Goal: Task Accomplishment & Management: Complete application form

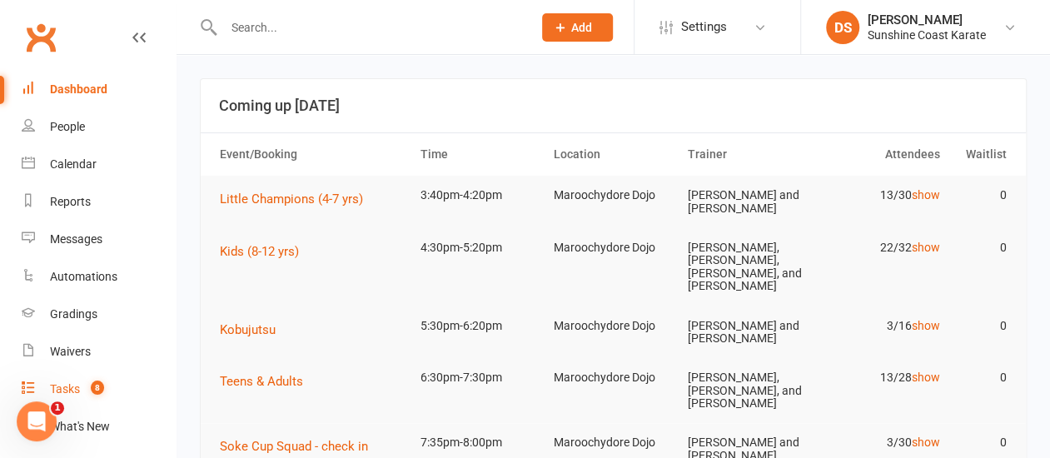
drag, startPoint x: 70, startPoint y: 384, endPoint x: 357, endPoint y: 411, distance: 287.8
click at [70, 384] on div "Tasks" at bounding box center [65, 388] width 30 height 13
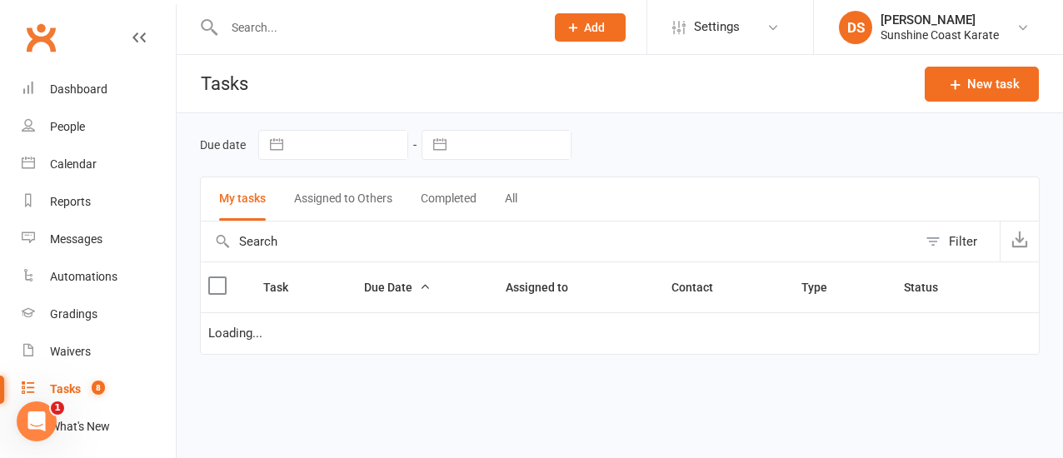
select select "started"
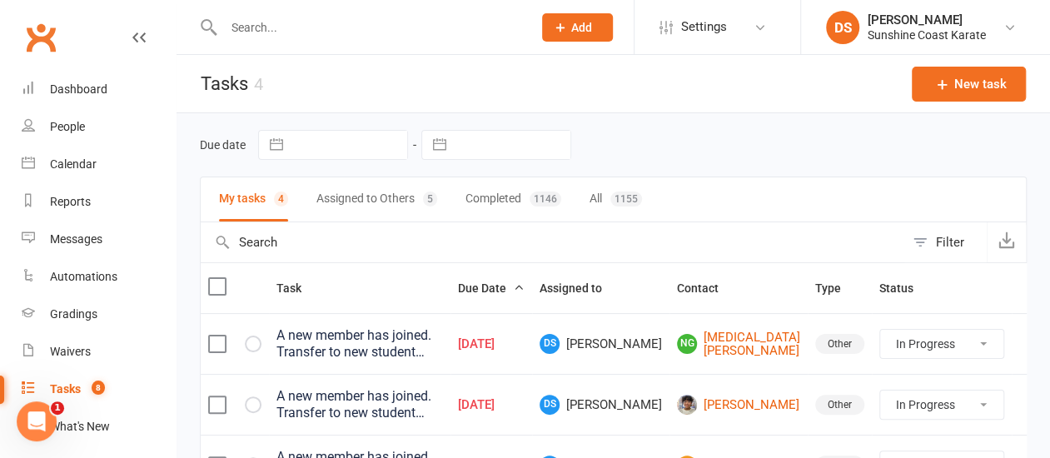
scroll to position [167, 0]
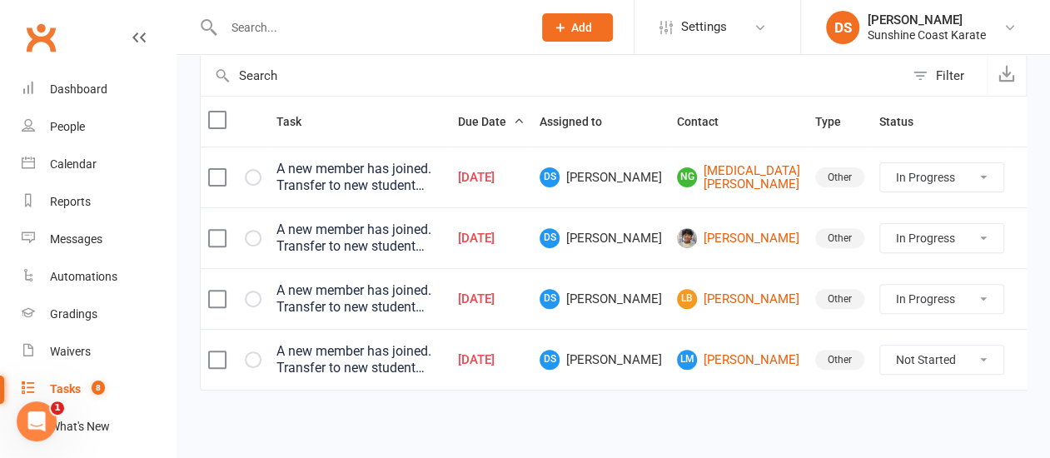
click at [960, 360] on select "Not Started In Progress Waiting Complete" at bounding box center [942, 360] width 123 height 28
click at [881, 346] on select "Not Started In Progress Waiting Complete" at bounding box center [942, 360] width 123 height 28
select select "unstarted"
select select "started"
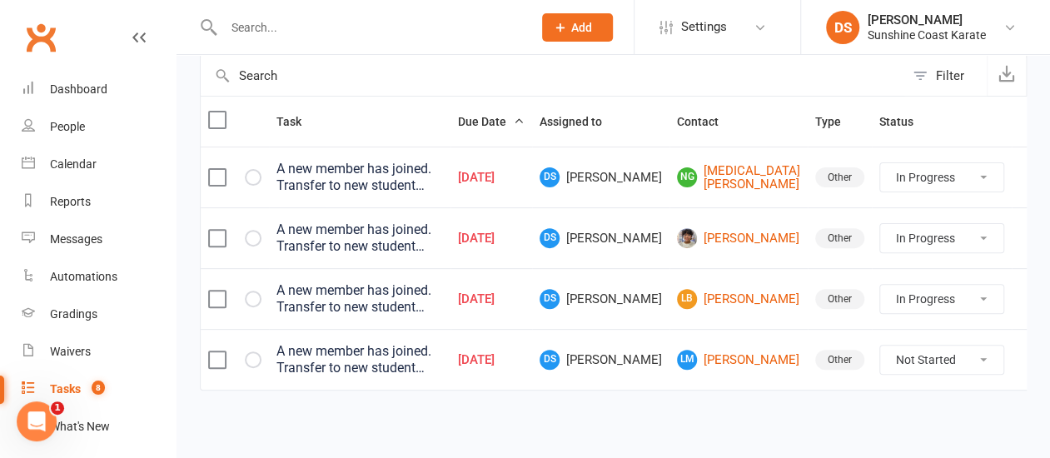
select select "started"
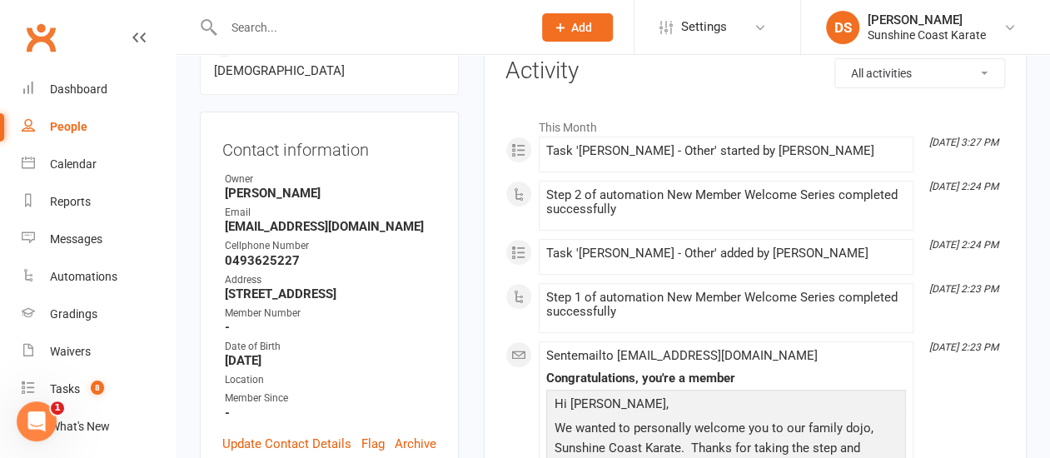
scroll to position [250, 0]
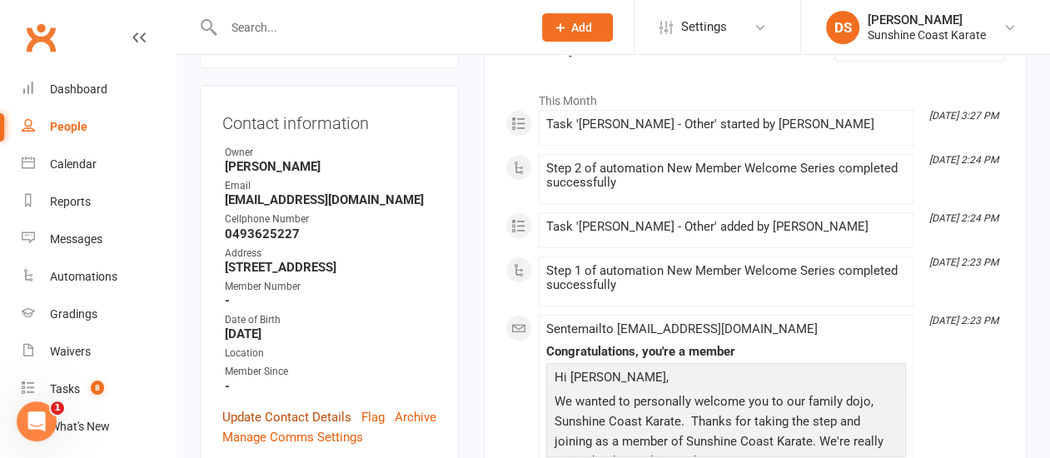
click at [299, 407] on link "Update Contact Details" at bounding box center [286, 417] width 129 height 20
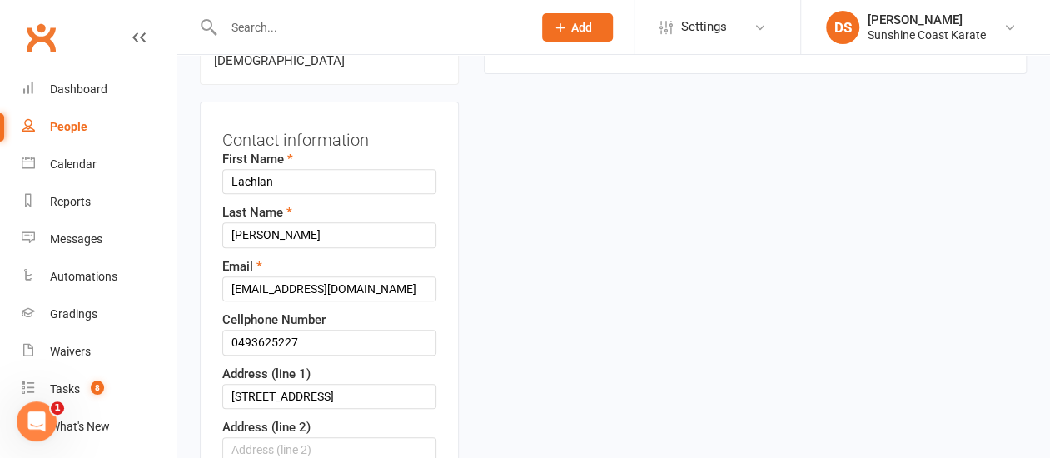
scroll to position [245, 0]
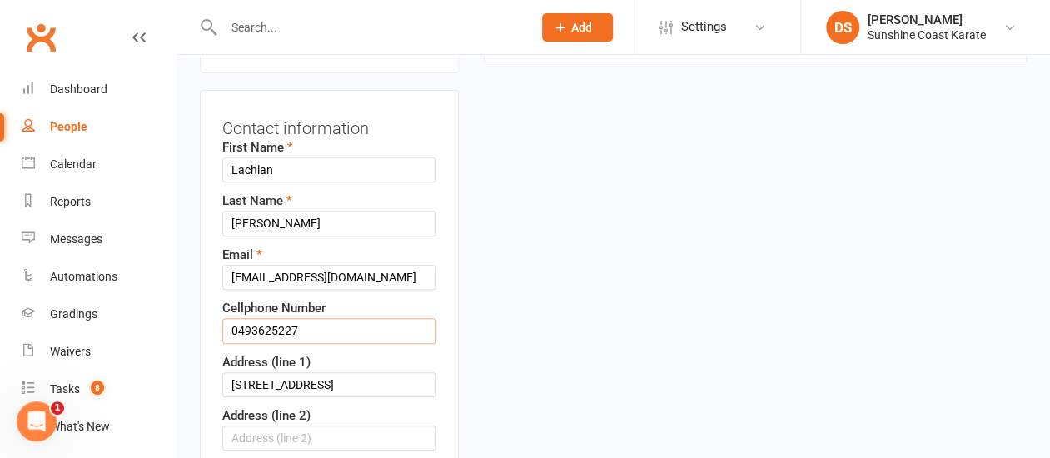
click at [259, 318] on input "0493625227" at bounding box center [329, 330] width 214 height 25
click at [281, 318] on input "0493 625227" at bounding box center [329, 330] width 214 height 25
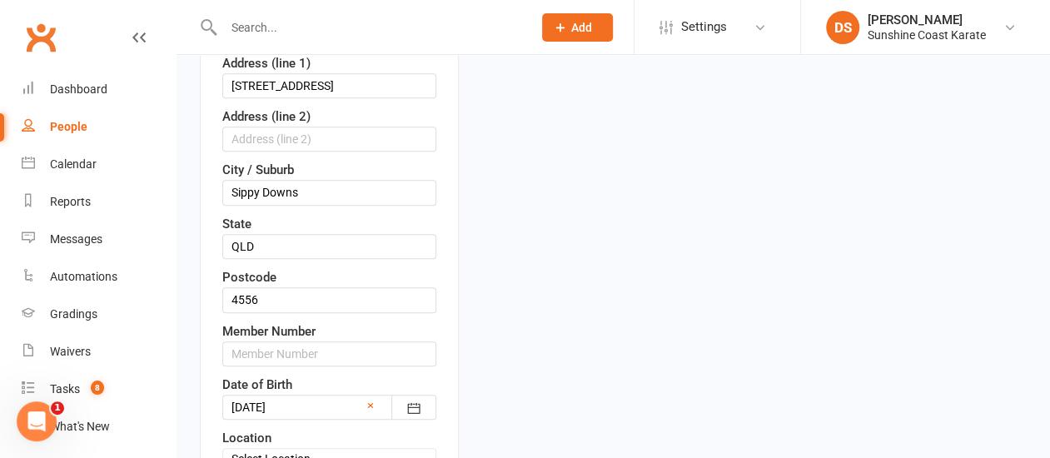
scroll to position [578, 0]
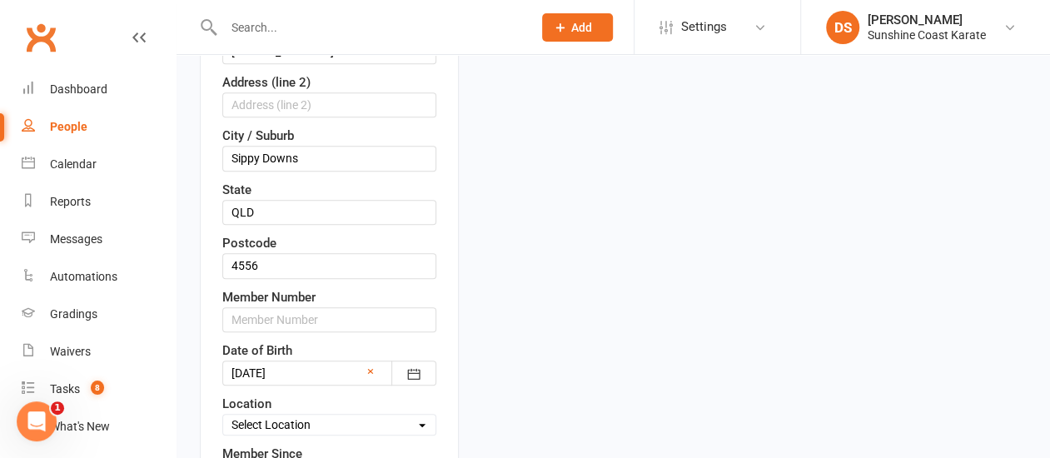
type input "0493 625 227"
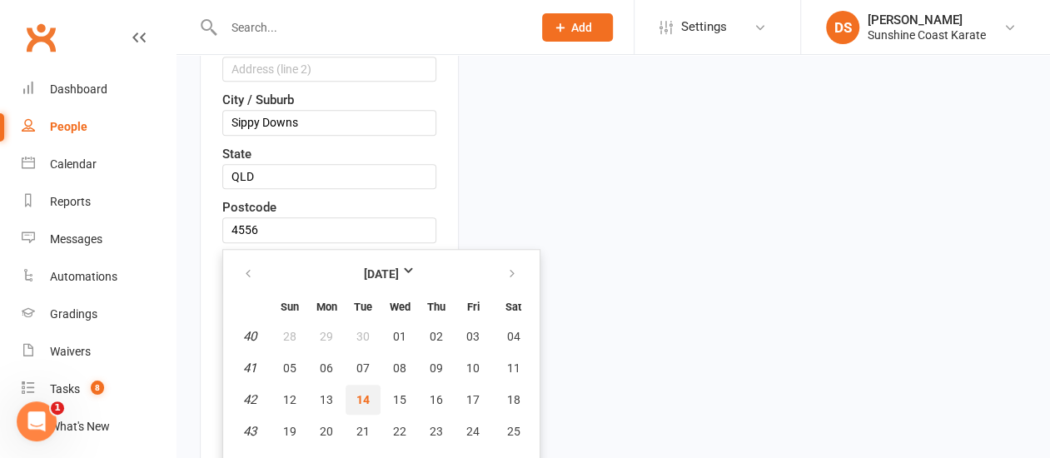
click at [363, 393] on span "14" at bounding box center [363, 399] width 13 height 13
type input "[DATE]"
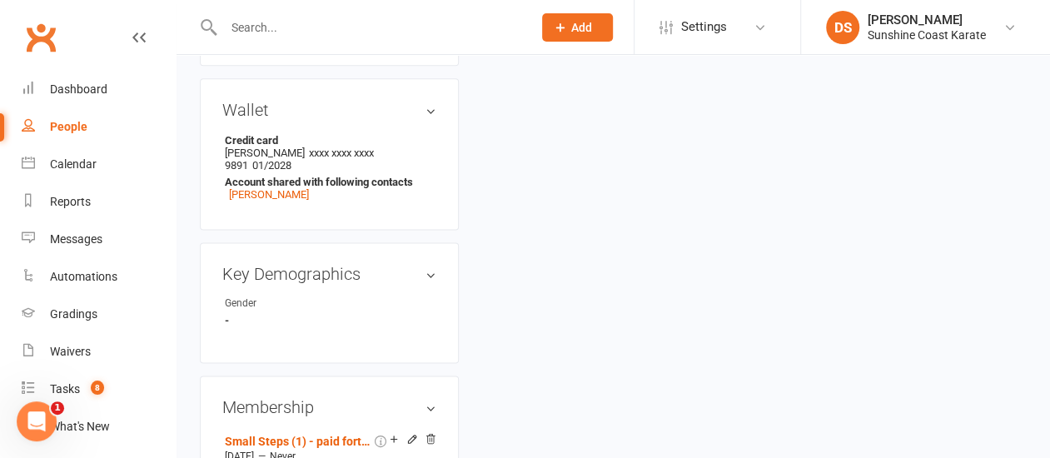
scroll to position [1114, 0]
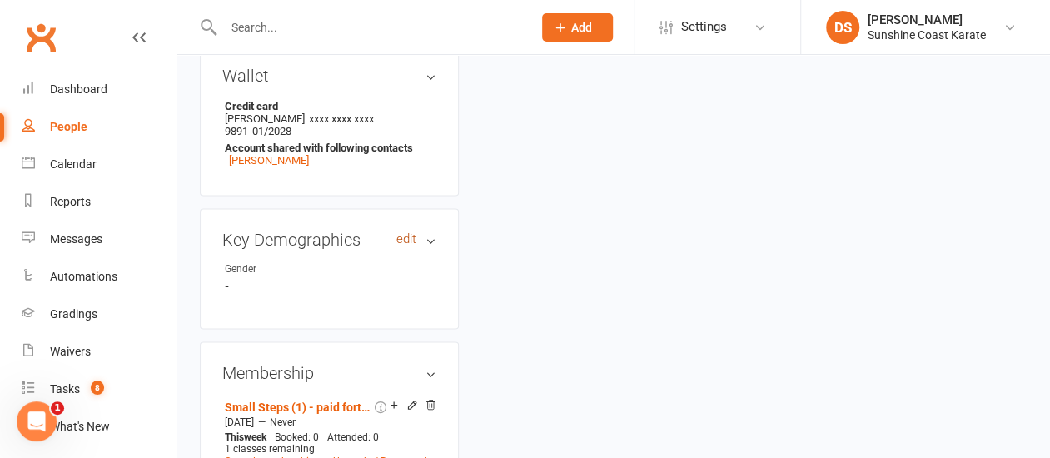
click at [413, 232] on link "edit" at bounding box center [407, 239] width 20 height 14
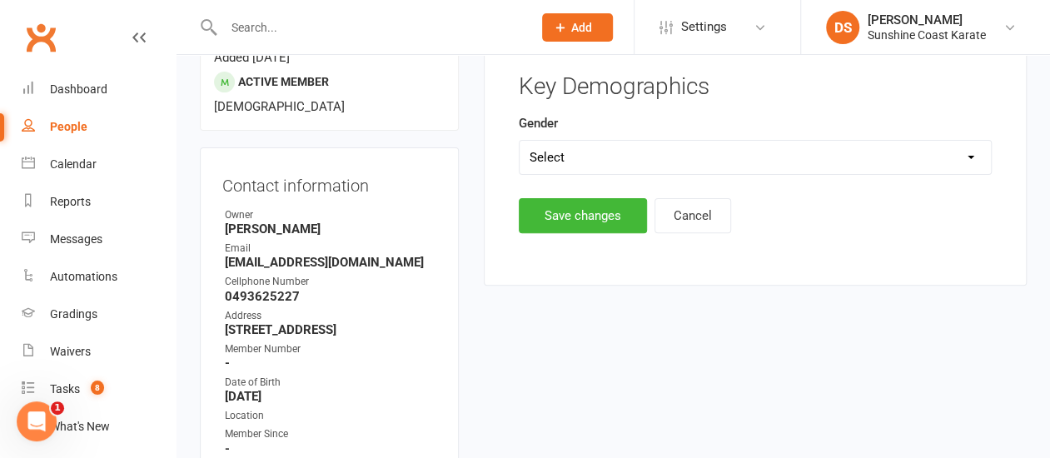
scroll to position [142, 0]
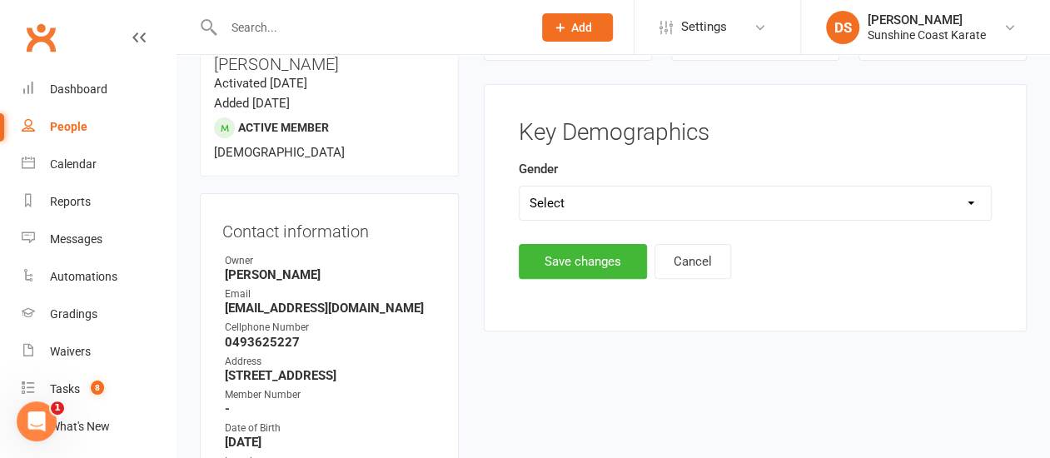
click at [571, 201] on select "Select Male Female" at bounding box center [756, 203] width 472 height 33
select select "[DEMOGRAPHIC_DATA]"
click at [520, 187] on select "Select Male Female" at bounding box center [756, 203] width 472 height 33
click at [565, 259] on button "Save changes" at bounding box center [583, 261] width 128 height 35
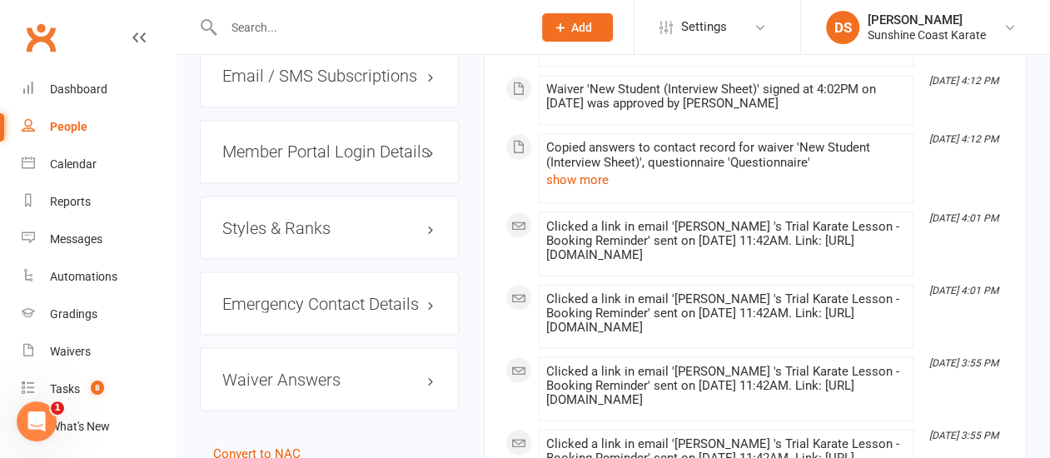
scroll to position [1416, 0]
click at [312, 217] on h3 "Styles & Ranks" at bounding box center [329, 226] width 214 height 18
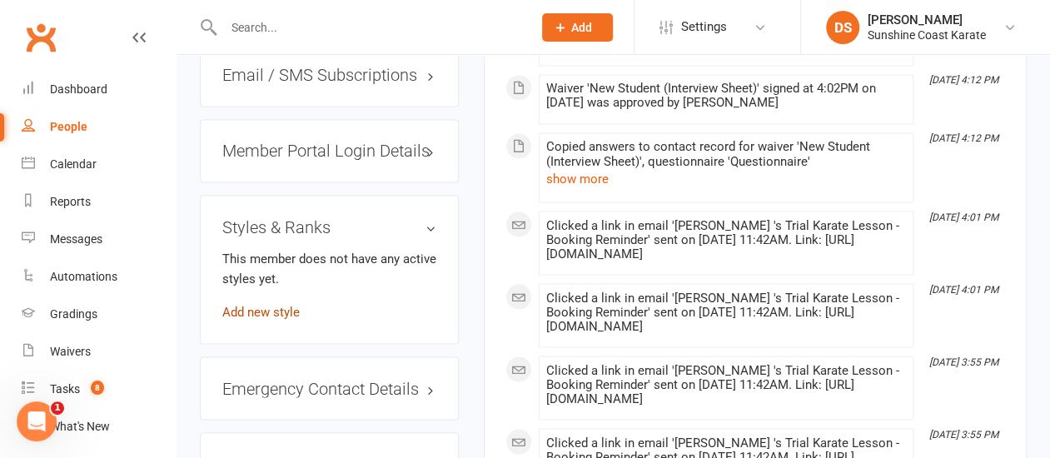
click at [268, 304] on link "Add new style" at bounding box center [260, 311] width 77 height 15
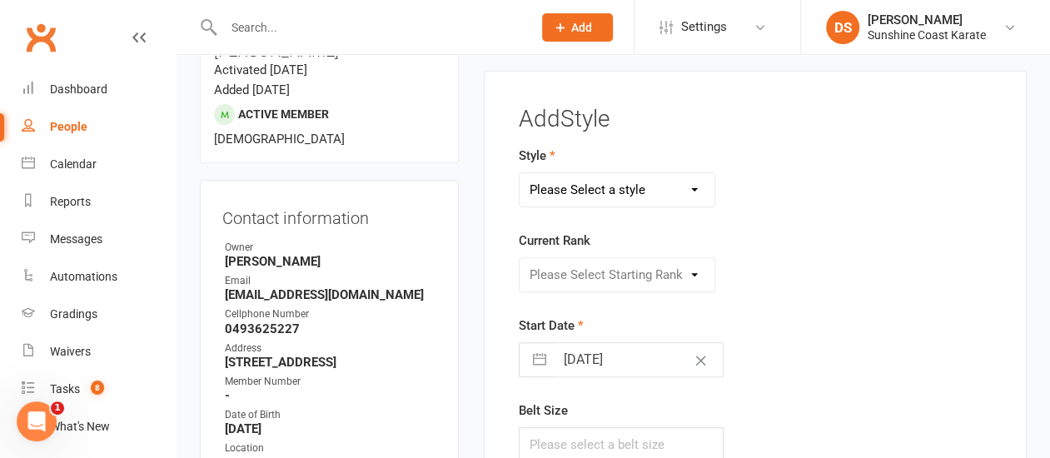
scroll to position [142, 0]
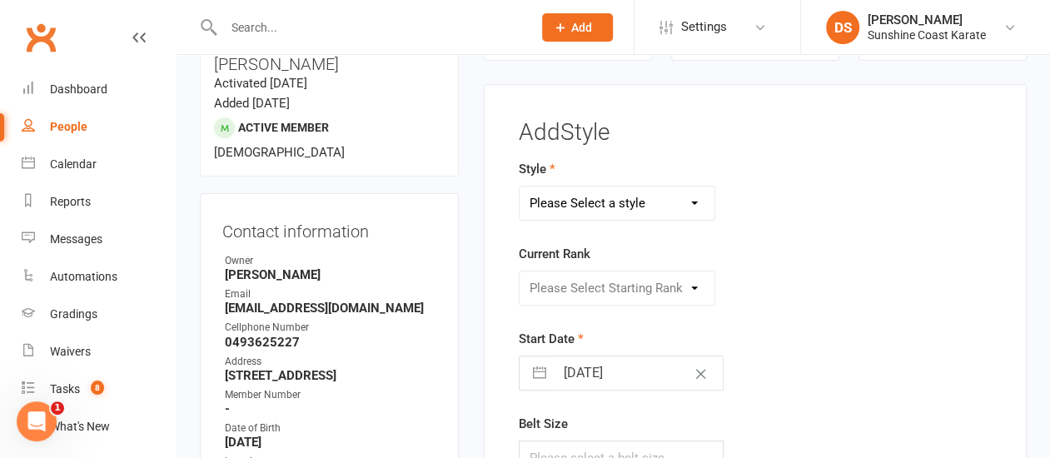
click at [593, 204] on select "Please Select a style Chito-Ryu Karate Kobujutsu Leadership & Teaching Little C…" at bounding box center [617, 203] width 195 height 33
select select "1893"
click at [520, 187] on select "Please Select a style Chito-Ryu Karate Kobujutsu Leadership & Teaching Little C…" at bounding box center [617, 203] width 195 height 33
click at [597, 283] on select "Please Select Starting Rank White Belt White Belt, Yellow Stripe White Belt, Or…" at bounding box center [617, 288] width 195 height 33
select select "18479"
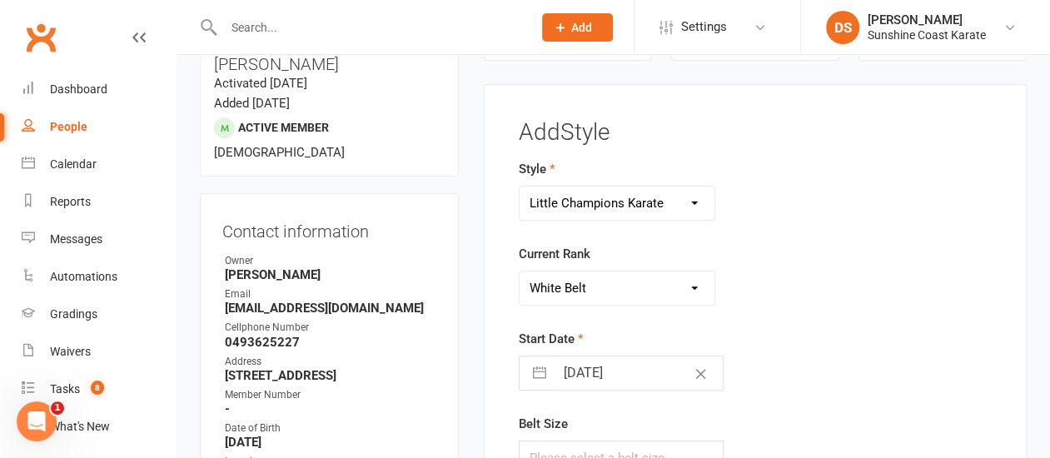
click at [520, 272] on select "Please Select Starting Rank White Belt White Belt, Yellow Stripe White Belt, Or…" at bounding box center [617, 288] width 195 height 33
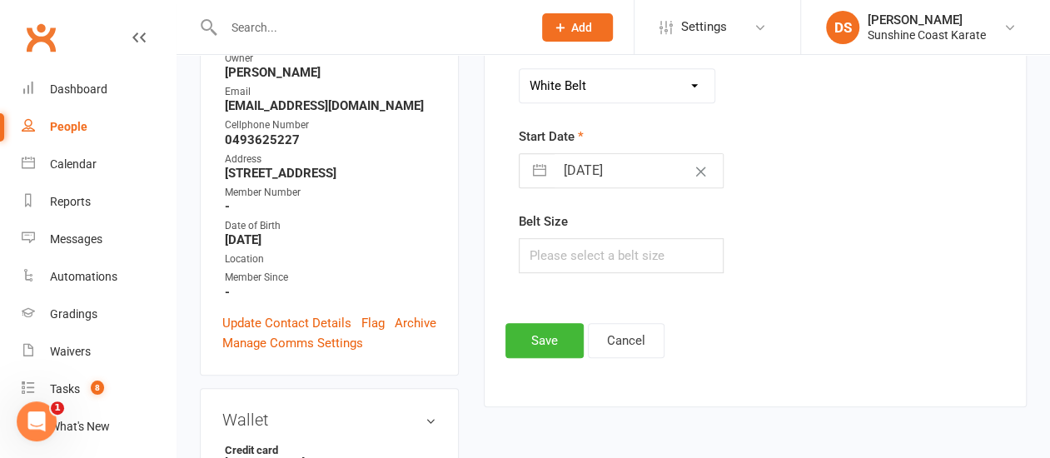
scroll to position [392, 0]
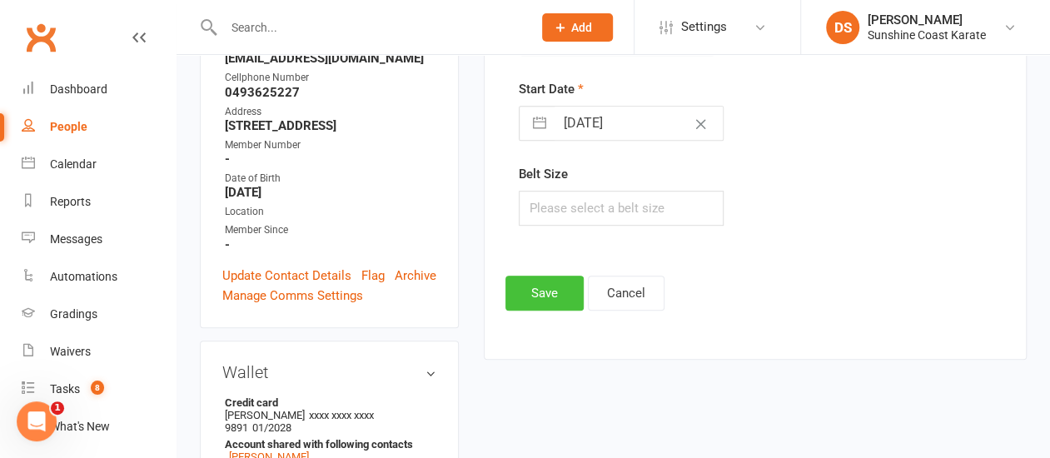
click at [552, 293] on button "Save" at bounding box center [545, 293] width 78 height 35
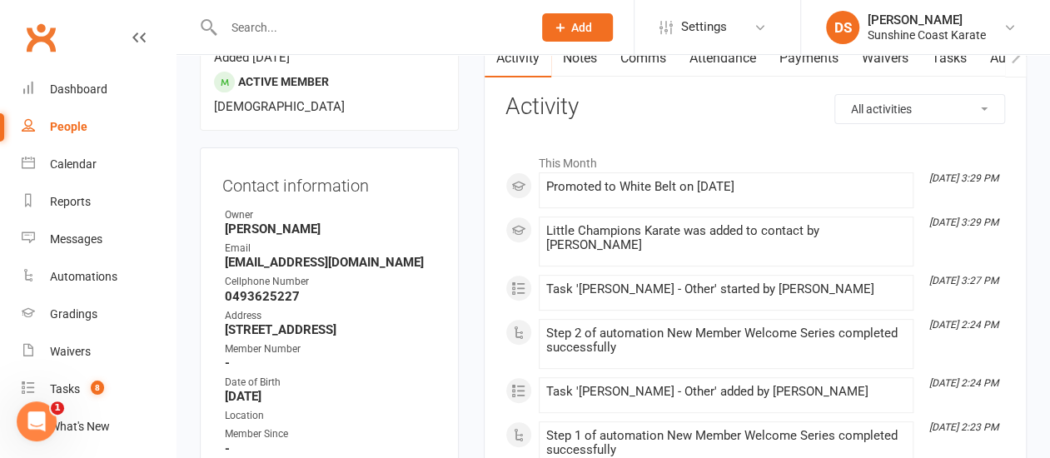
scroll to position [0, 0]
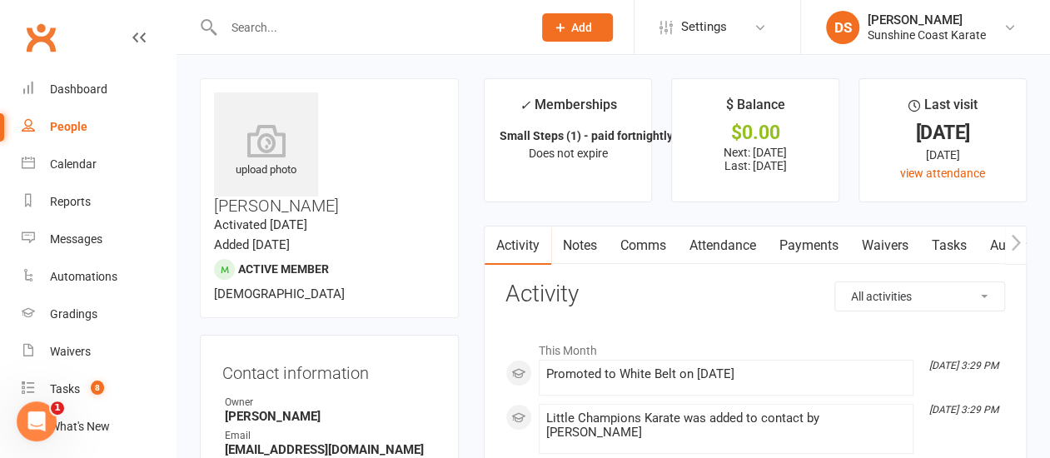
click at [884, 247] on link "Waivers" at bounding box center [886, 246] width 70 height 38
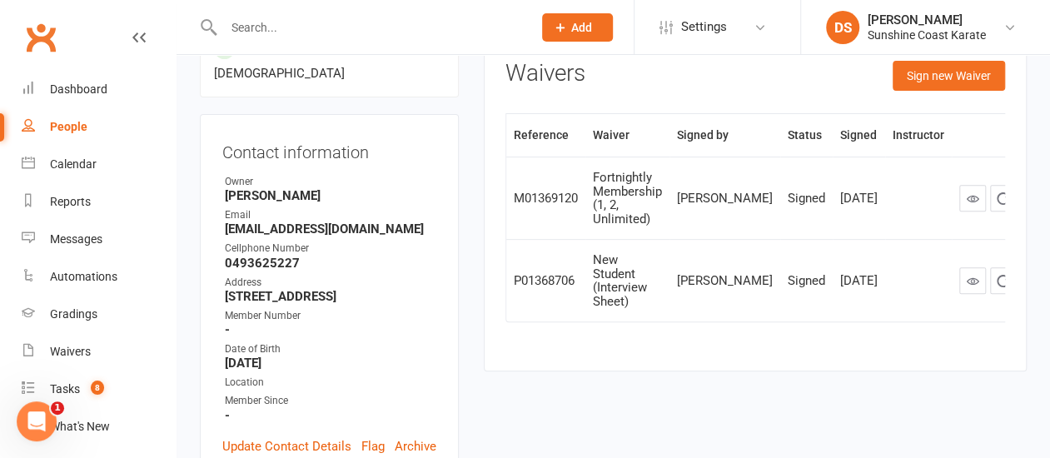
scroll to position [250, 0]
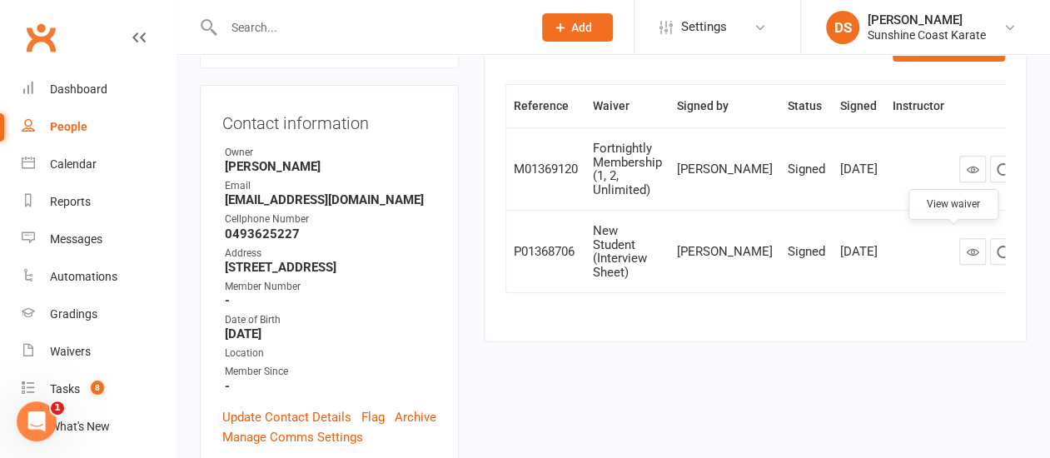
click at [967, 246] on icon at bounding box center [973, 252] width 12 height 12
click at [967, 166] on icon at bounding box center [973, 169] width 12 height 12
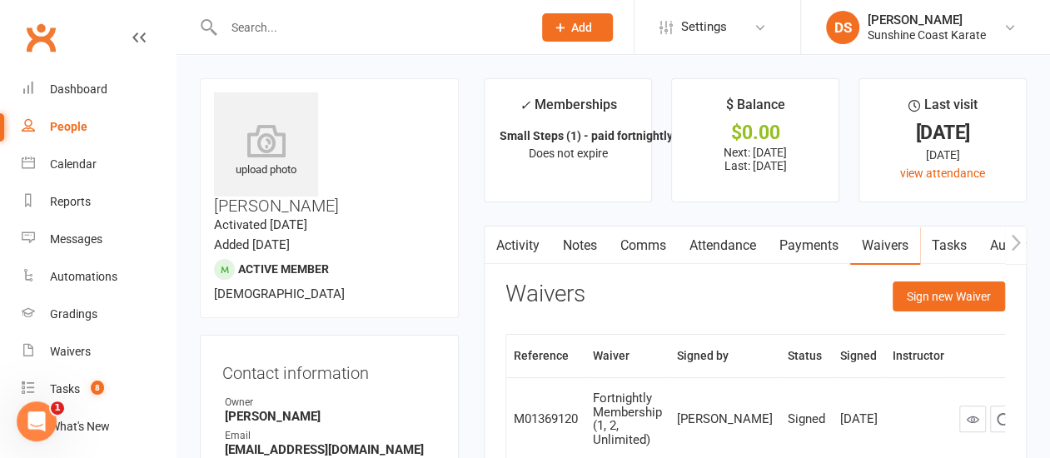
scroll to position [250, 0]
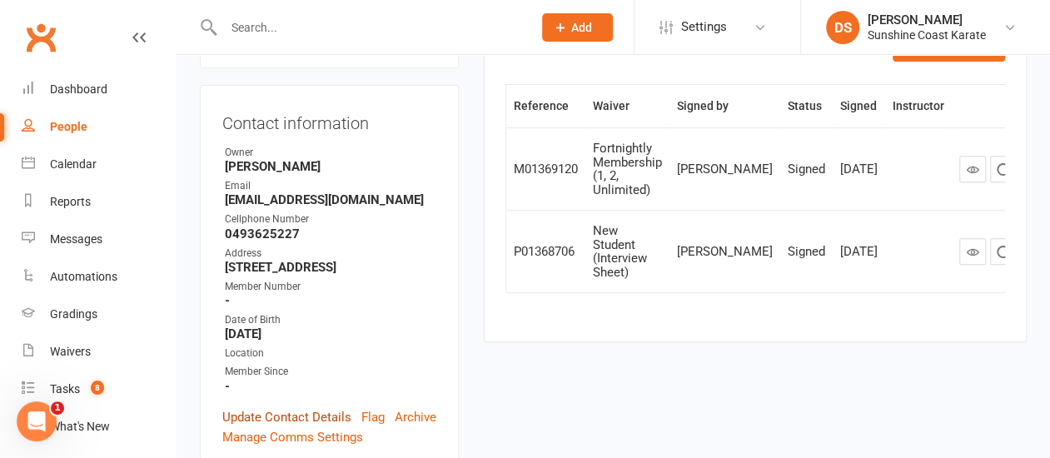
click at [287, 407] on link "Update Contact Details" at bounding box center [286, 417] width 129 height 20
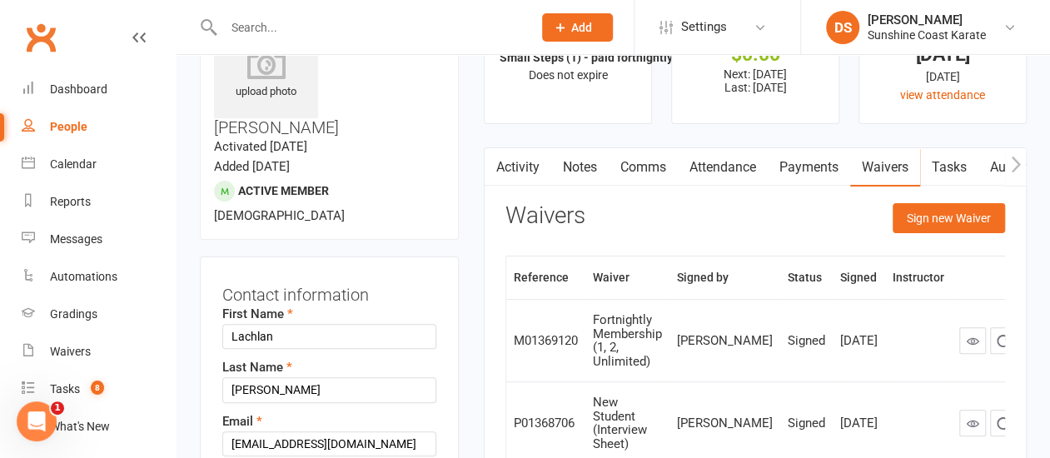
scroll to position [245, 0]
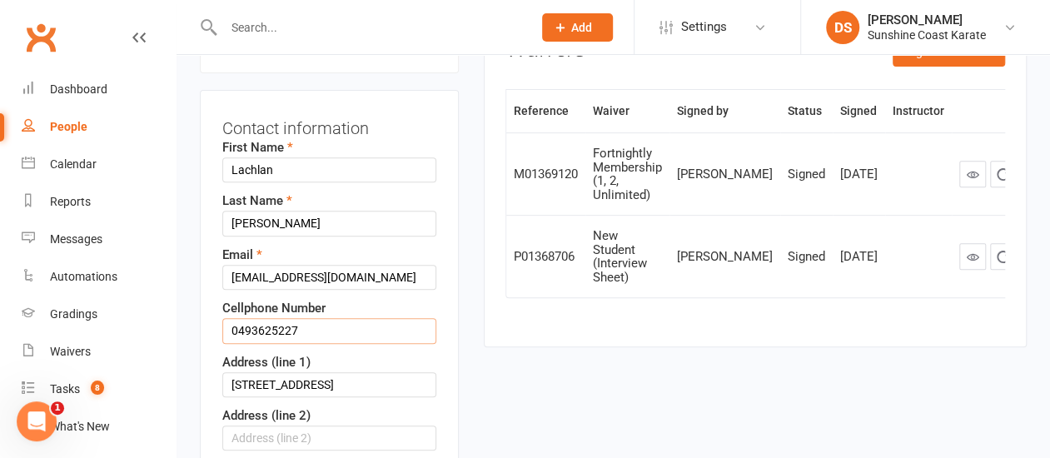
click at [258, 318] on input "0493625227" at bounding box center [329, 330] width 214 height 25
click at [280, 318] on input "0493 625227" at bounding box center [329, 330] width 214 height 25
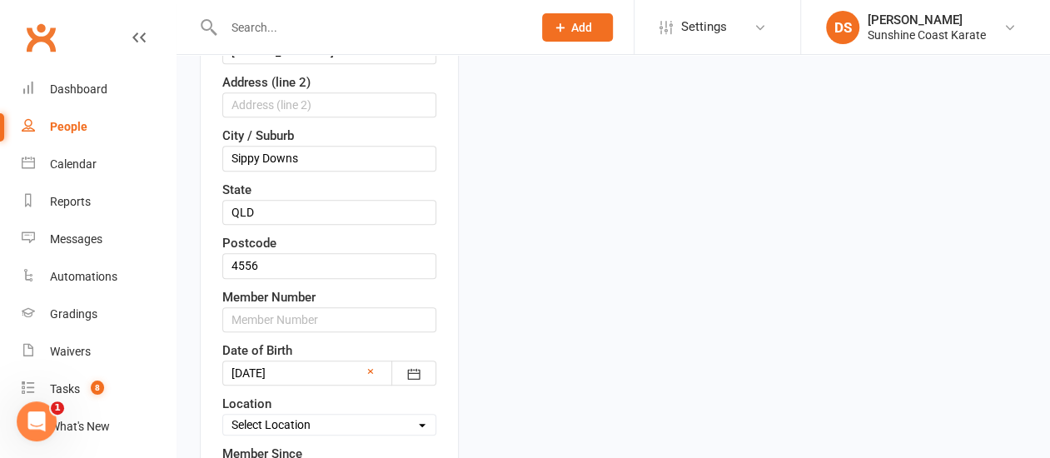
type input "0493 625 227"
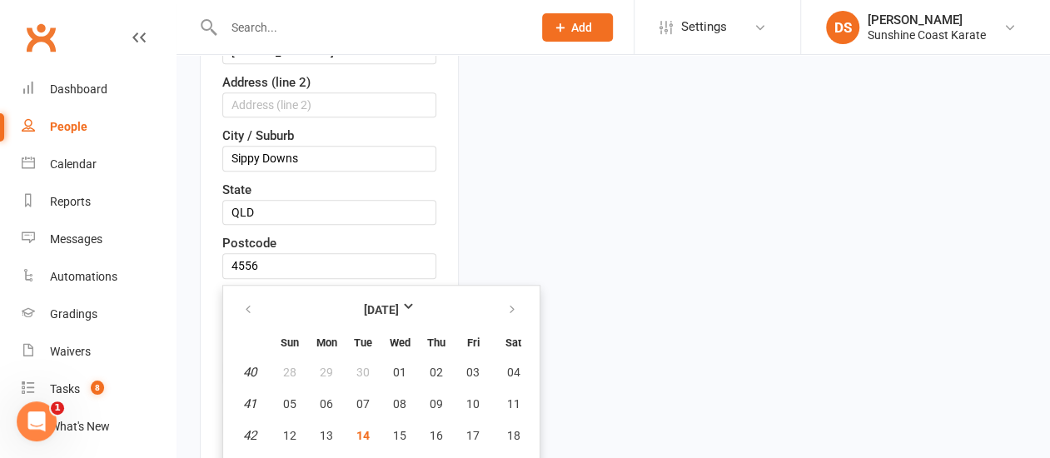
scroll to position [614, 0]
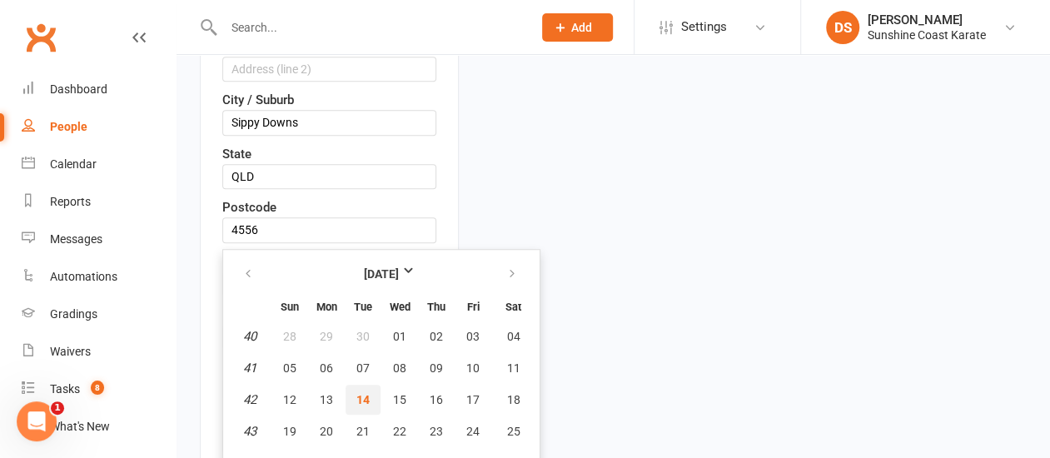
click at [362, 393] on span "14" at bounding box center [363, 399] width 13 height 13
type input "[DATE]"
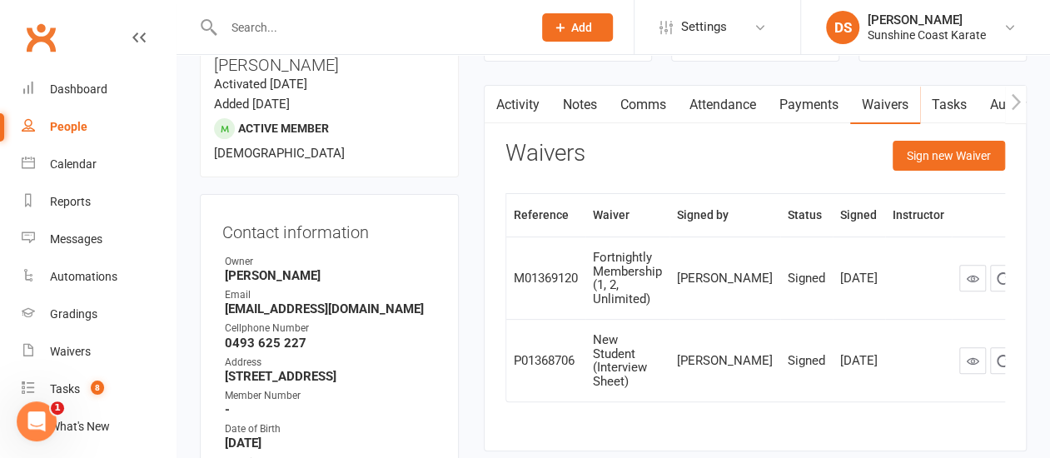
scroll to position [0, 0]
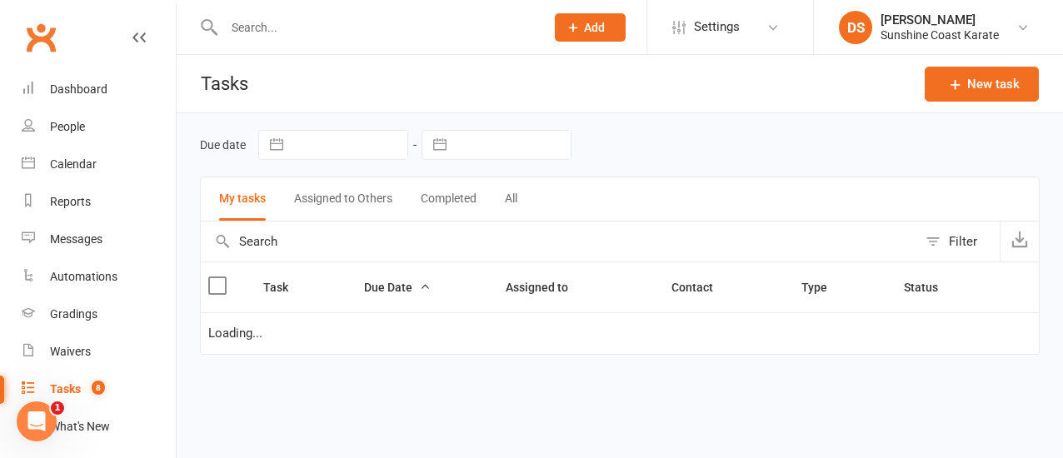
select select "started"
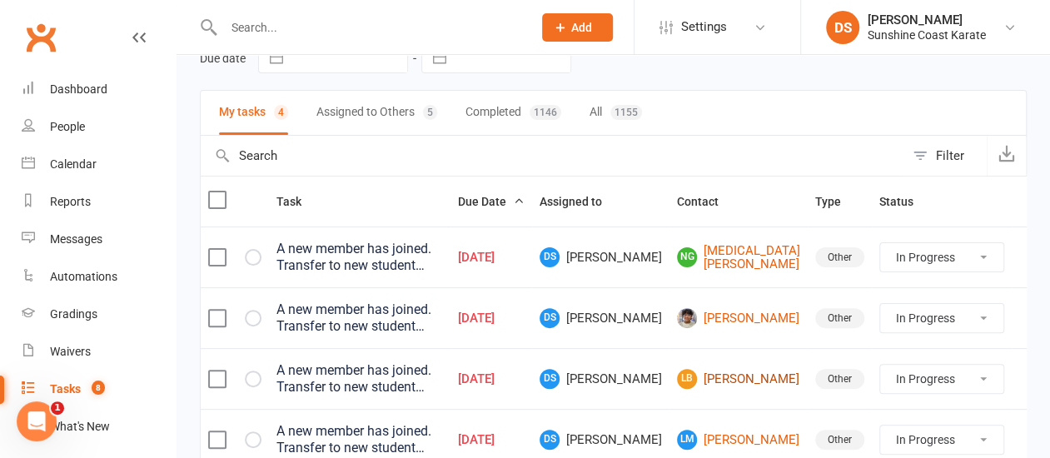
scroll to position [167, 0]
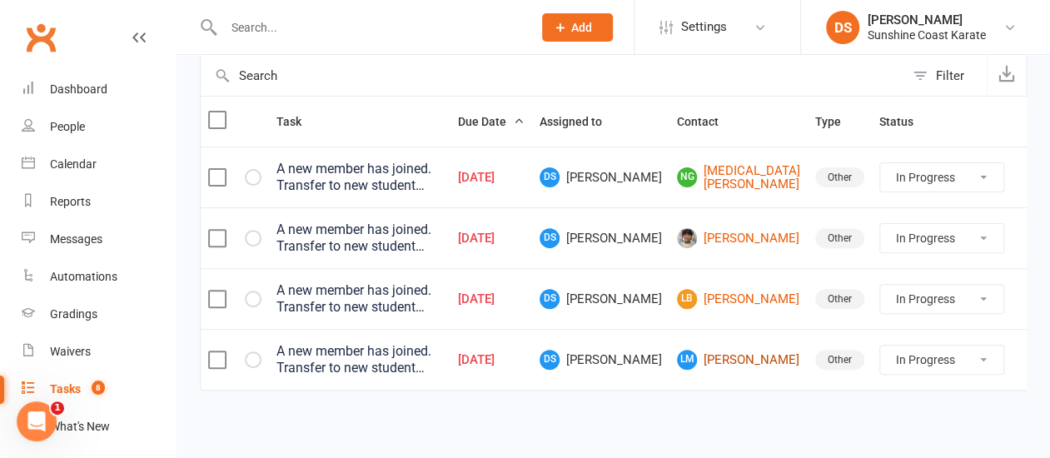
click at [758, 354] on link "LM Lachlan McMillan" at bounding box center [738, 360] width 123 height 20
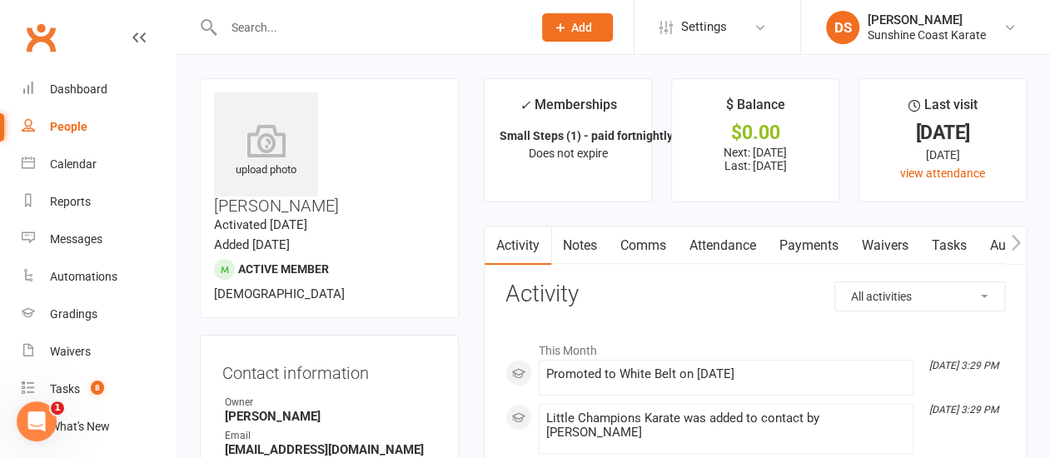
click at [729, 247] on link "Attendance" at bounding box center [723, 246] width 90 height 38
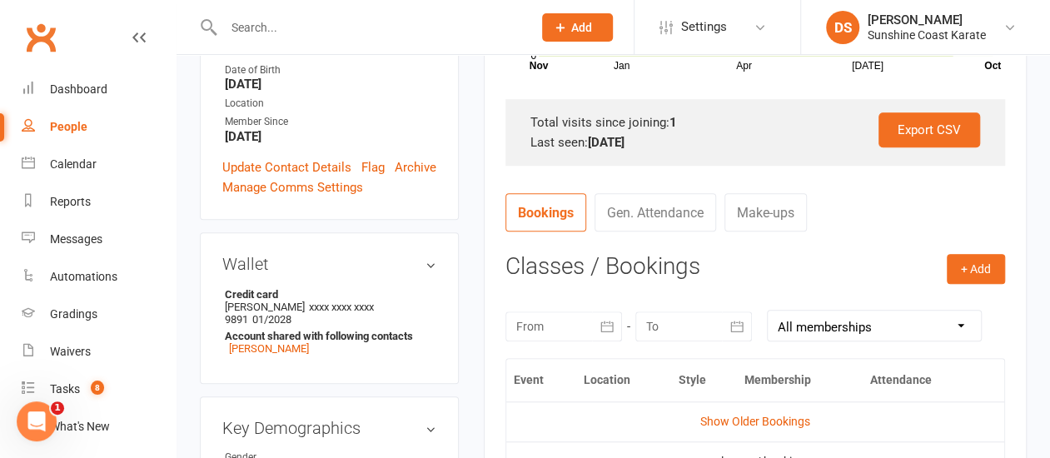
scroll to position [916, 0]
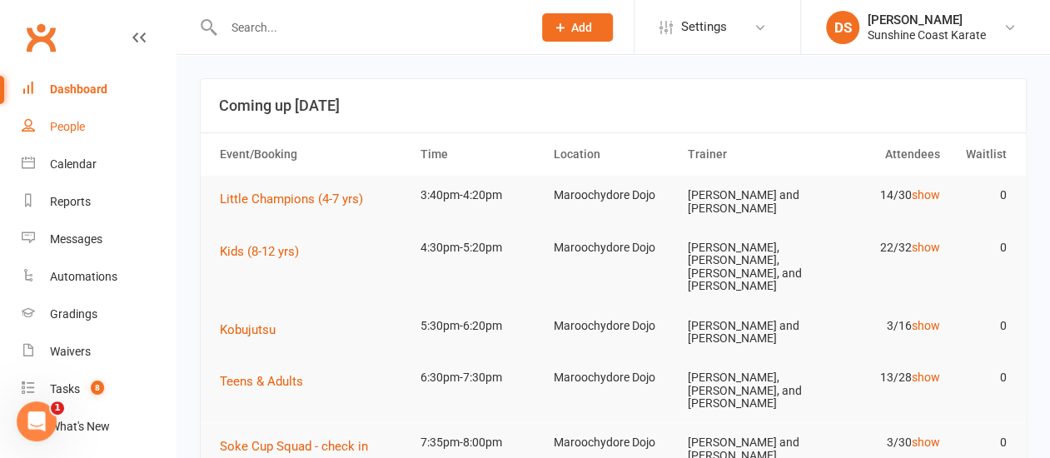
click at [65, 119] on link "People" at bounding box center [99, 126] width 154 height 37
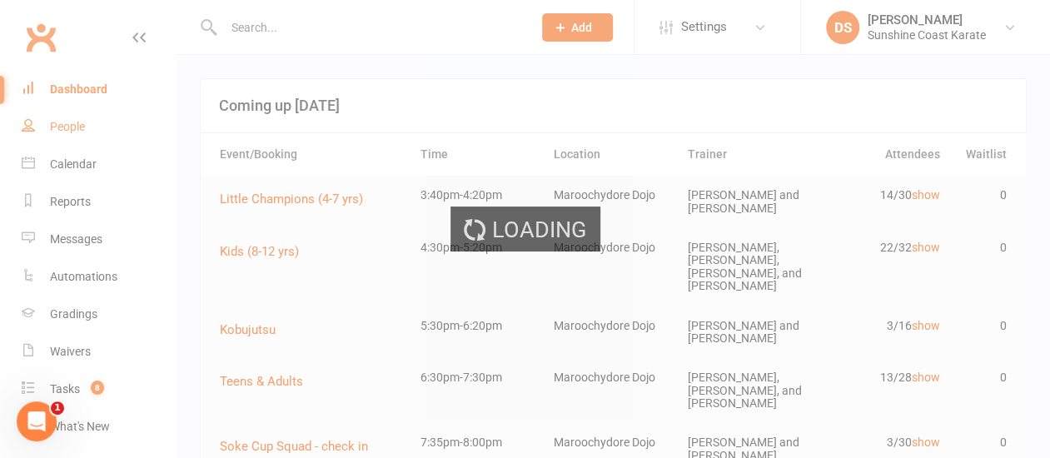
select select "100"
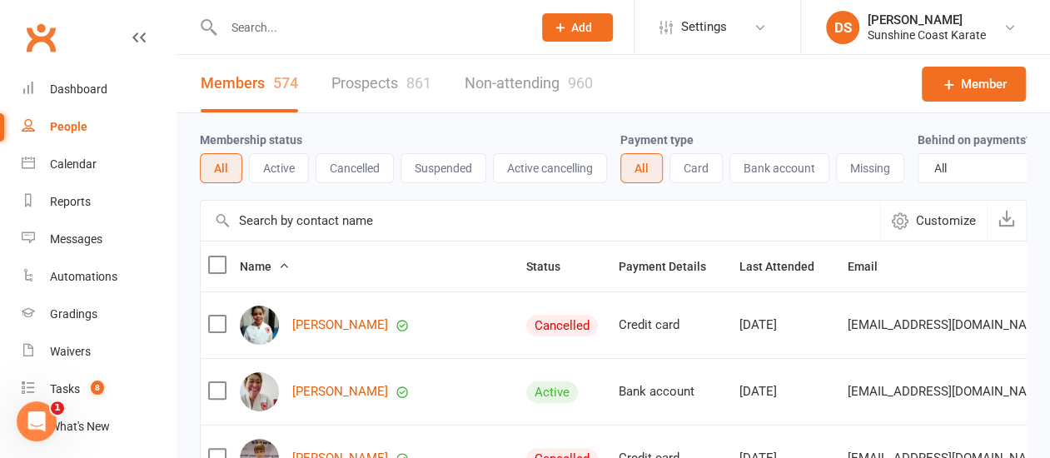
click at [323, 231] on input "text" at bounding box center [541, 221] width 680 height 40
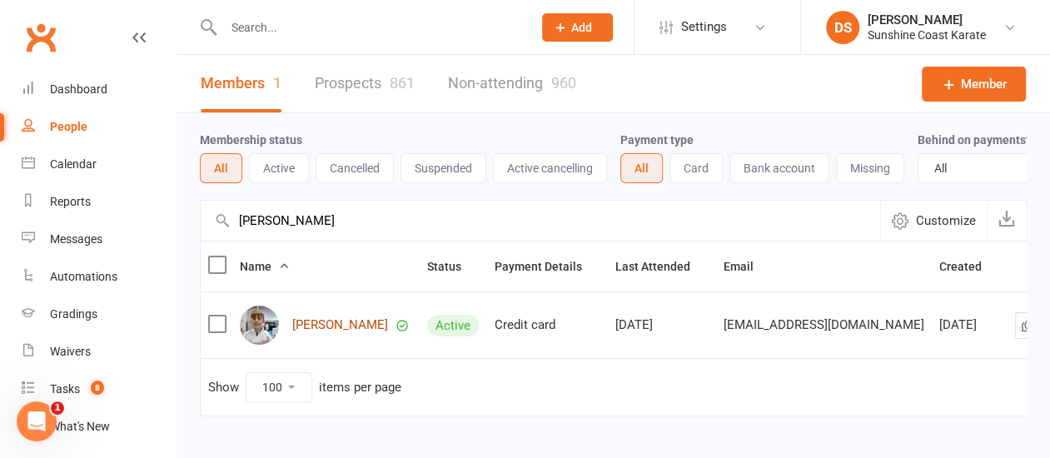
type input "watts"
click at [315, 332] on link "Ethan Watts" at bounding box center [340, 325] width 96 height 14
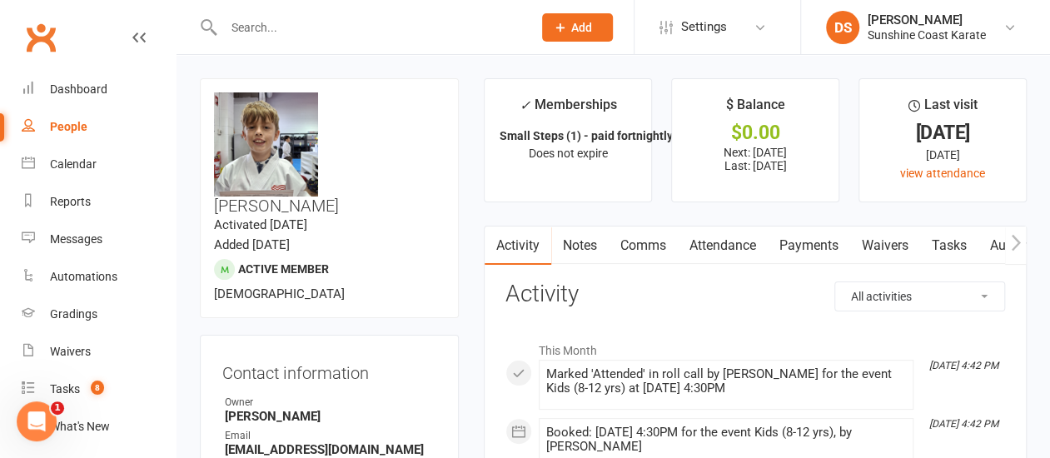
select select "100"
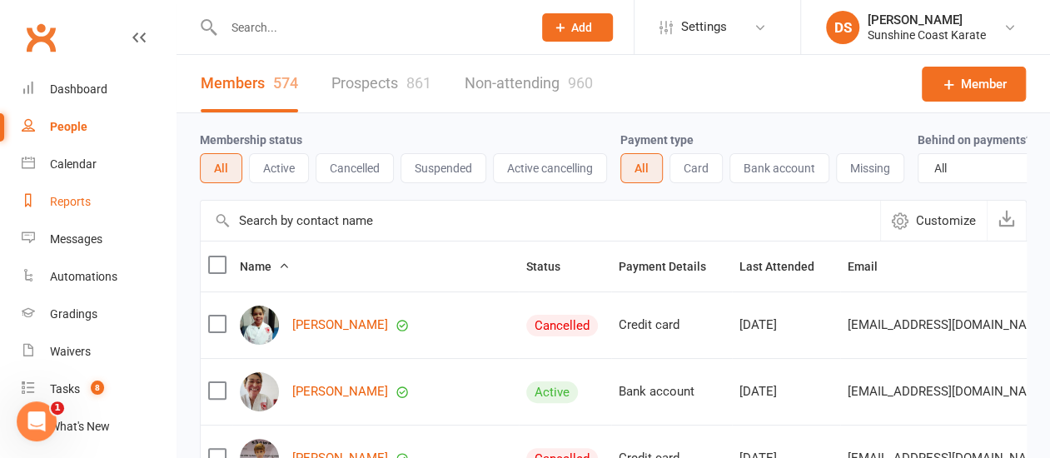
click at [75, 197] on div "Reports" at bounding box center [70, 201] width 41 height 13
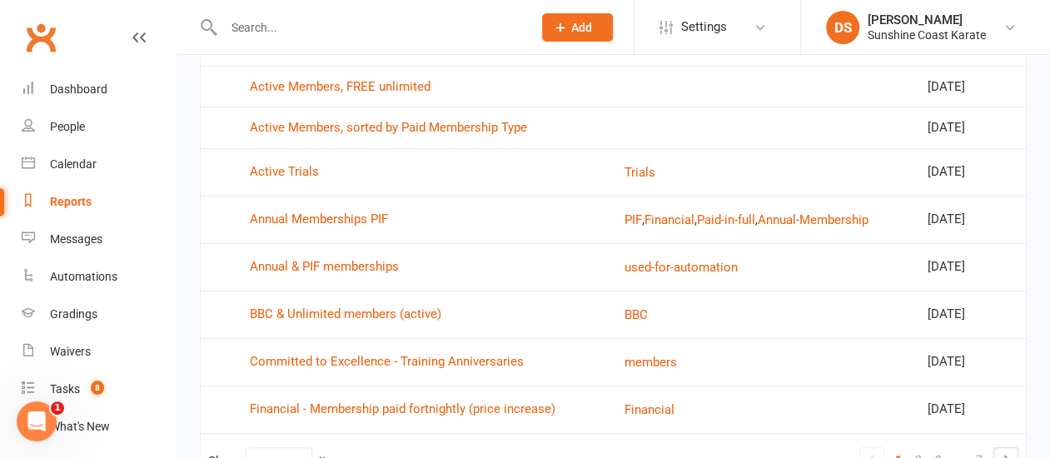
scroll to position [349, 0]
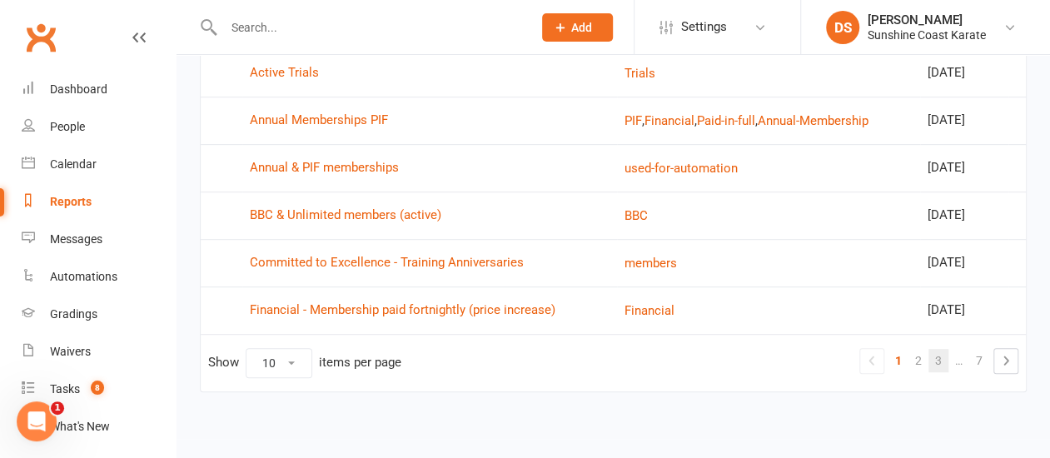
click at [935, 356] on link "3" at bounding box center [939, 360] width 20 height 23
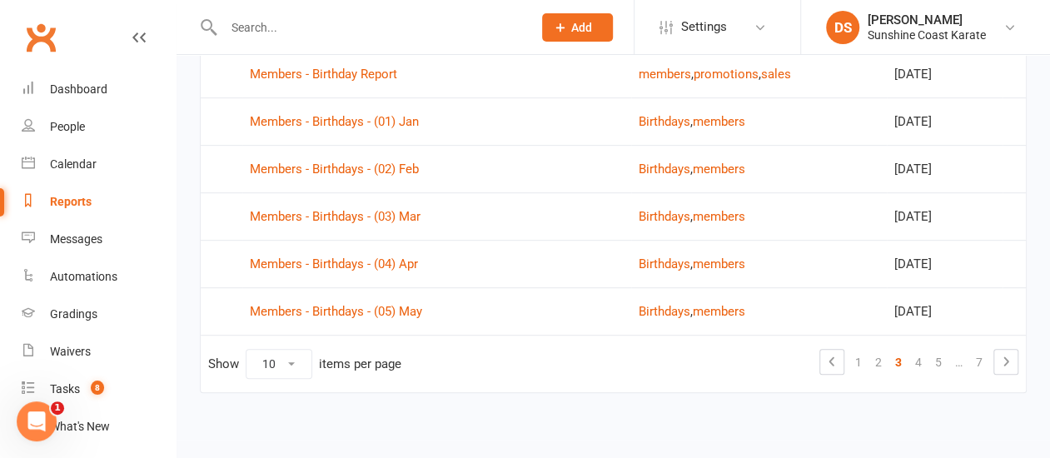
scroll to position [355, 0]
click at [919, 356] on link "4" at bounding box center [919, 361] width 20 height 23
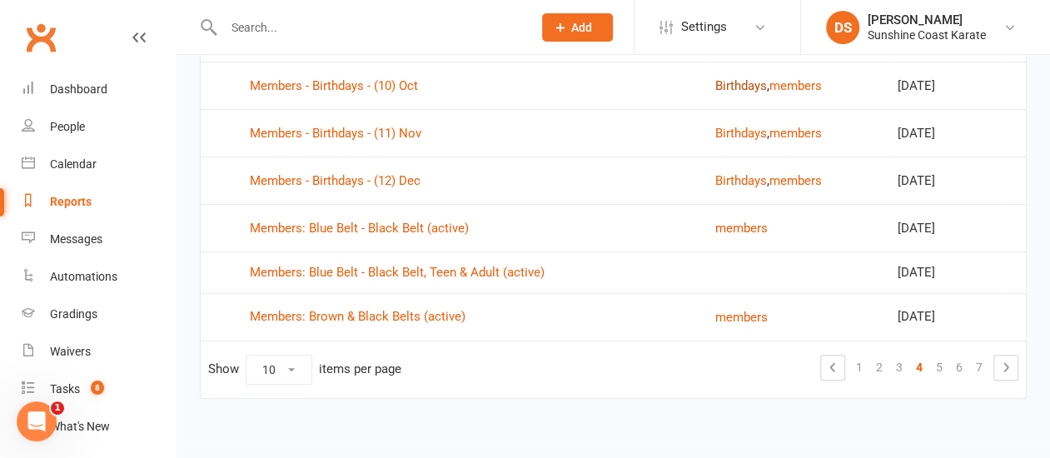
click at [721, 82] on button "Birthdays" at bounding box center [741, 86] width 52 height 20
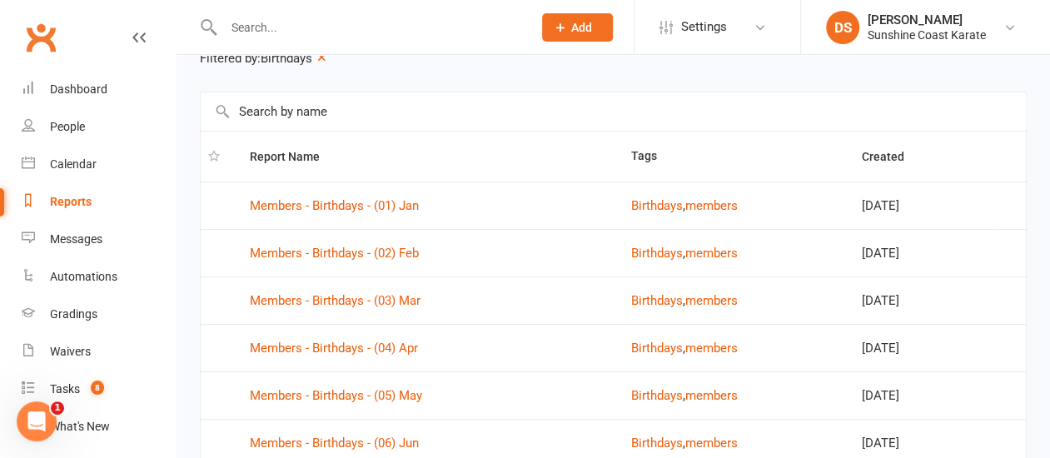
scroll to position [65, 0]
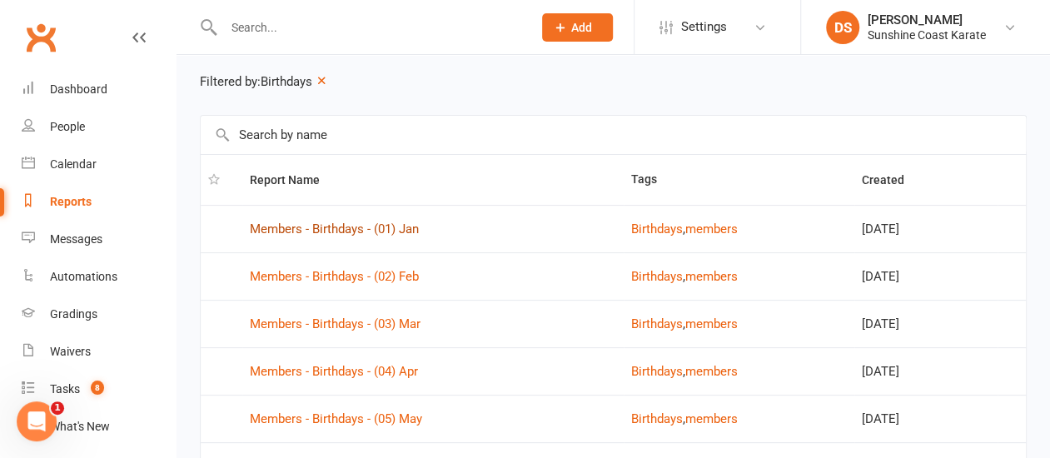
click at [350, 227] on link "Members - Birthdays - (01) Jan" at bounding box center [334, 229] width 169 height 15
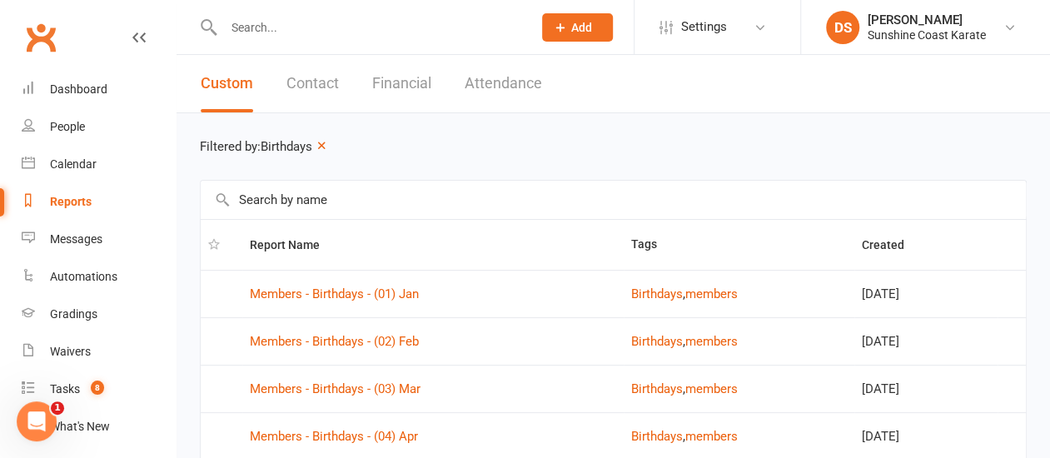
scroll to position [398, 0]
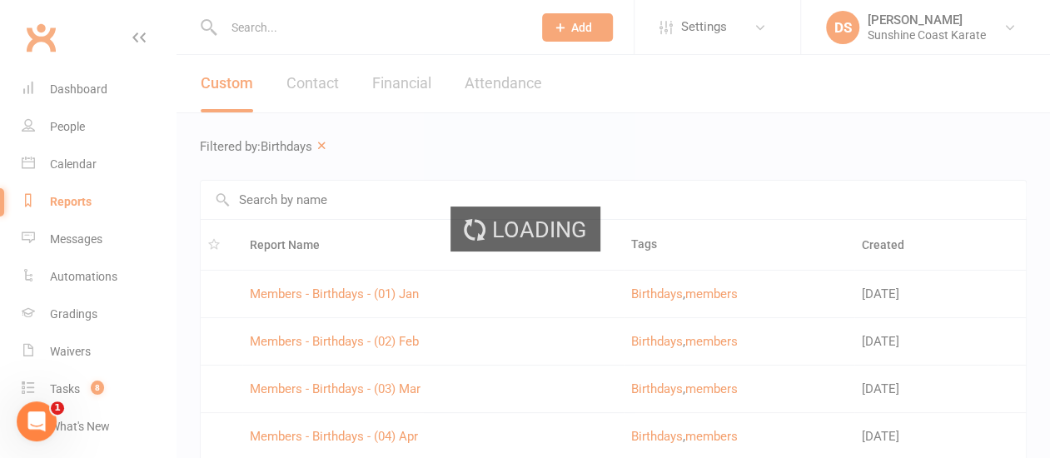
select select "100"
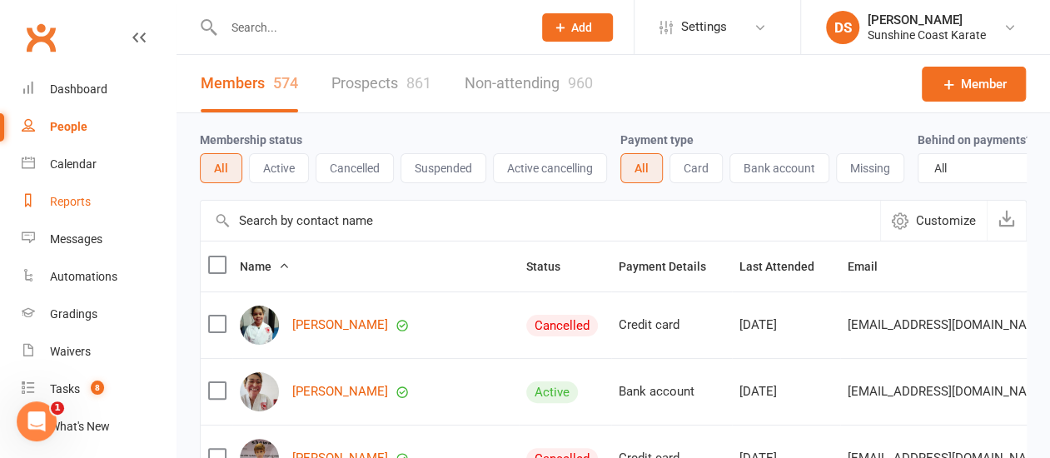
click at [72, 205] on div "Reports" at bounding box center [70, 201] width 41 height 13
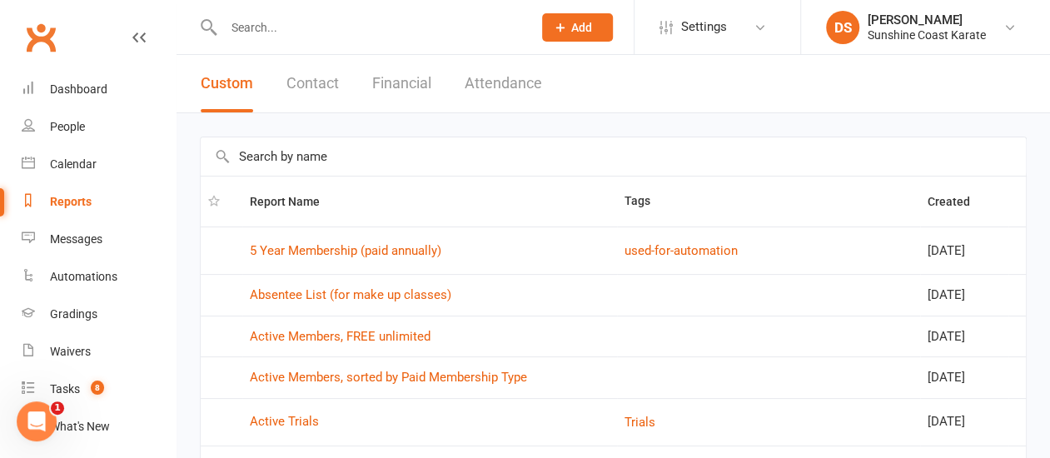
scroll to position [349, 0]
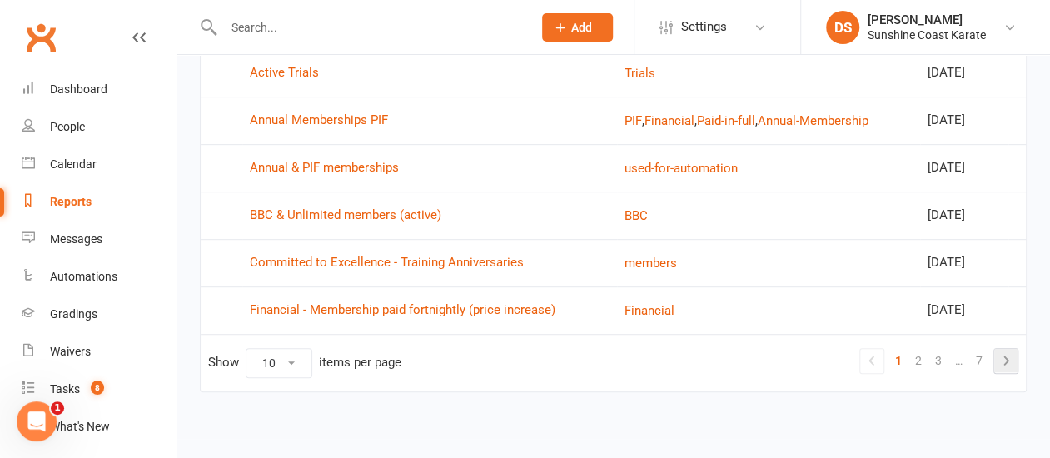
click at [1005, 358] on icon at bounding box center [1006, 361] width 20 height 20
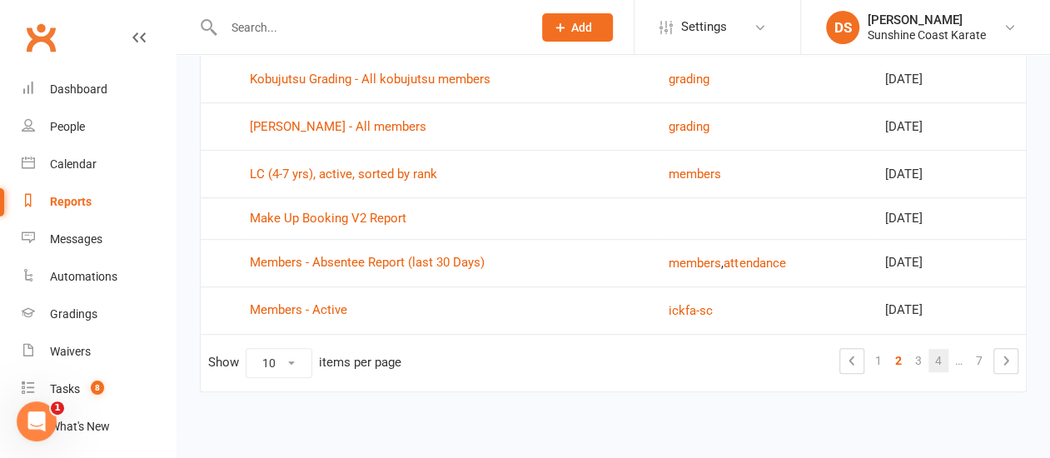
click at [938, 356] on link "4" at bounding box center [939, 360] width 20 height 23
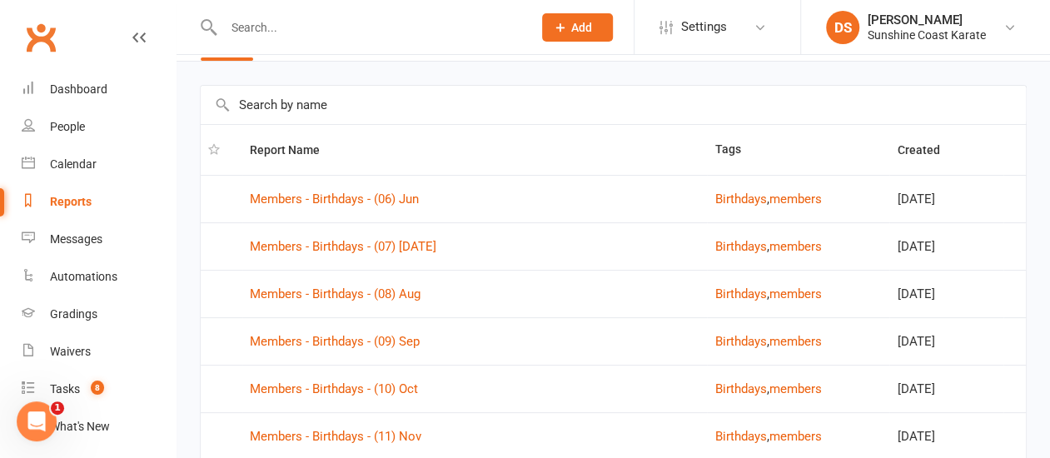
scroll to position [16, 0]
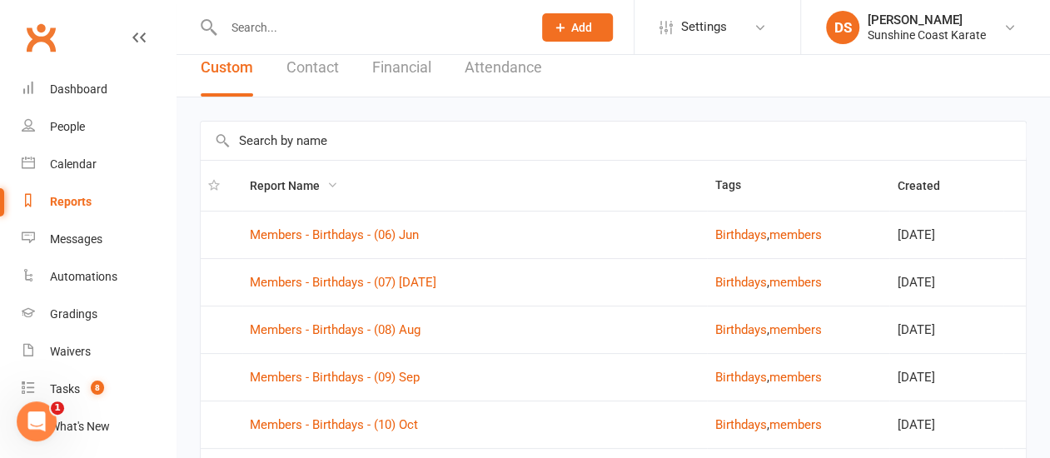
click at [305, 184] on span "Report Name" at bounding box center [294, 185] width 88 height 13
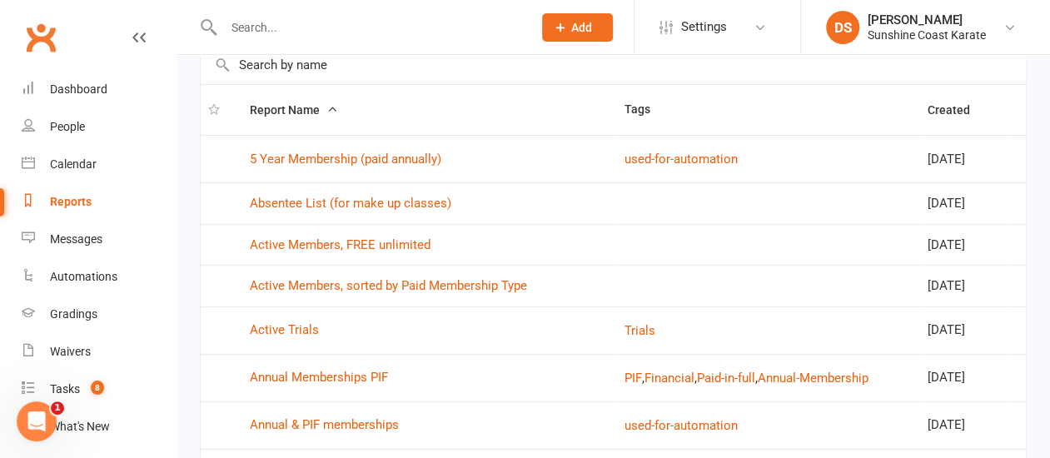
scroll to position [349, 0]
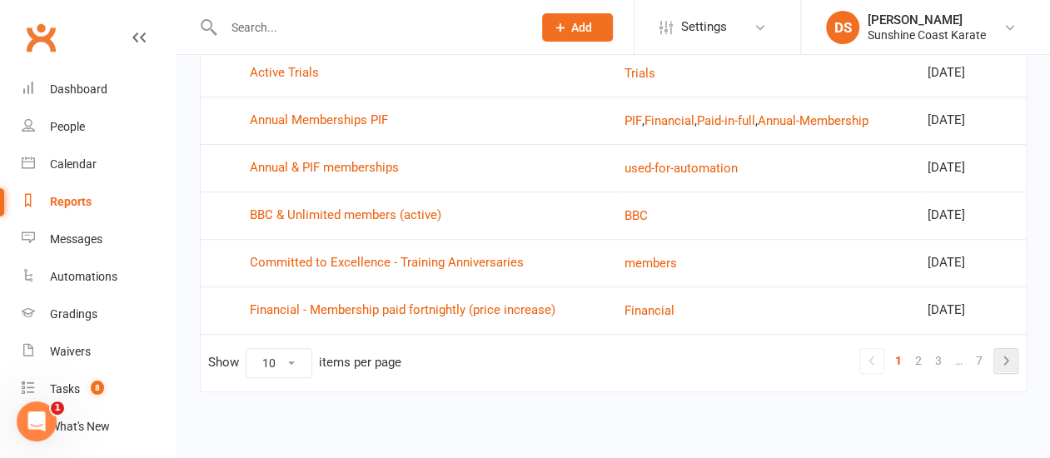
click at [1005, 360] on icon at bounding box center [1006, 360] width 5 height 9
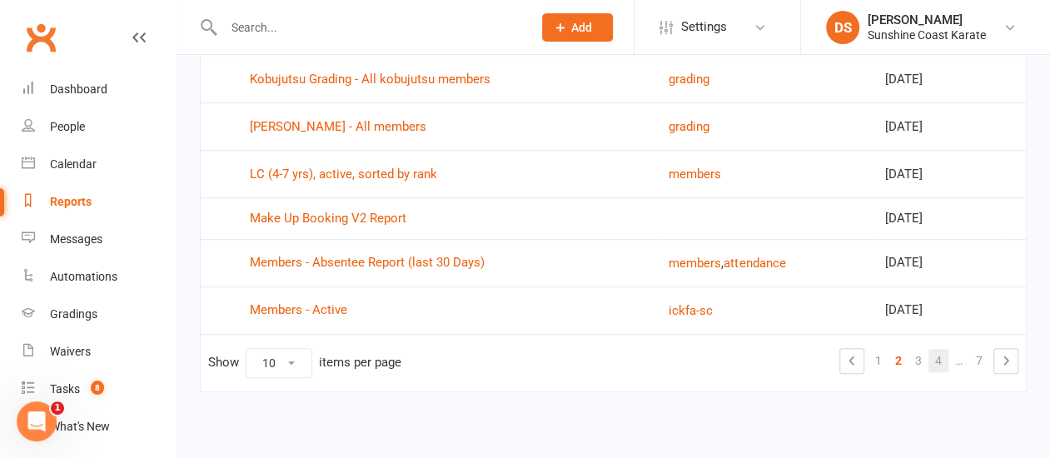
click at [937, 358] on link "4" at bounding box center [939, 360] width 20 height 23
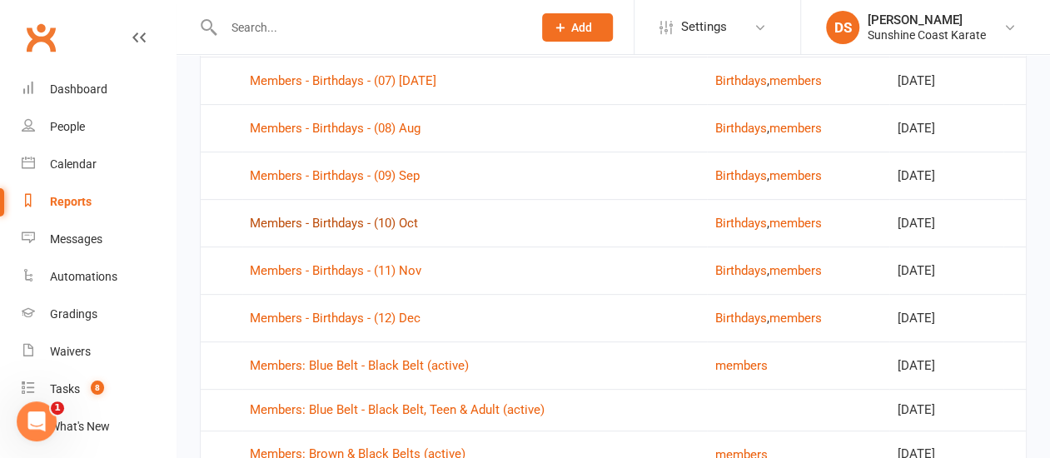
scroll to position [182, 0]
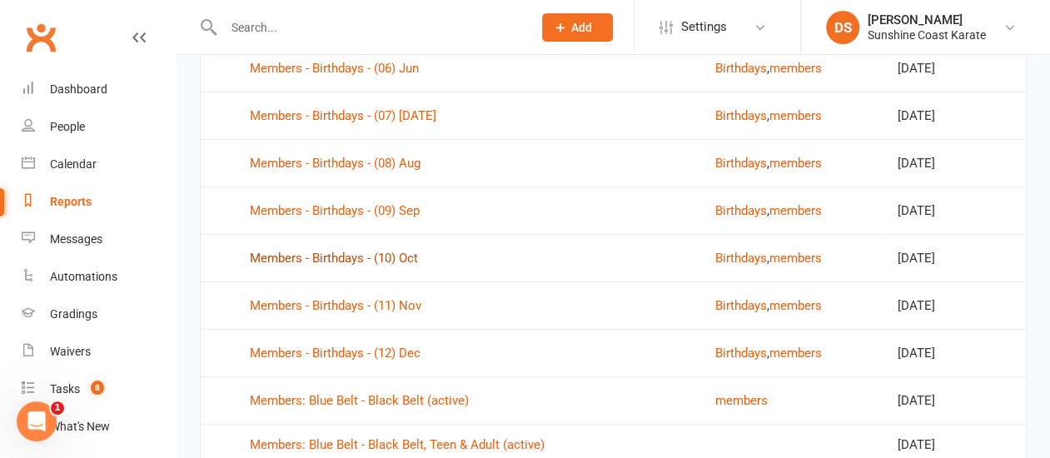
click at [318, 256] on link "Members - Birthdays - (10) Oct" at bounding box center [334, 258] width 168 height 15
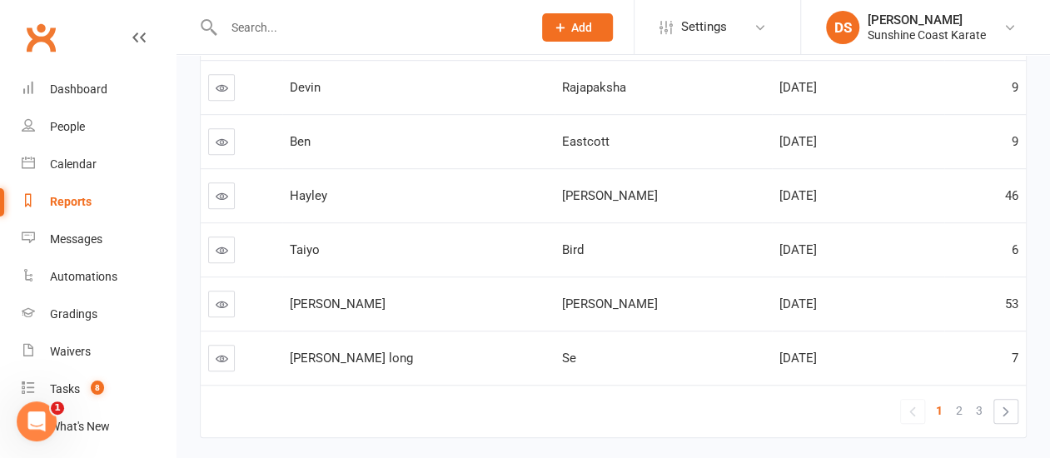
scroll to position [555, 0]
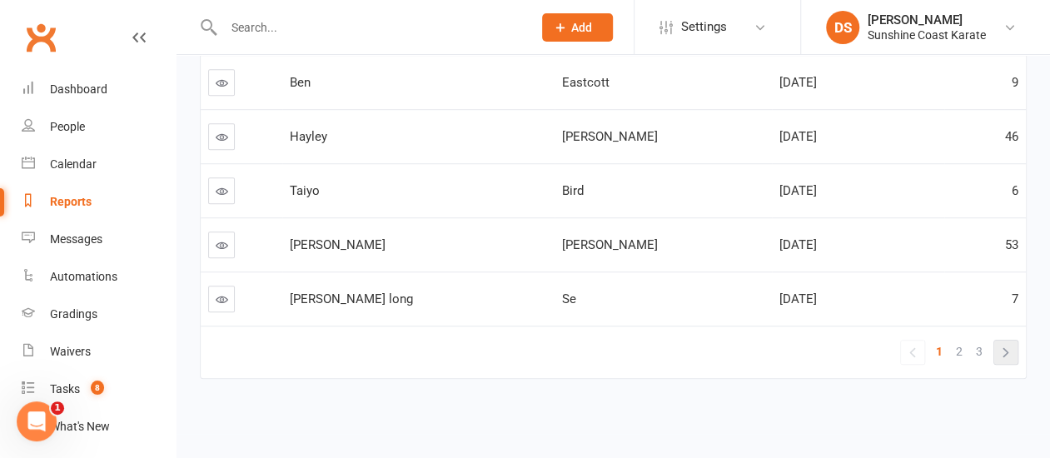
click at [1008, 346] on link "»" at bounding box center [1006, 352] width 23 height 23
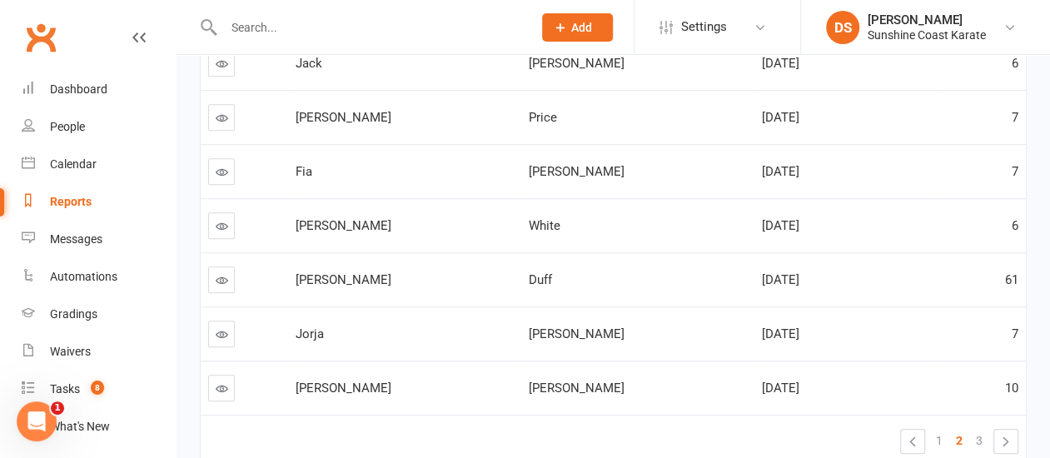
scroll to position [472, 0]
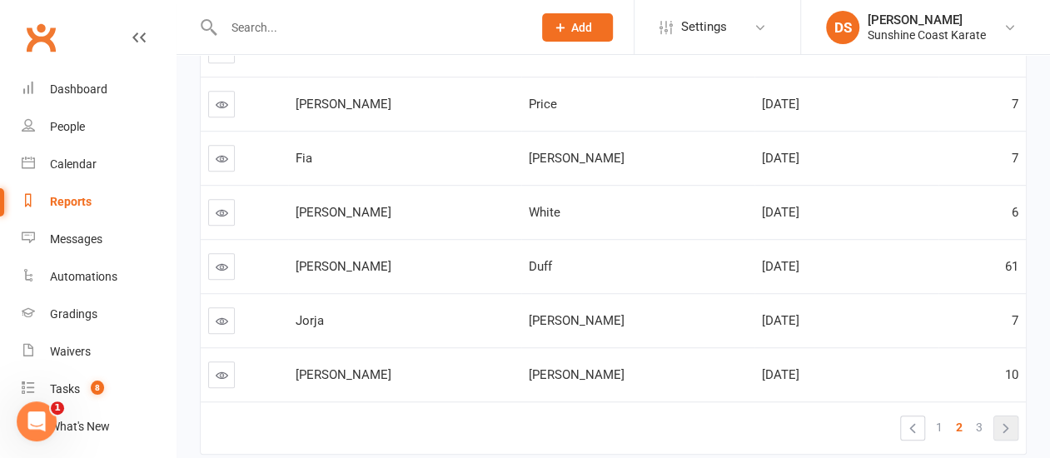
click at [1001, 422] on link "»" at bounding box center [1006, 428] width 23 height 23
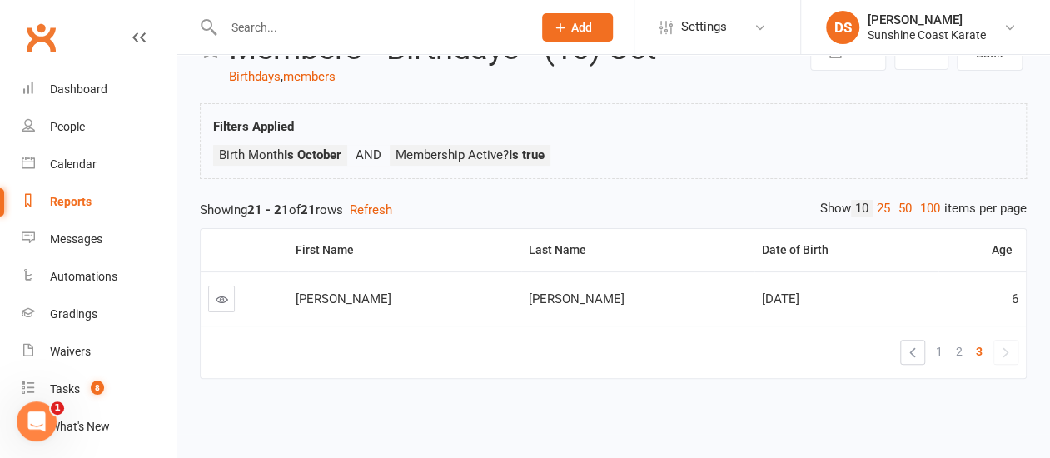
scroll to position [70, 0]
click at [917, 344] on link "«" at bounding box center [912, 352] width 23 height 23
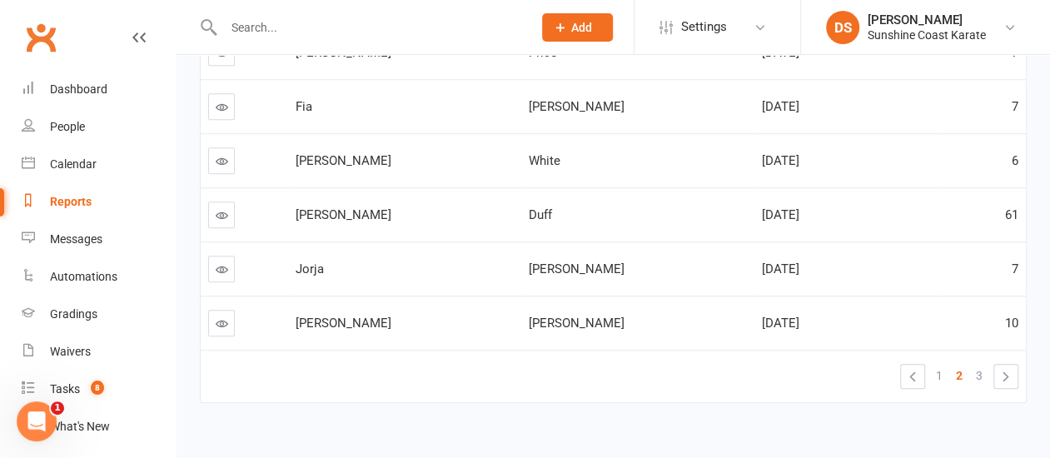
scroll to position [555, 0]
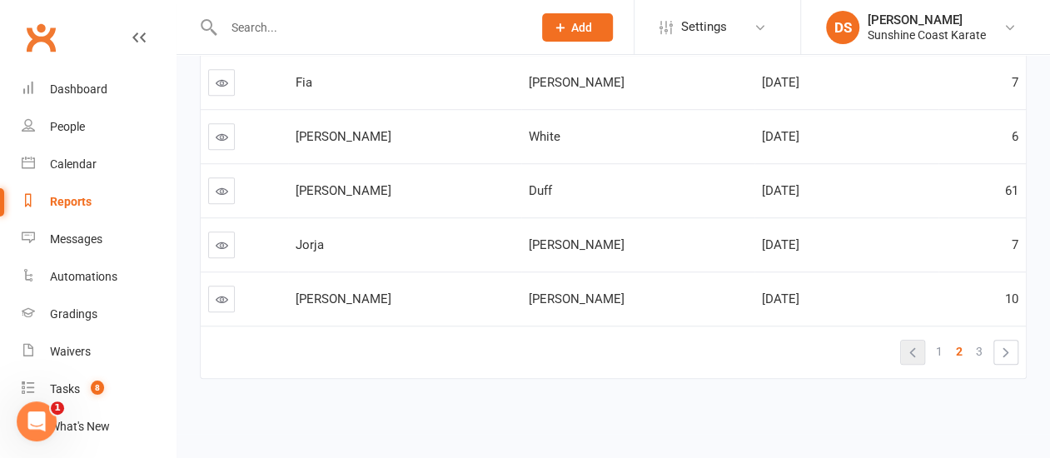
click at [916, 342] on link "«" at bounding box center [912, 352] width 23 height 23
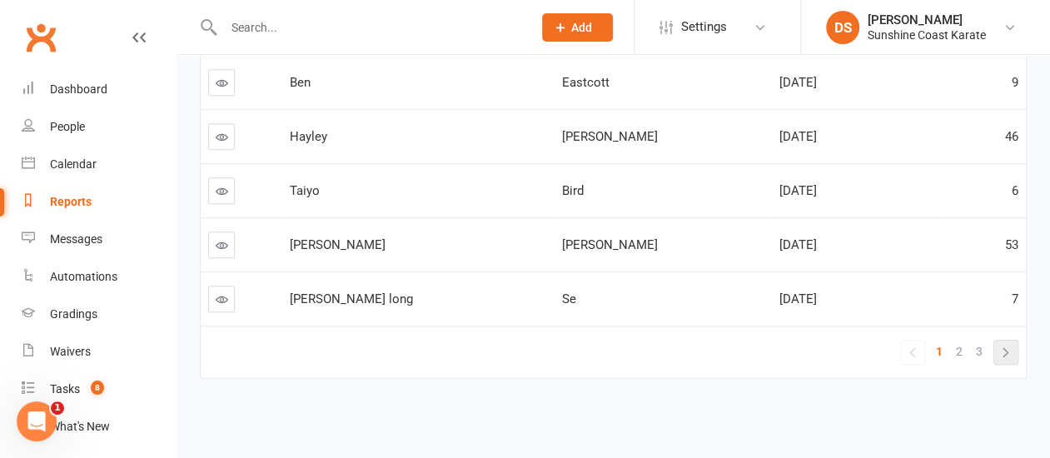
click at [1008, 341] on link "»" at bounding box center [1006, 352] width 23 height 23
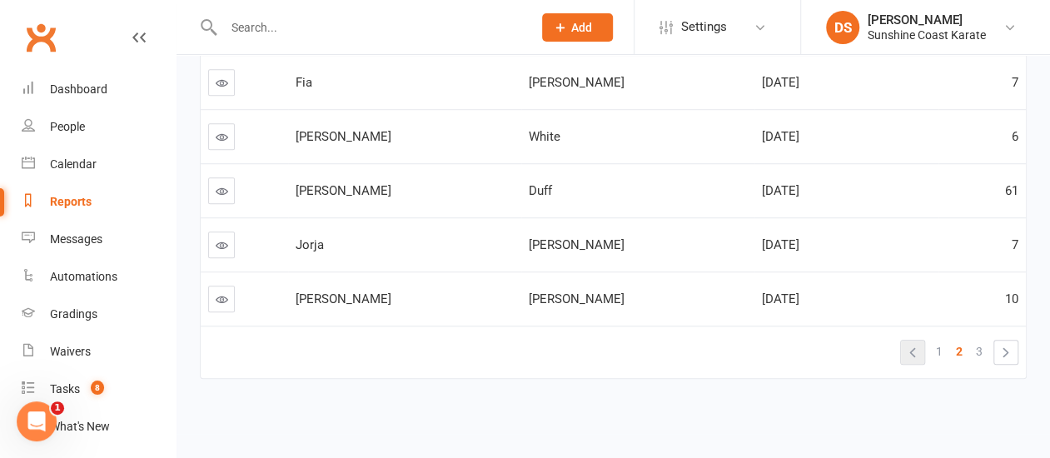
click at [910, 341] on link "«" at bounding box center [912, 352] width 23 height 23
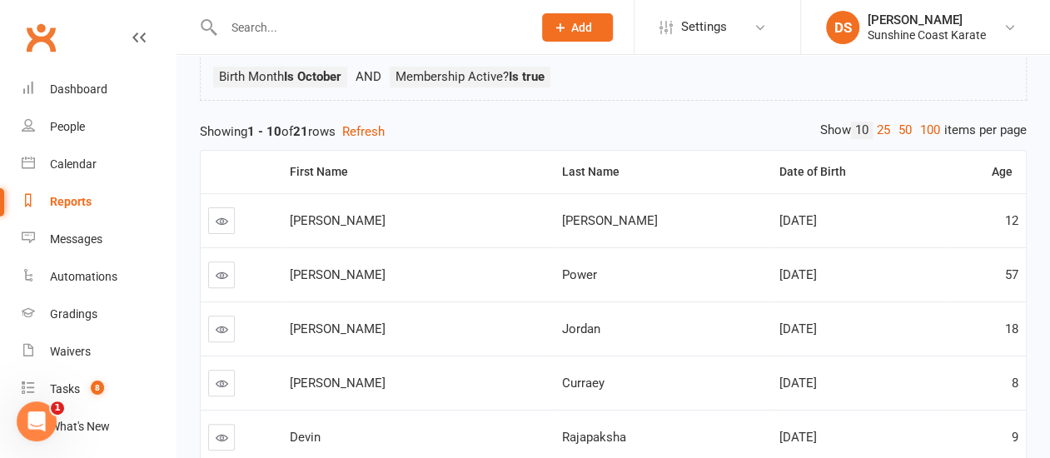
scroll to position [55, 0]
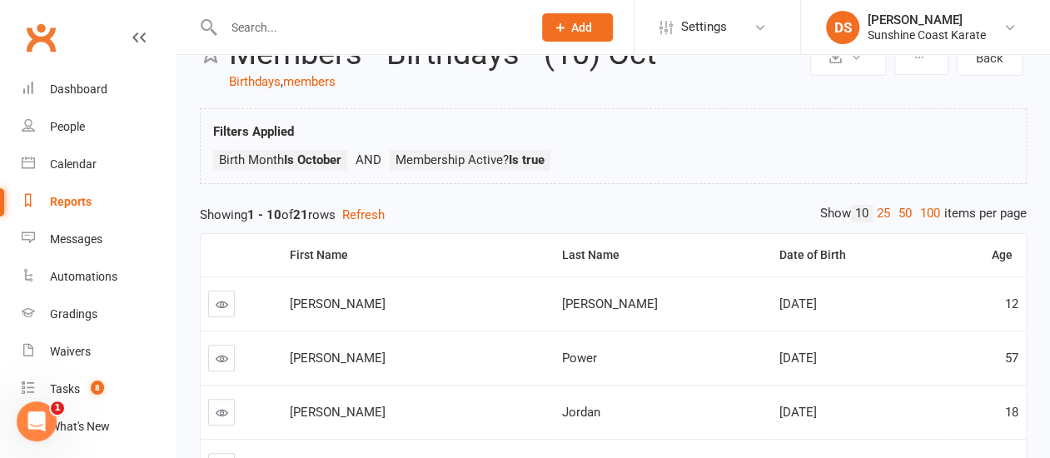
click at [132, 34] on icon at bounding box center [138, 37] width 13 height 13
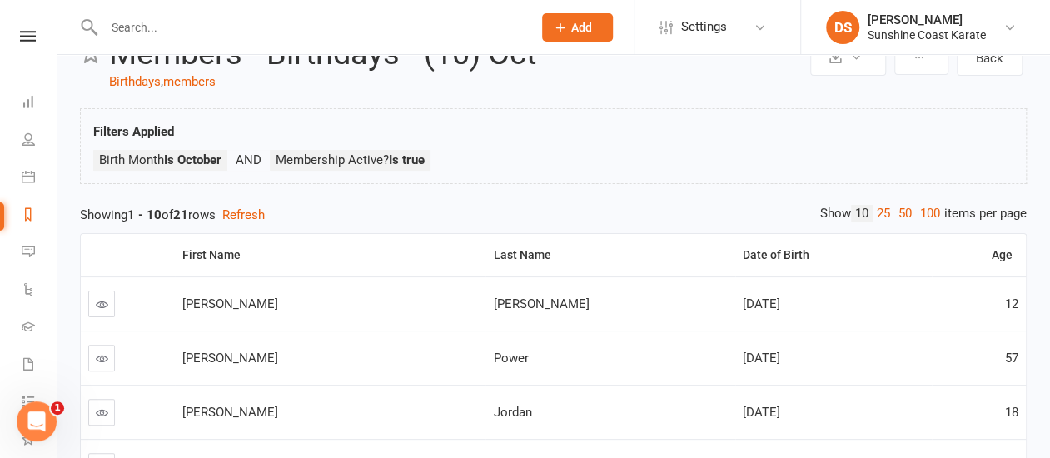
click at [125, 34] on input "text" at bounding box center [310, 27] width 422 height 23
click at [479, 102] on div "Export to CSV Schedule recurring exports Back Members - Birthdays - (10) Oct Bi…" at bounding box center [554, 463] width 994 height 926
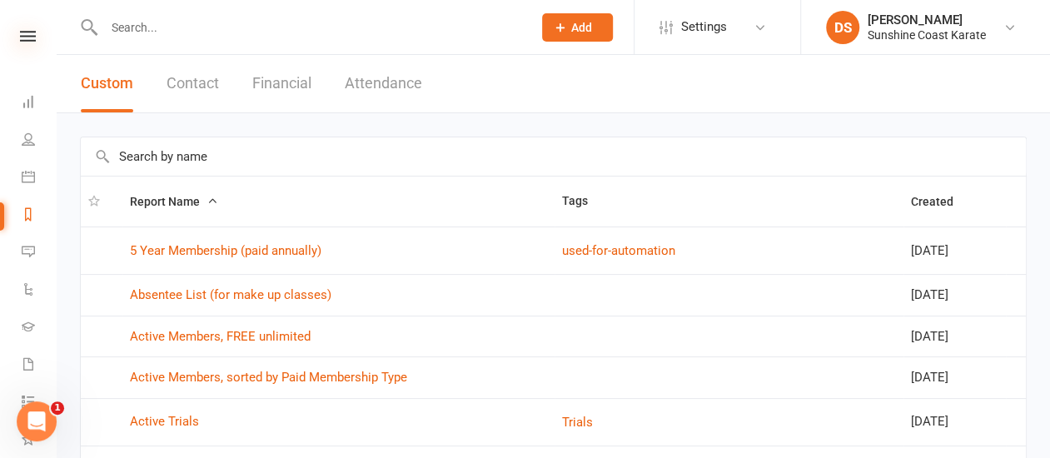
click at [22, 37] on icon at bounding box center [28, 36] width 16 height 11
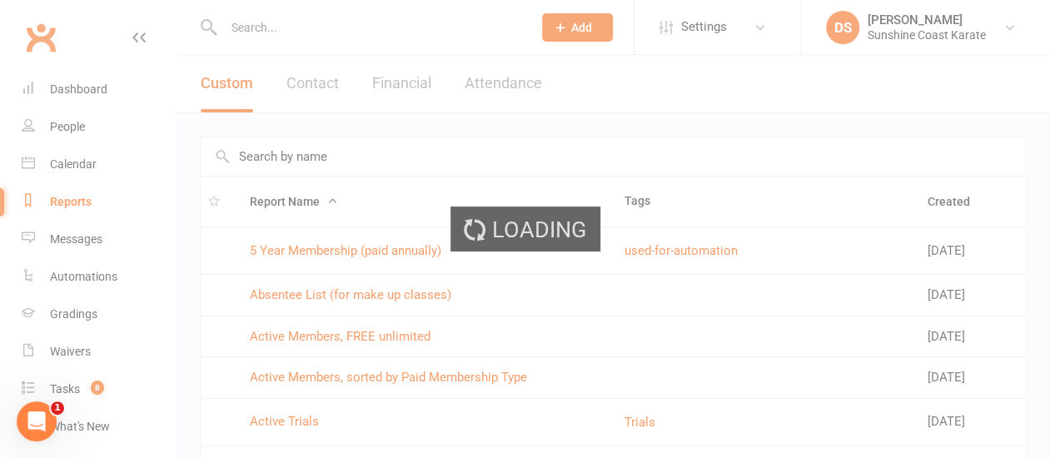
select select "100"
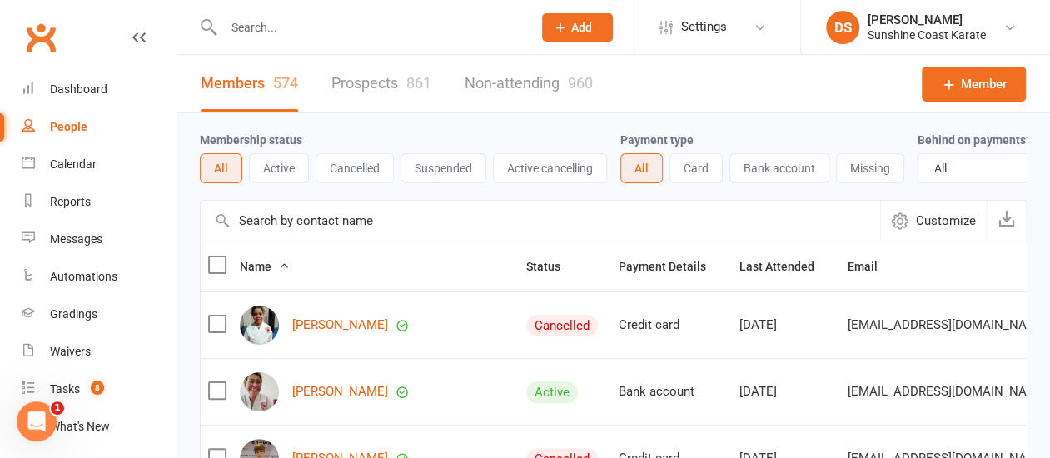
click at [312, 239] on input "text" at bounding box center [541, 221] width 680 height 40
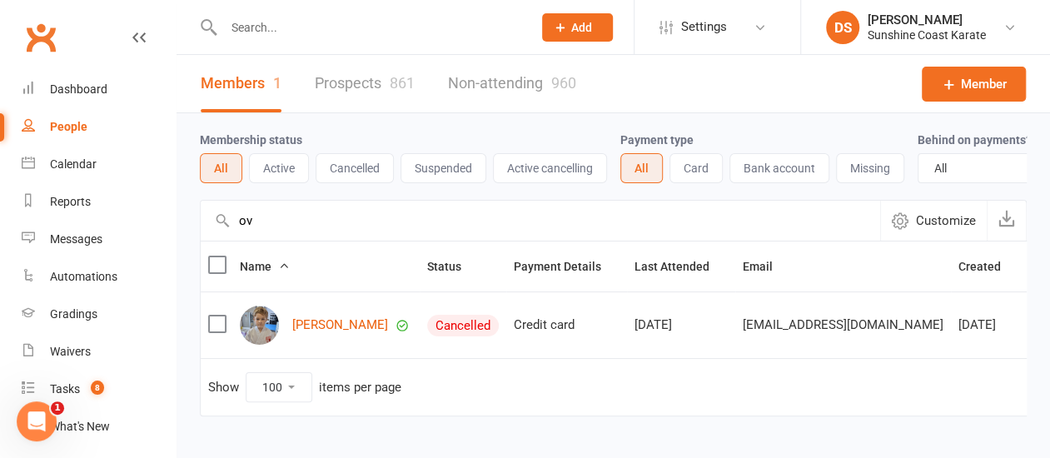
type input "o"
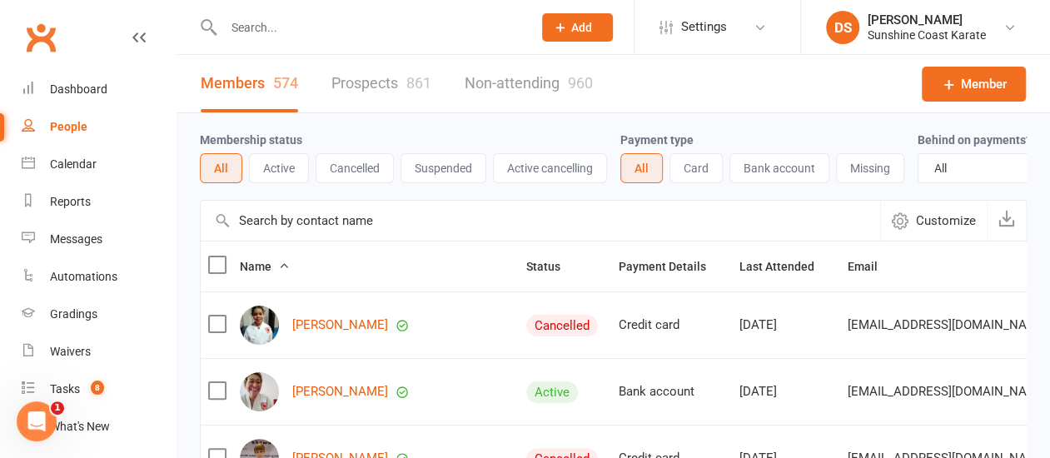
click at [310, 239] on input "text" at bounding box center [541, 221] width 680 height 40
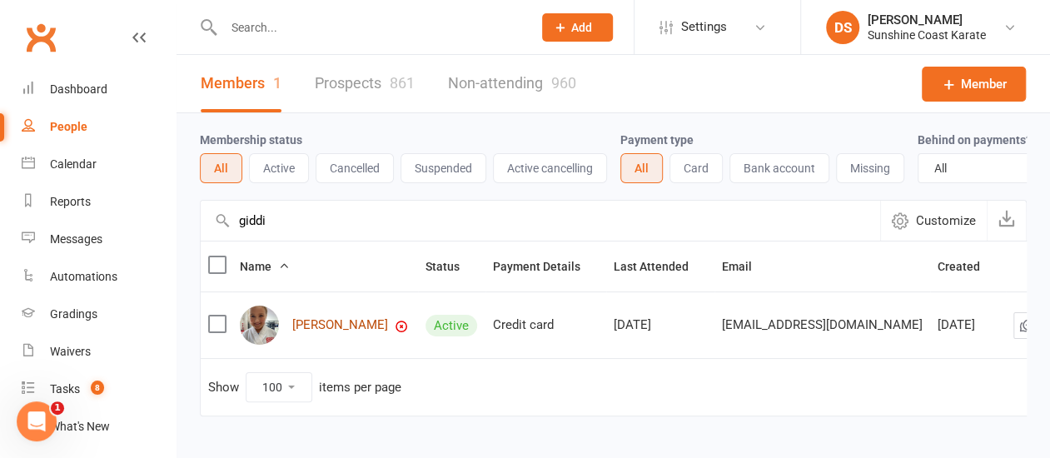
type input "giddi"
click at [333, 332] on link "Kate Giddings" at bounding box center [340, 325] width 96 height 14
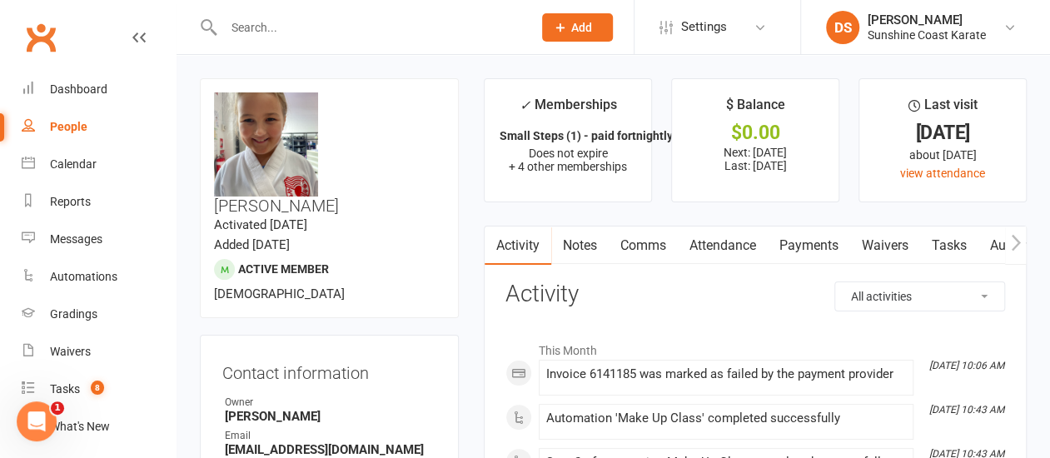
click at [739, 244] on link "Attendance" at bounding box center [723, 246] width 90 height 38
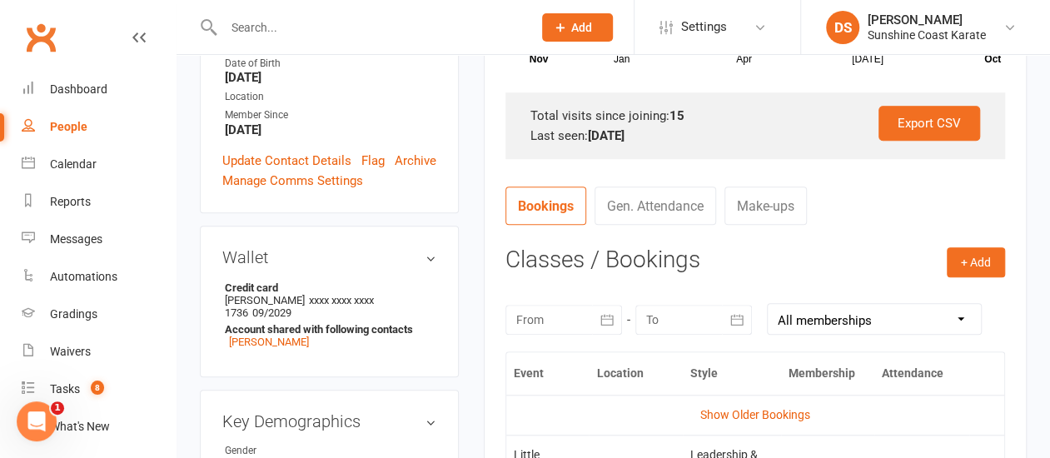
scroll to position [417, 0]
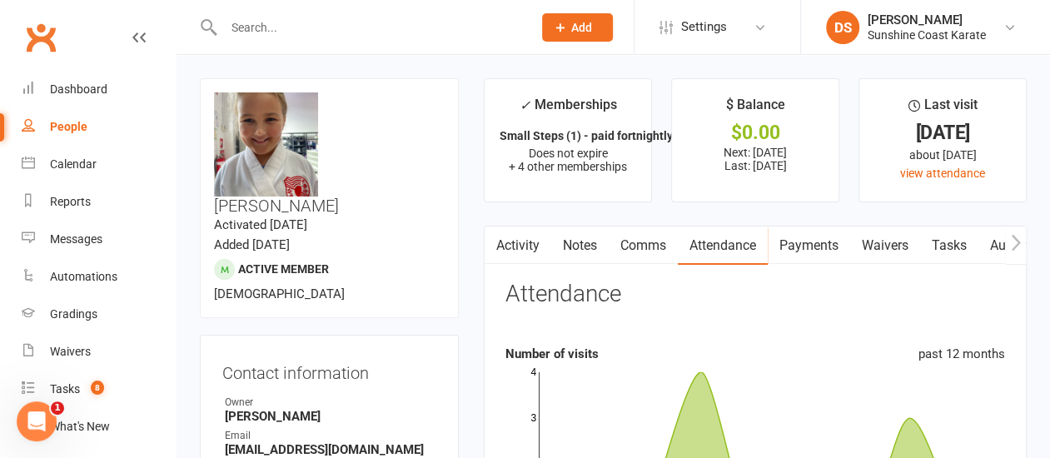
select select "100"
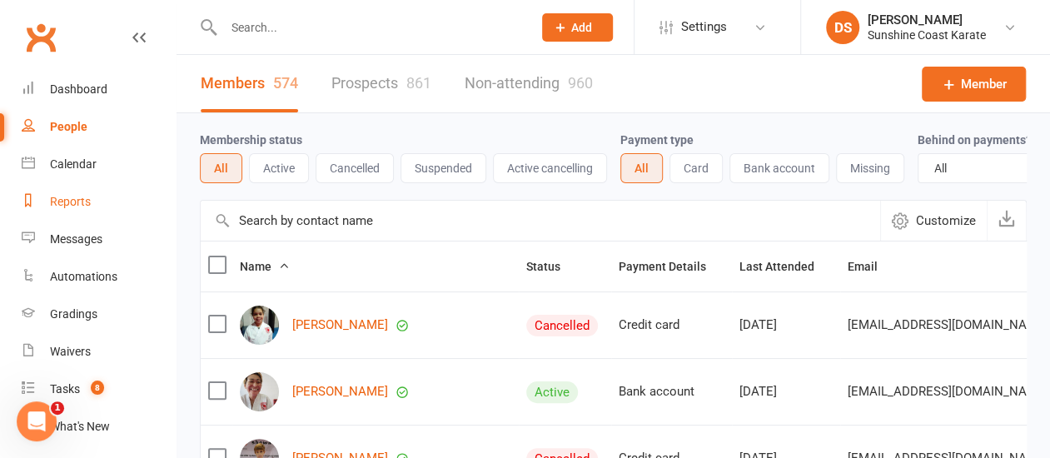
click at [77, 202] on div "Reports" at bounding box center [70, 201] width 41 height 13
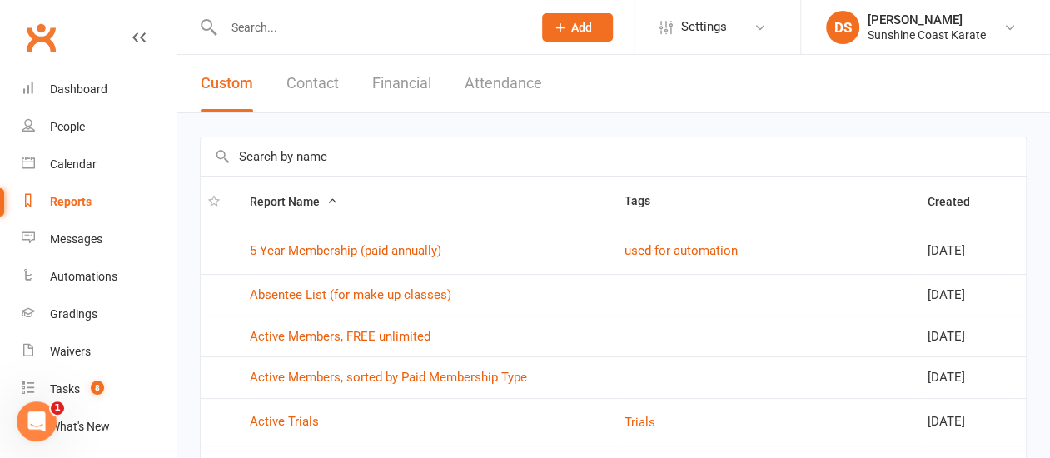
scroll to position [333, 0]
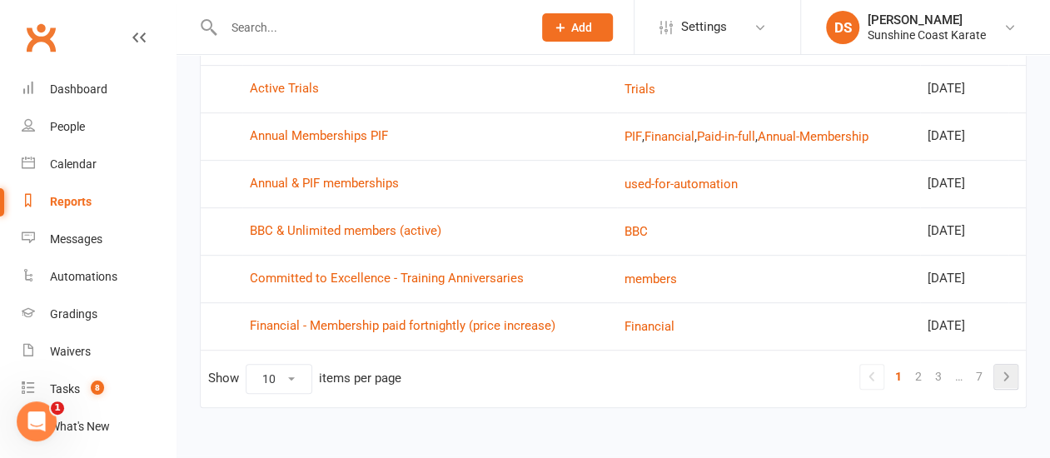
click at [1007, 372] on icon at bounding box center [1006, 376] width 5 height 9
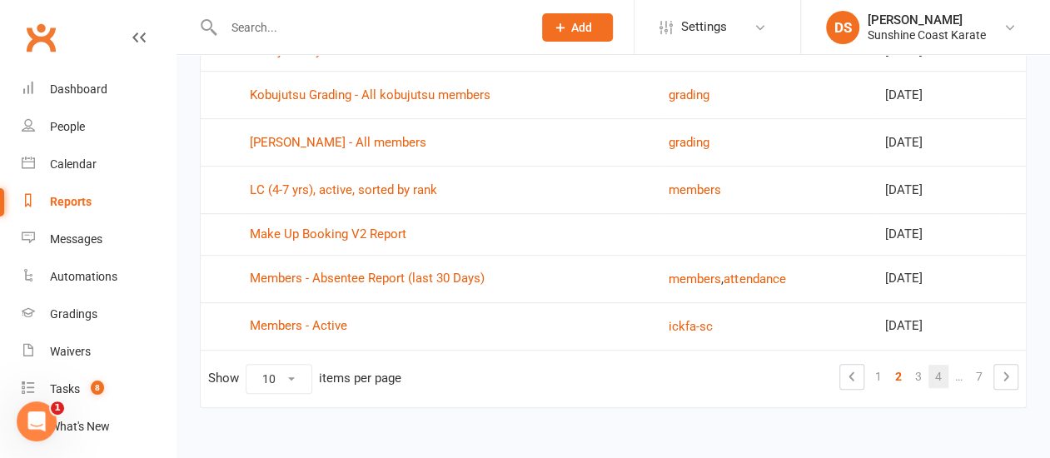
click at [939, 374] on link "4" at bounding box center [939, 376] width 20 height 23
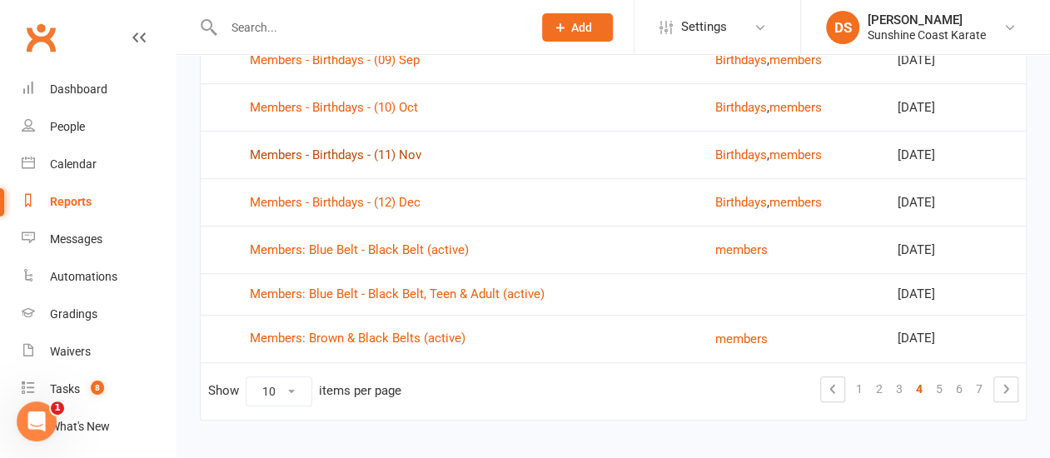
click at [312, 153] on link "Members - Birthdays - (11) Nov" at bounding box center [336, 154] width 172 height 15
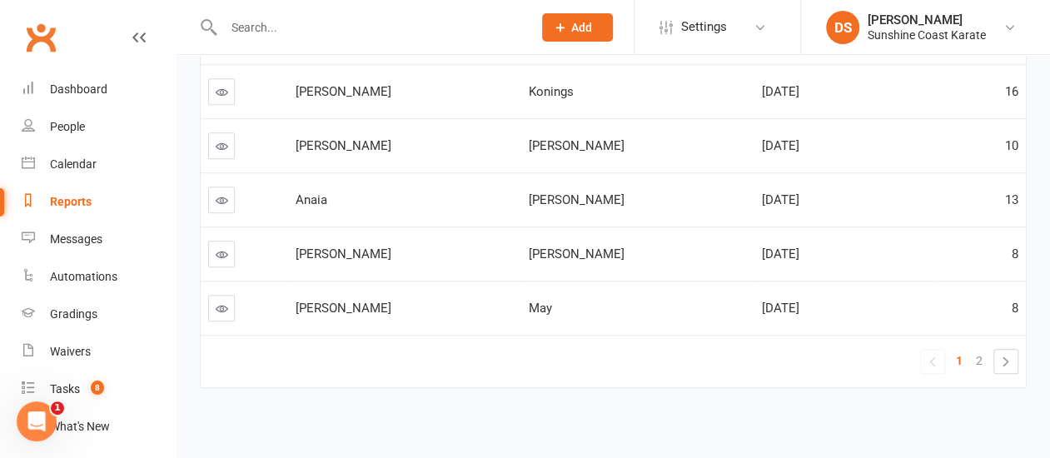
scroll to position [555, 0]
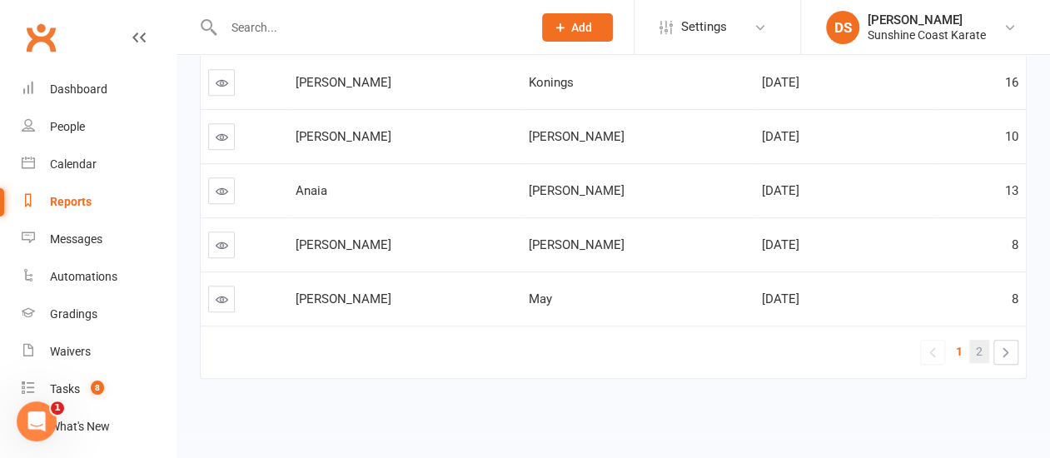
click at [982, 342] on span "2" at bounding box center [979, 351] width 7 height 23
click at [956, 340] on span "1" at bounding box center [959, 351] width 7 height 23
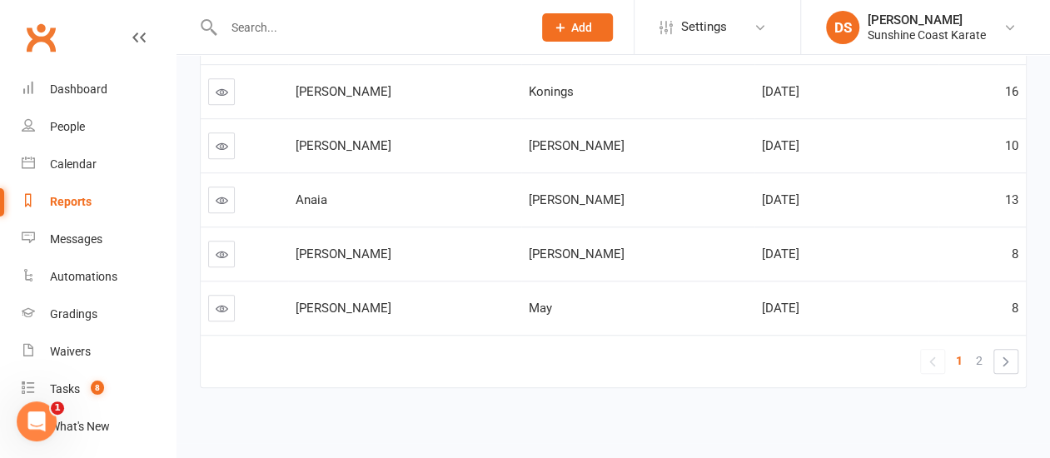
scroll to position [555, 0]
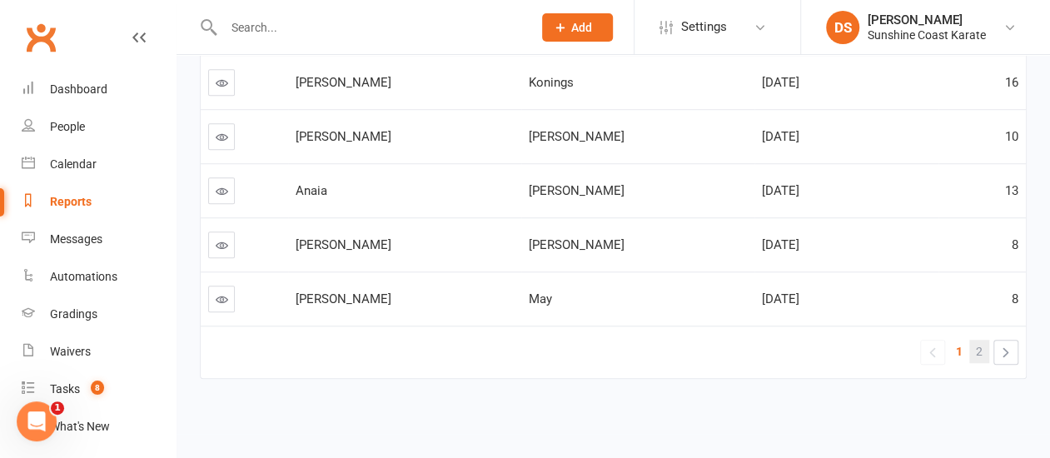
click at [973, 340] on link "2" at bounding box center [980, 351] width 20 height 23
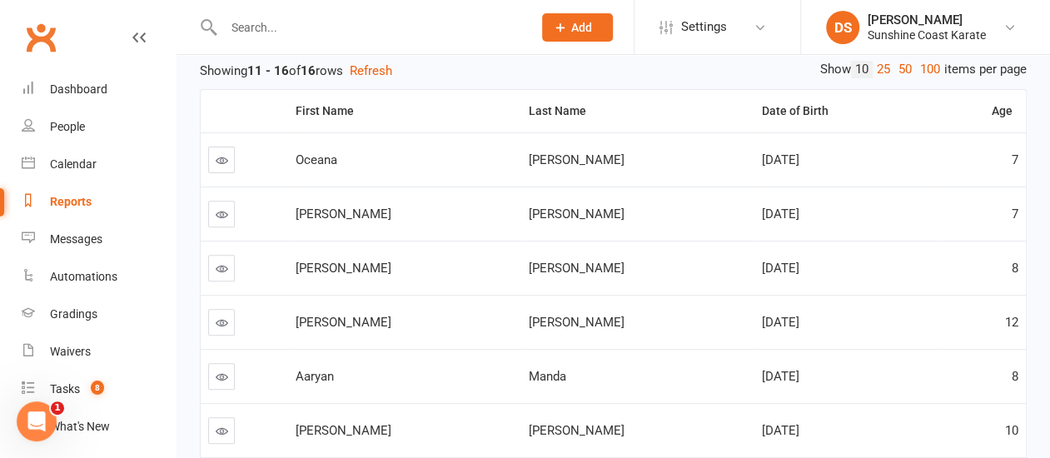
scroll to position [173, 0]
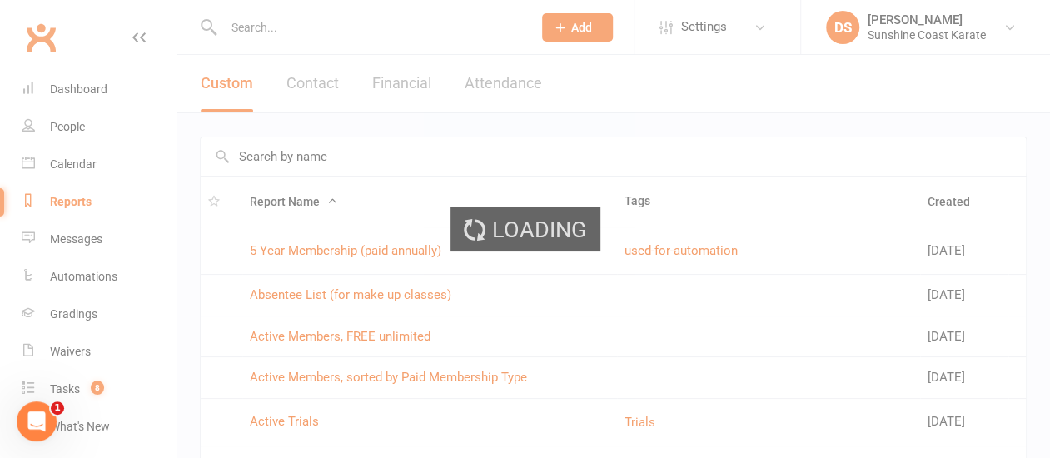
select select "100"
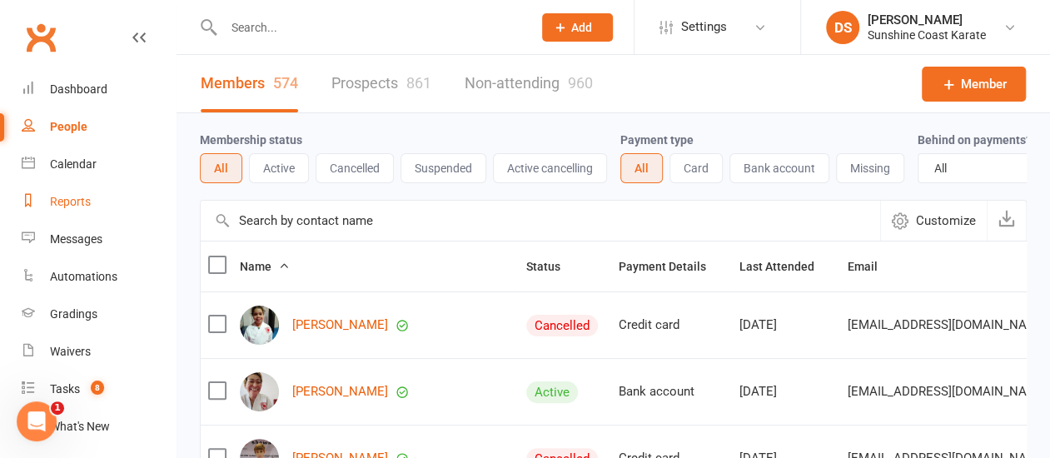
click at [68, 199] on div "Reports" at bounding box center [70, 201] width 41 height 13
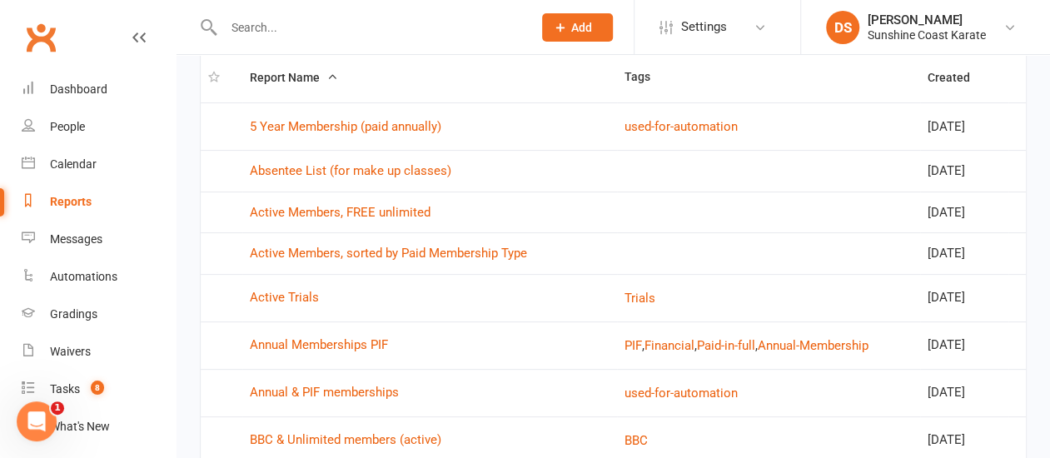
scroll to position [349, 0]
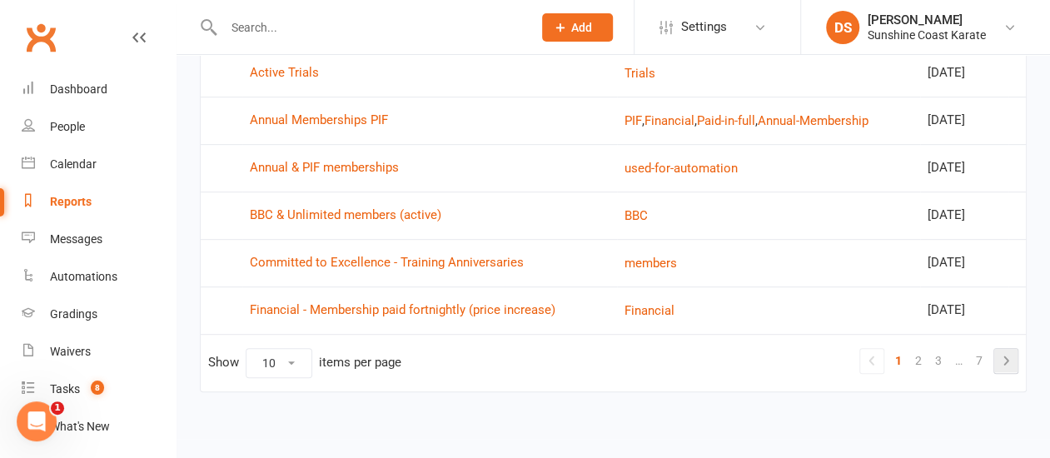
click at [1007, 359] on icon at bounding box center [1006, 361] width 20 height 20
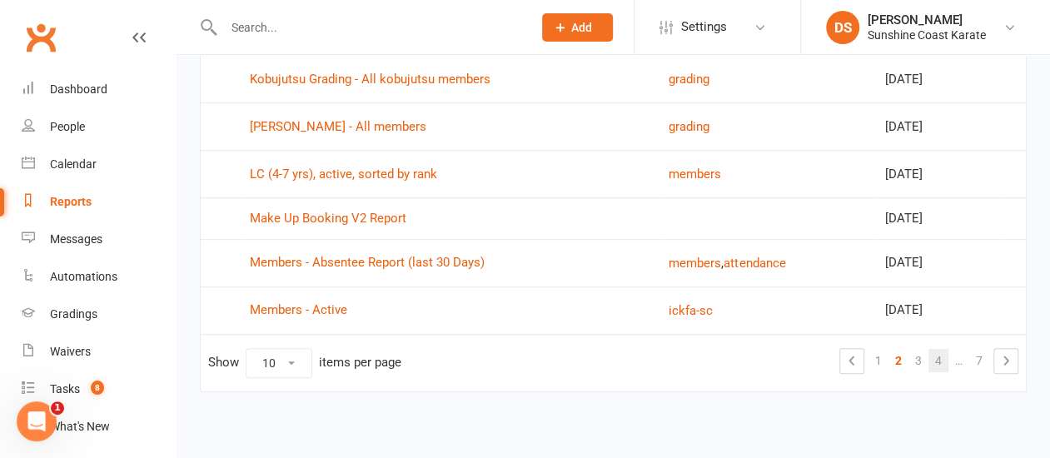
click at [935, 359] on link "4" at bounding box center [939, 360] width 20 height 23
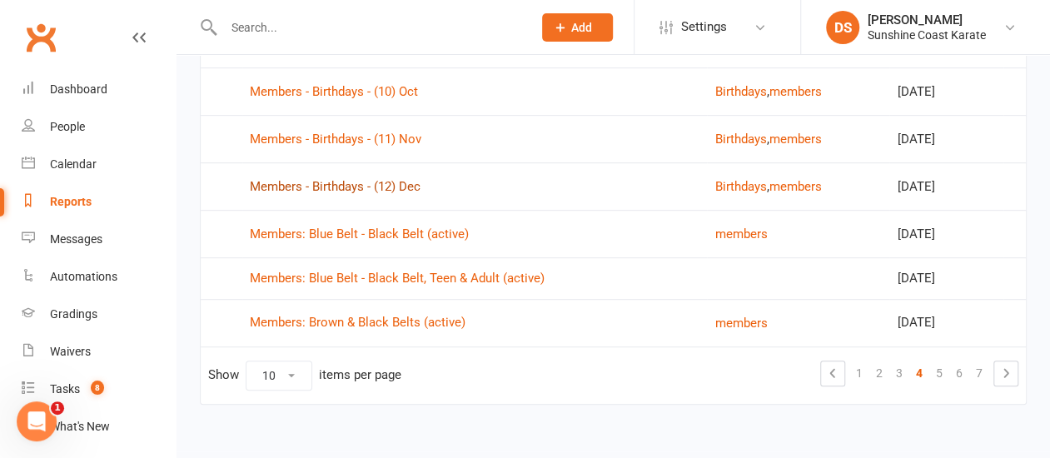
click at [317, 179] on link "Members - Birthdays - (12) Dec" at bounding box center [335, 186] width 171 height 15
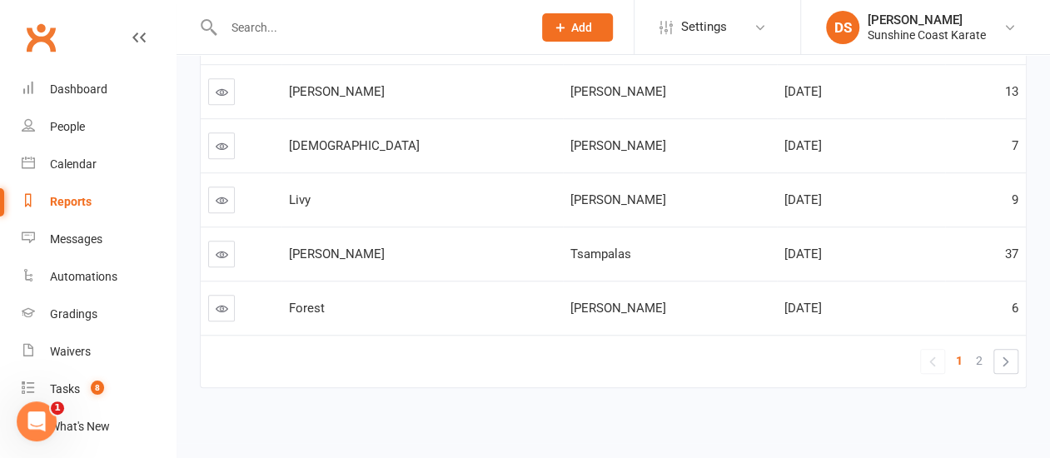
scroll to position [555, 0]
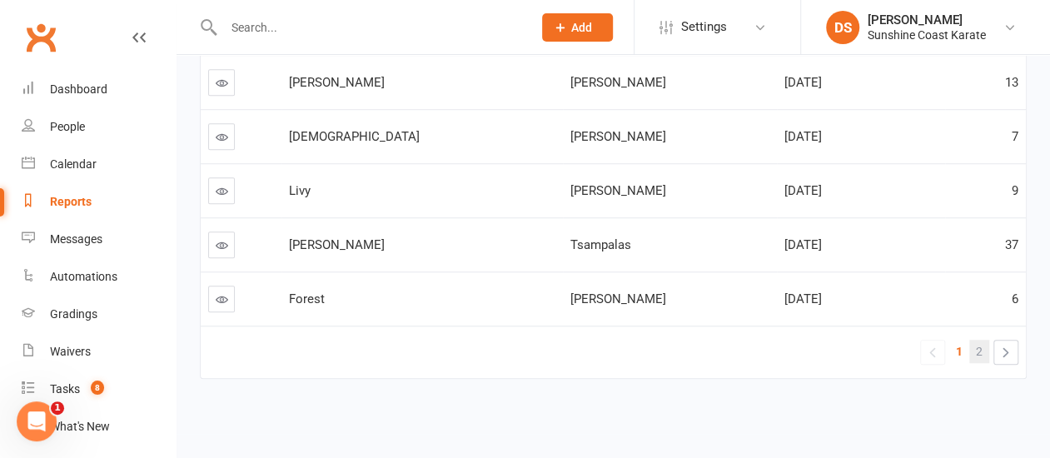
click at [980, 340] on span "2" at bounding box center [979, 351] width 7 height 23
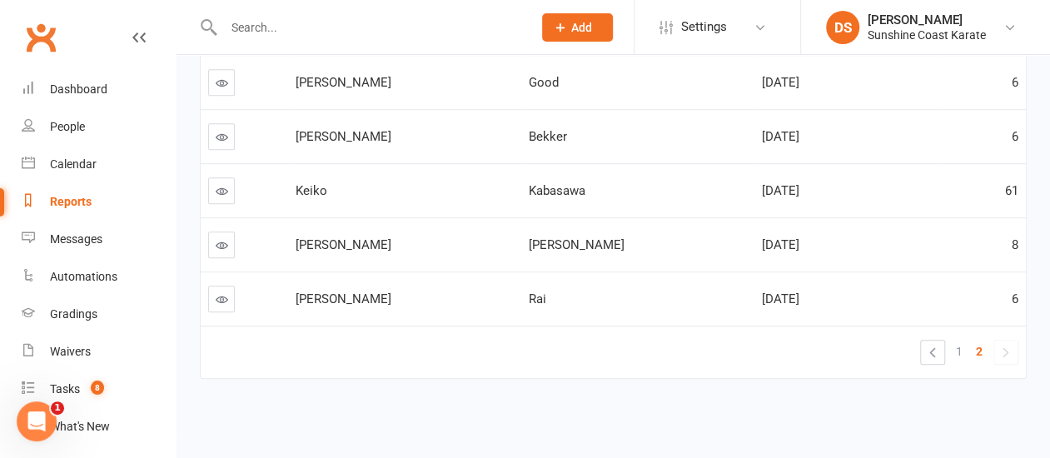
scroll to position [502, 0]
click at [961, 340] on span "1" at bounding box center [959, 351] width 7 height 23
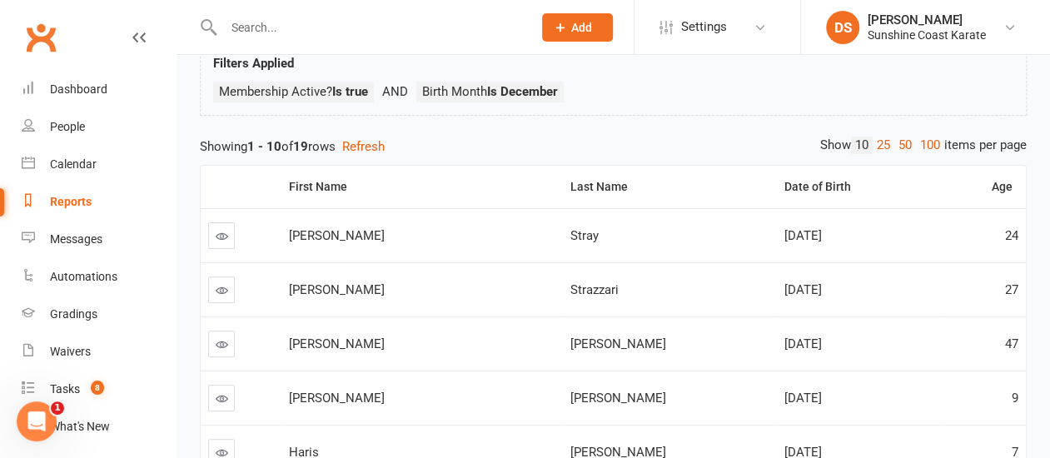
scroll to position [85, 0]
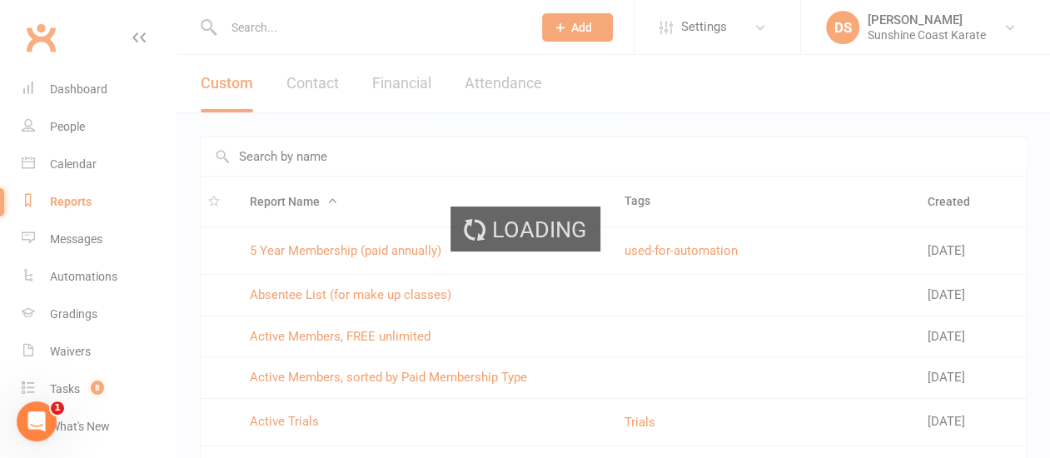
select select "100"
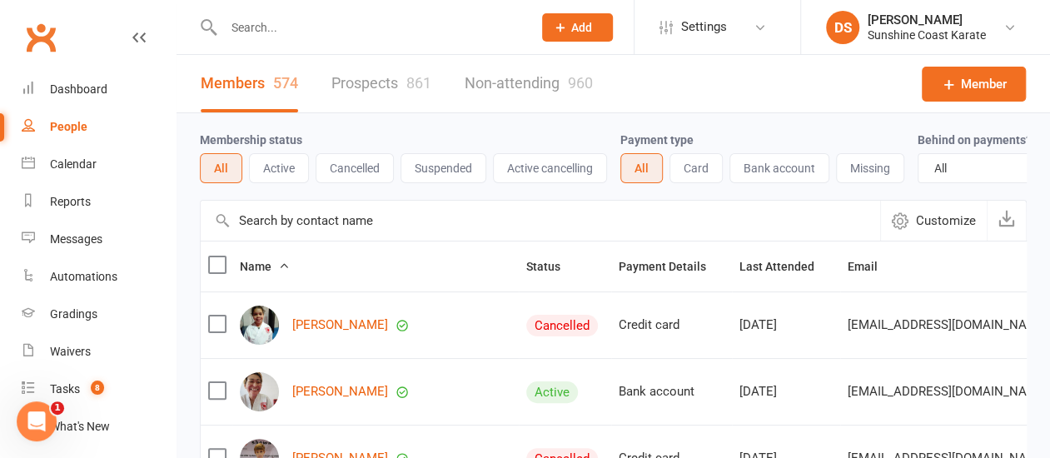
click at [352, 241] on input "text" at bounding box center [541, 221] width 680 height 40
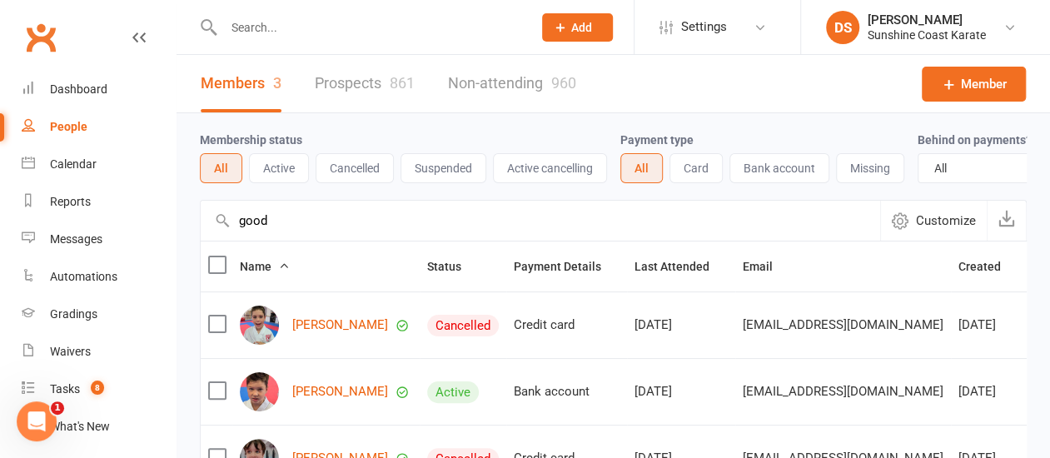
type input "good"
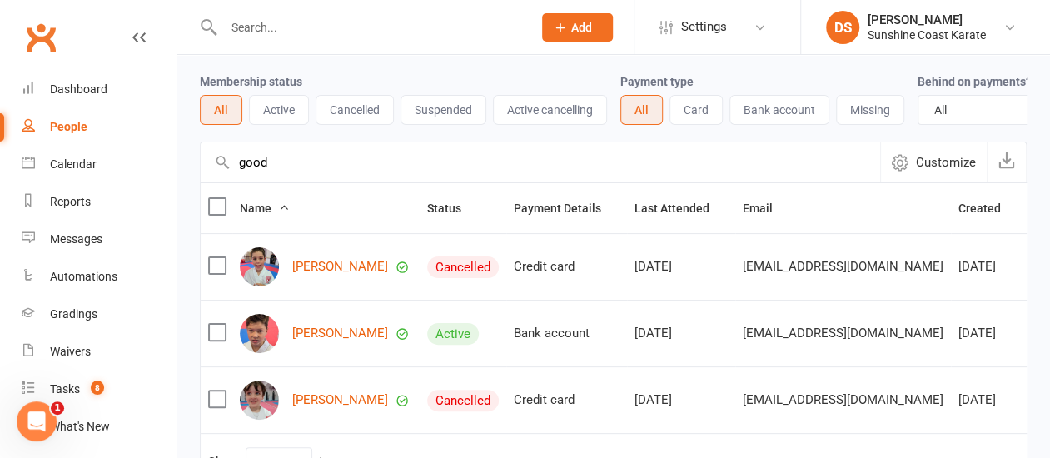
scroll to position [83, 0]
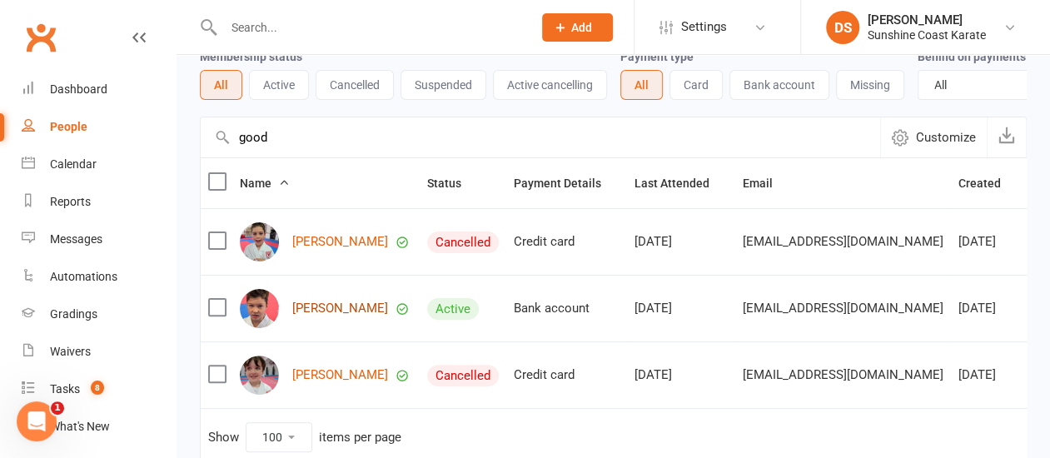
click at [314, 316] on link "Oliver Good" at bounding box center [340, 309] width 96 height 14
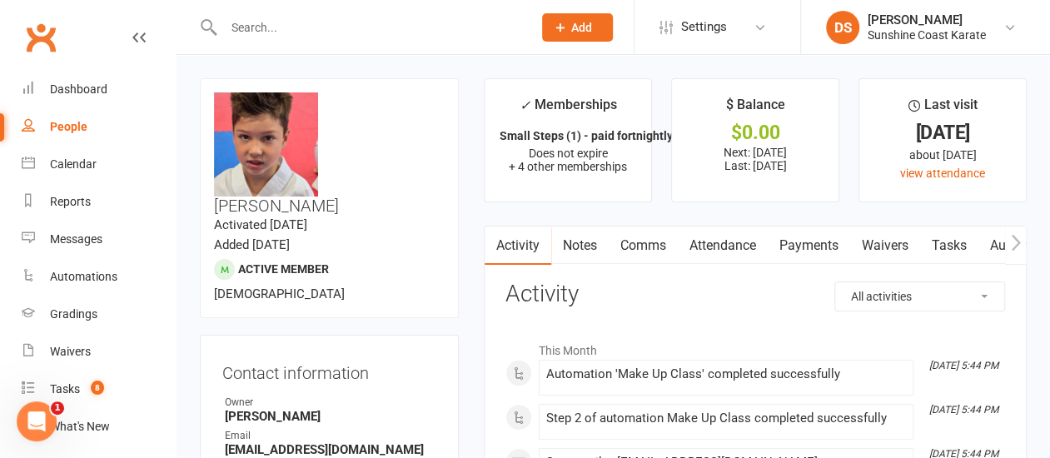
click at [721, 241] on link "Attendance" at bounding box center [723, 246] width 90 height 38
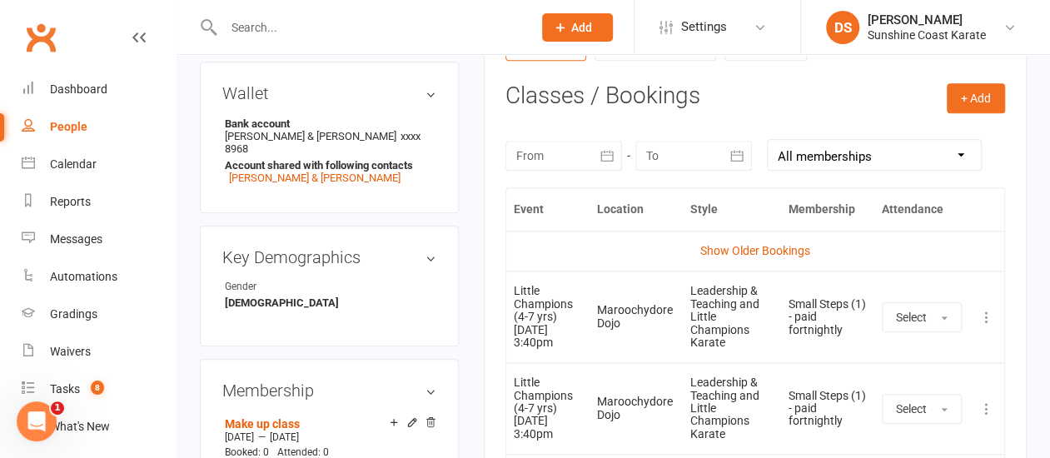
scroll to position [417, 0]
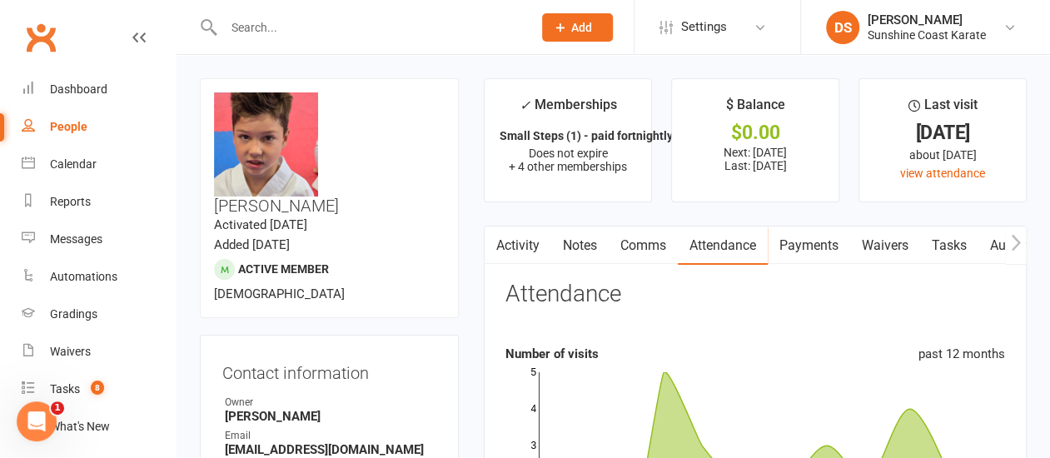
select select "100"
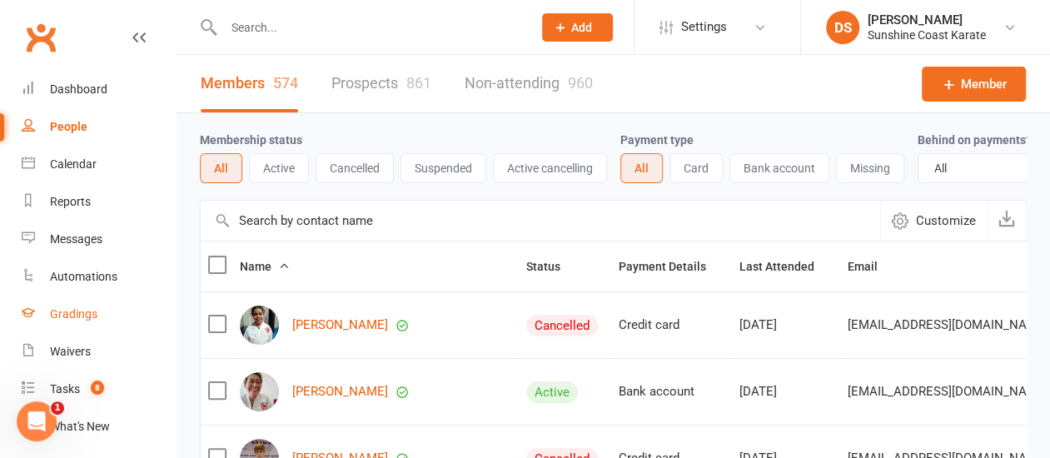
click at [82, 315] on div "Gradings" at bounding box center [73, 313] width 47 height 13
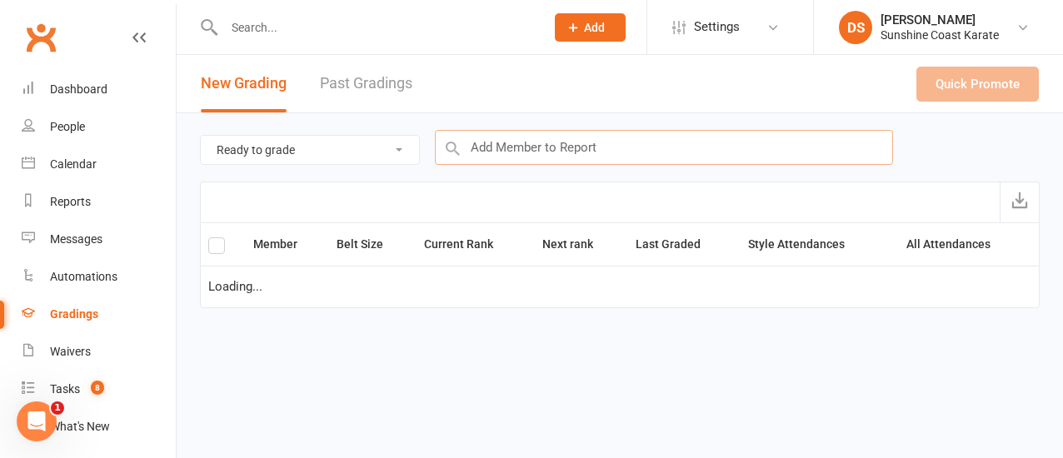
click at [595, 162] on input "text" at bounding box center [664, 147] width 458 height 35
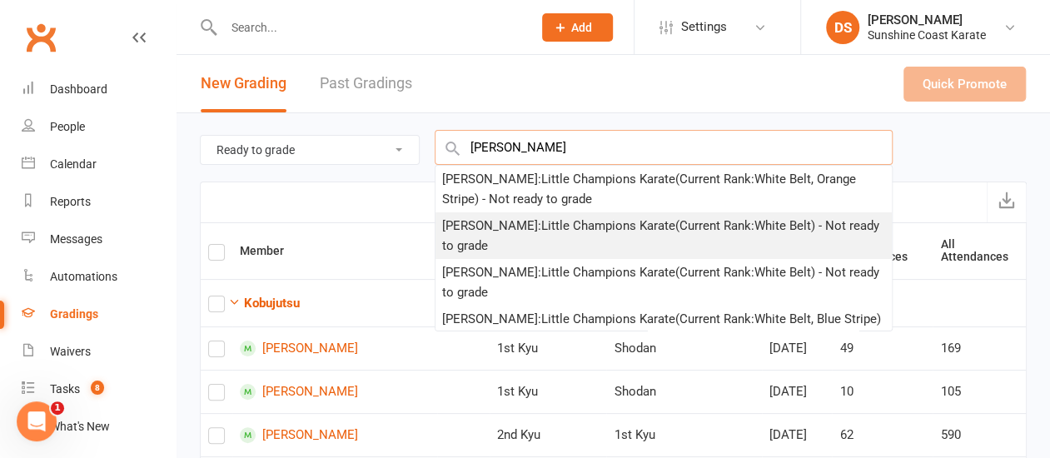
type input "[PERSON_NAME]"
click at [582, 224] on div "Henry Jones : Little Champions Karate (Current Rank: White Belt ) - Not ready t…" at bounding box center [663, 236] width 443 height 40
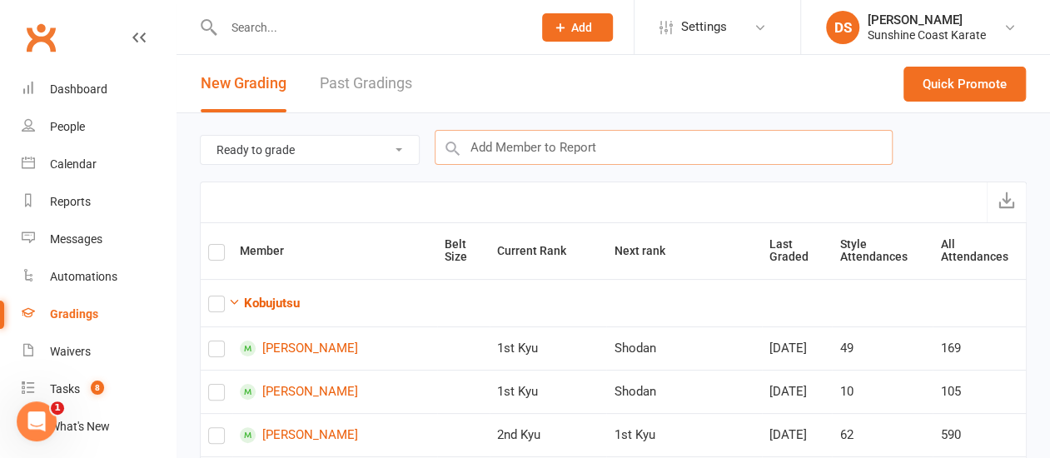
click at [570, 142] on input "text" at bounding box center [664, 147] width 458 height 35
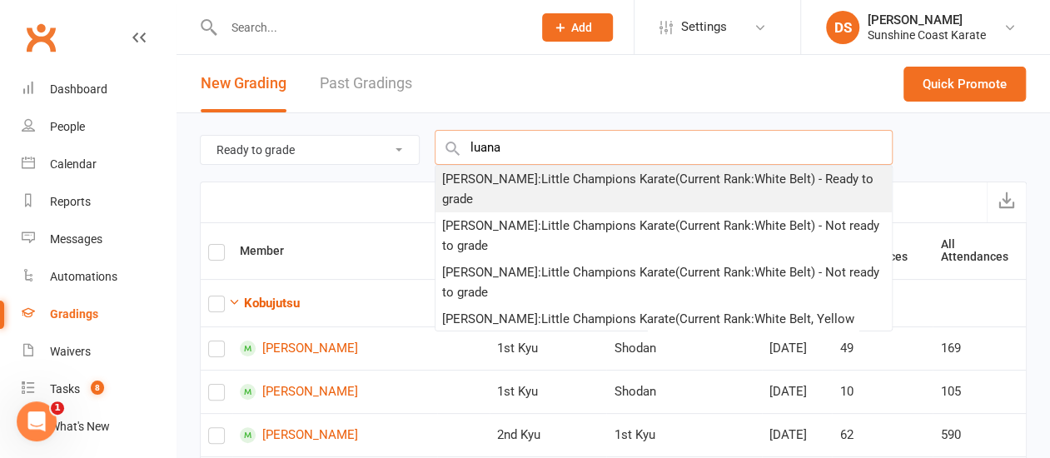
type input "luana"
click at [576, 178] on div "Luana Holmes : Little Champions Karate (Current Rank: White Belt ) - Ready to g…" at bounding box center [663, 189] width 443 height 40
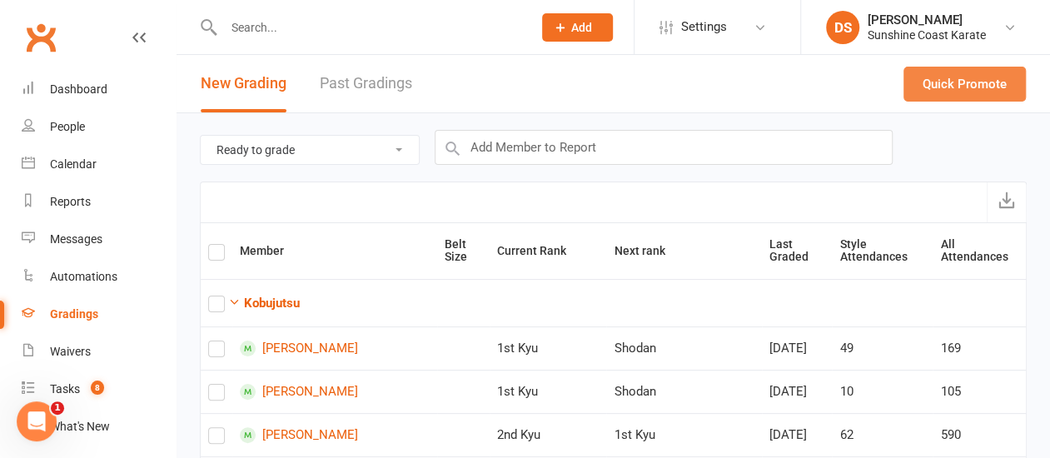
click at [948, 82] on button "Quick Promote" at bounding box center [965, 84] width 122 height 35
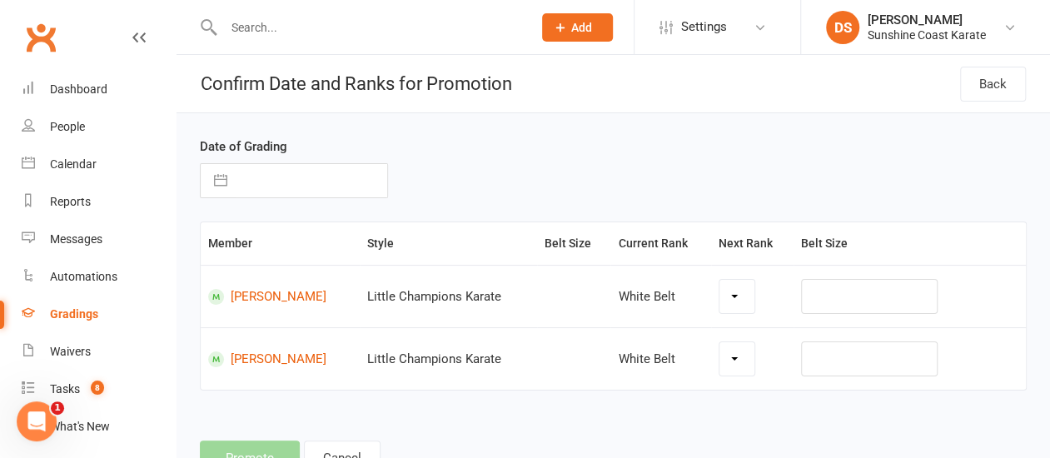
select select "18480"
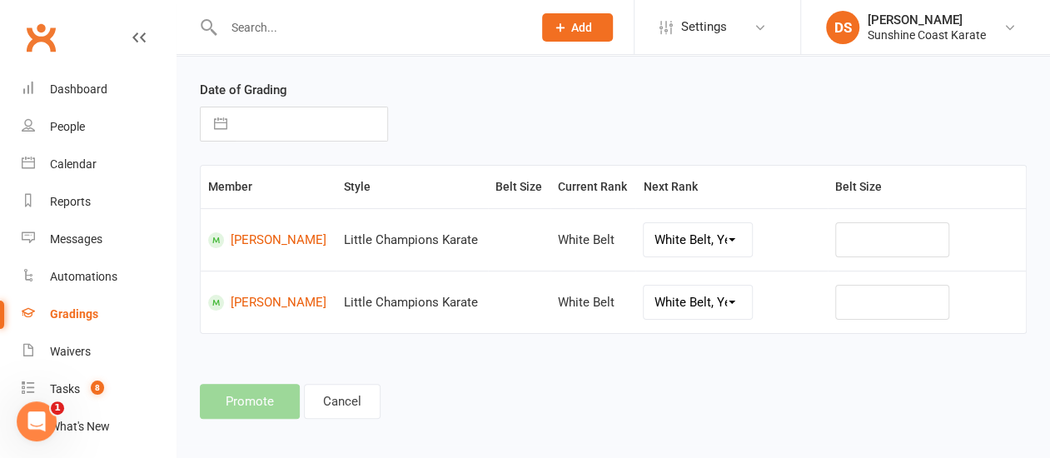
scroll to position [77, 0]
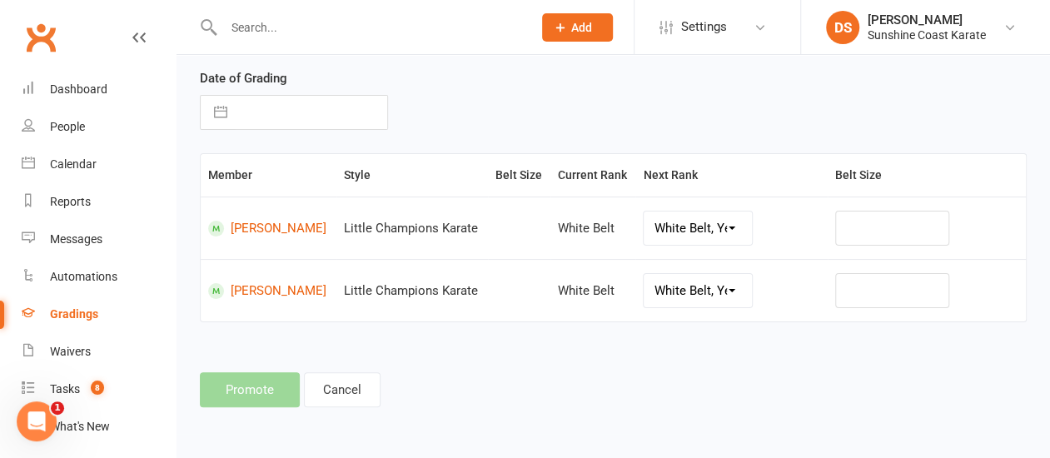
click at [262, 104] on input "text" at bounding box center [312, 112] width 152 height 33
select select "8"
select select "2025"
select select "9"
select select "2025"
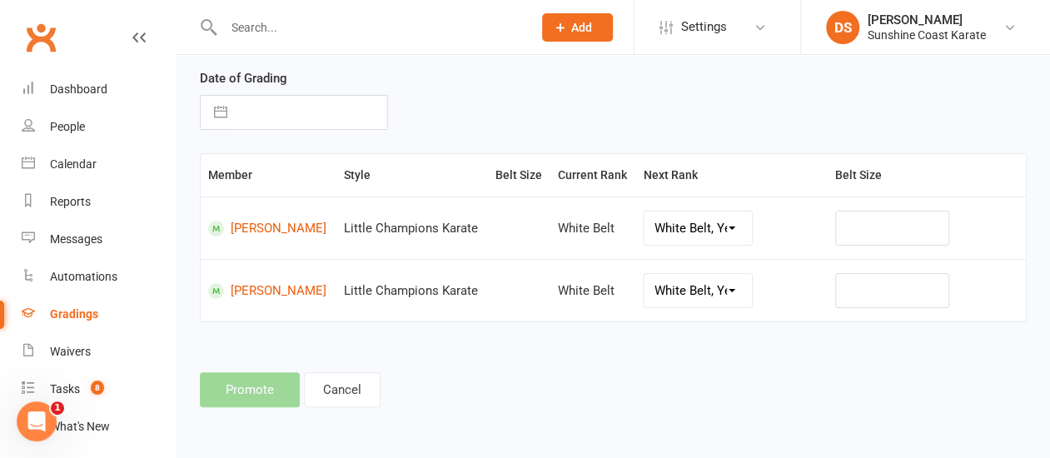
select select "10"
select select "2025"
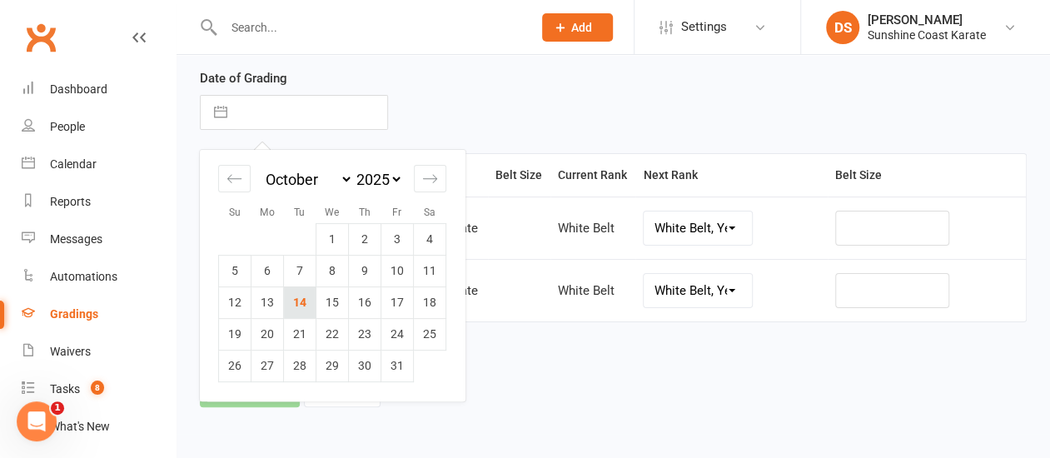
click at [295, 289] on td "14" at bounding box center [300, 303] width 32 height 32
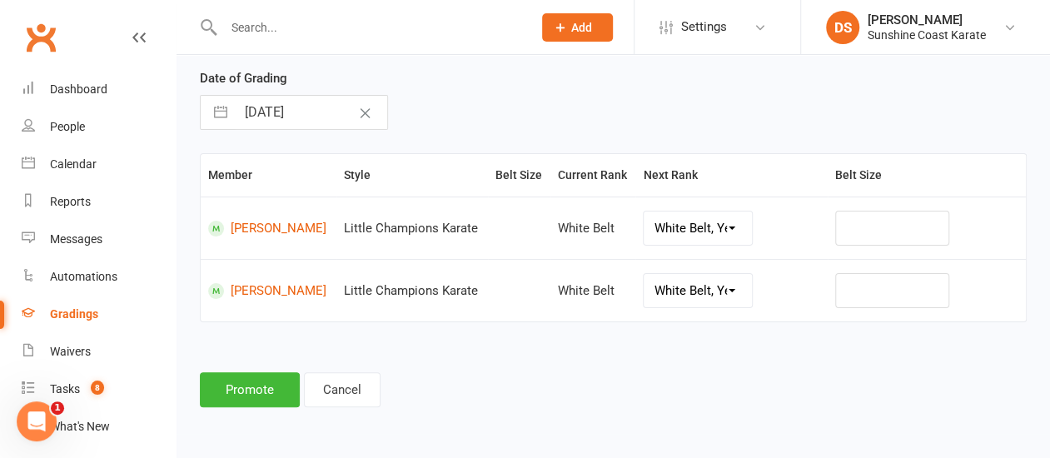
type input "[DATE]"
click at [252, 382] on button "Promote" at bounding box center [250, 389] width 100 height 35
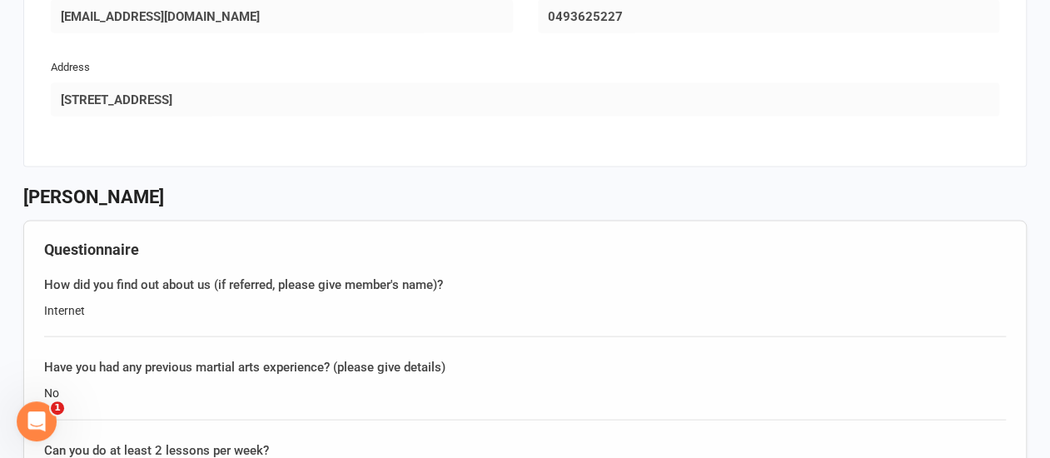
scroll to position [1583, 0]
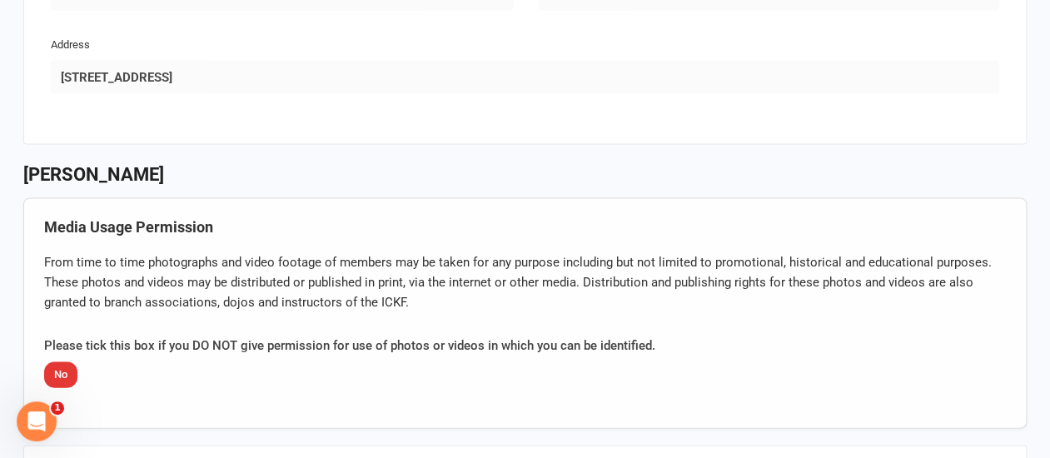
scroll to position [1666, 0]
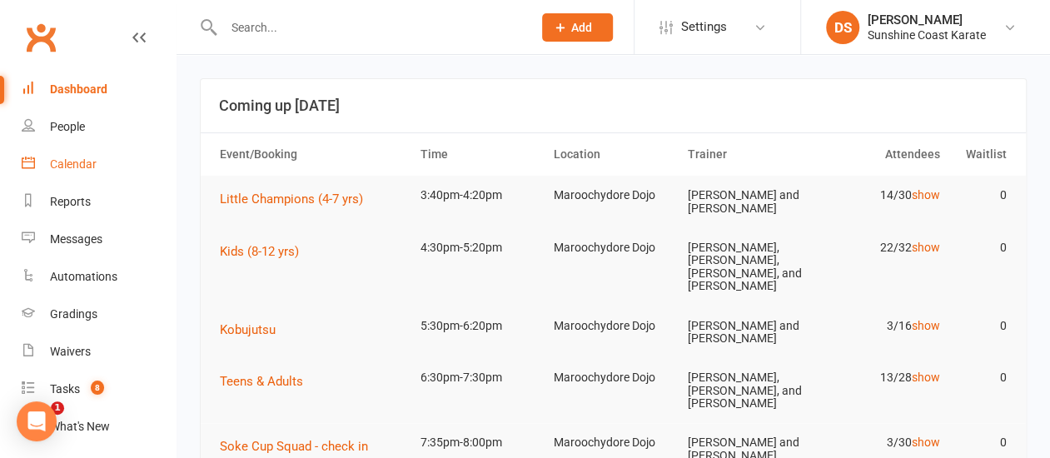
click at [67, 167] on div "Calendar" at bounding box center [73, 163] width 47 height 13
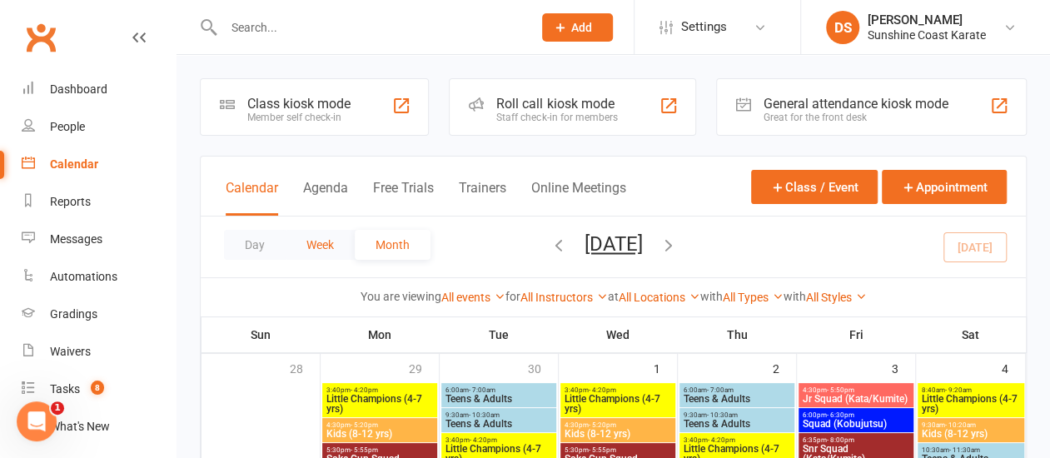
click at [316, 248] on button "Week" at bounding box center [320, 245] width 69 height 30
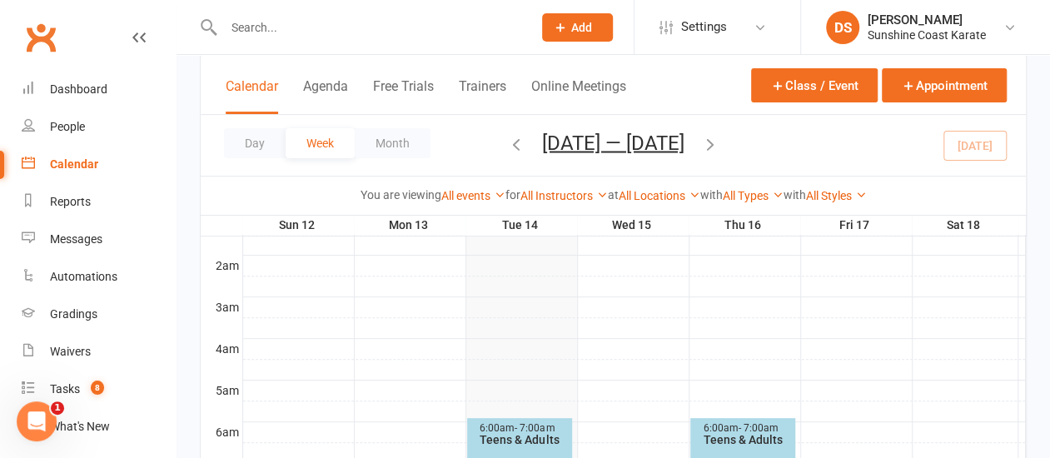
scroll to position [333, 0]
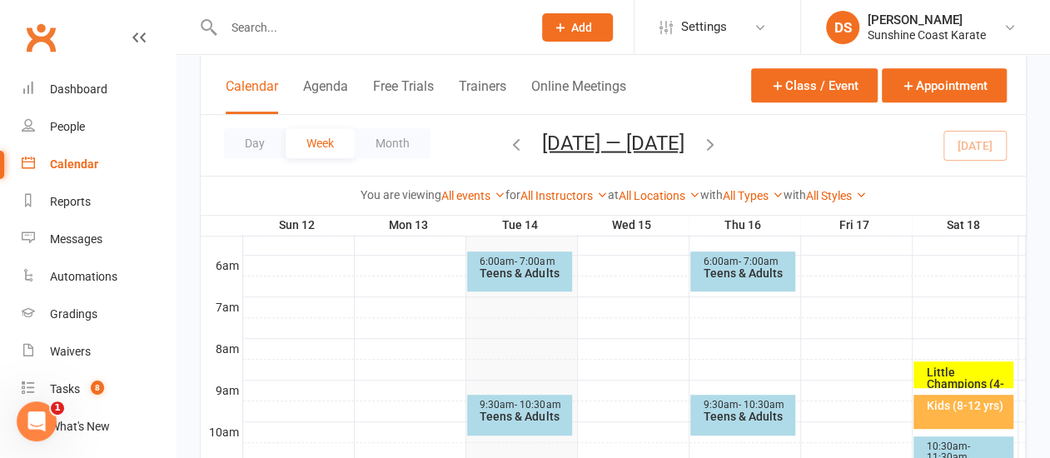
click at [517, 416] on div "Teens & Adults" at bounding box center [524, 417] width 90 height 12
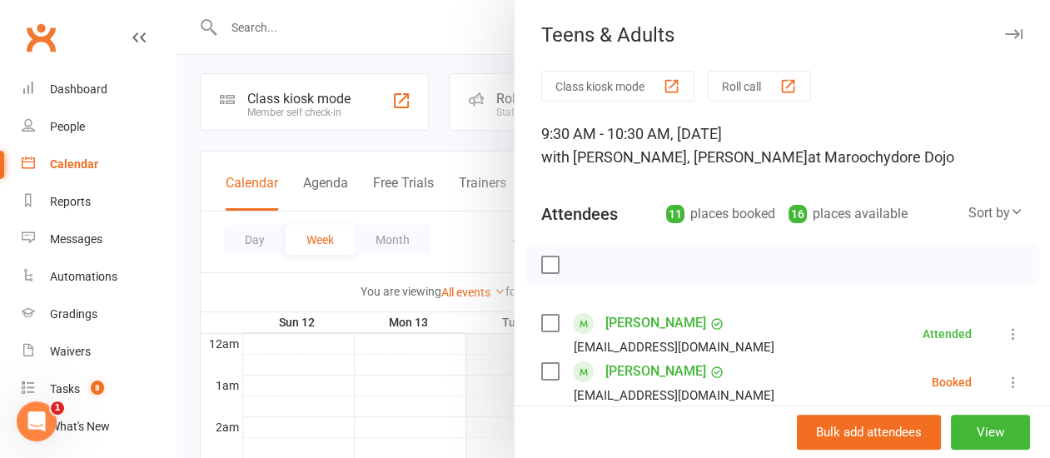
scroll to position [0, 0]
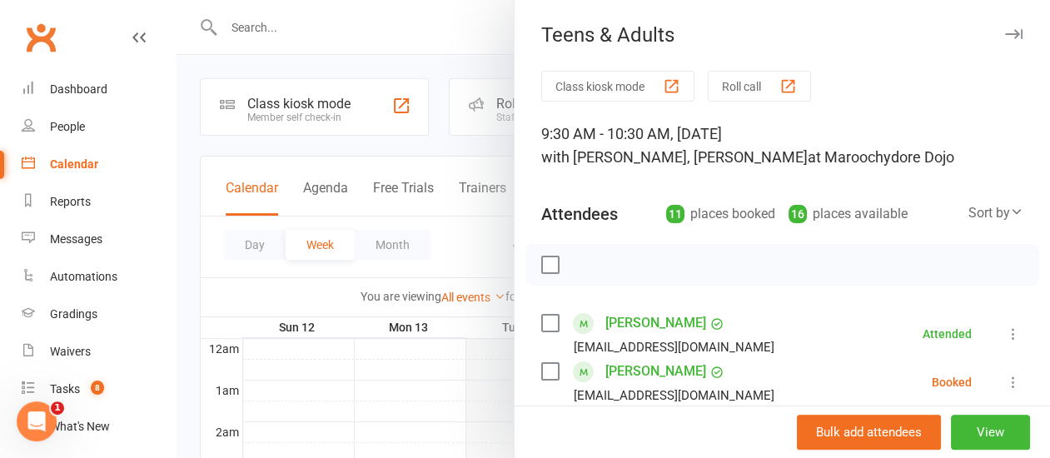
click at [1006, 36] on icon "button" at bounding box center [1014, 34] width 17 height 10
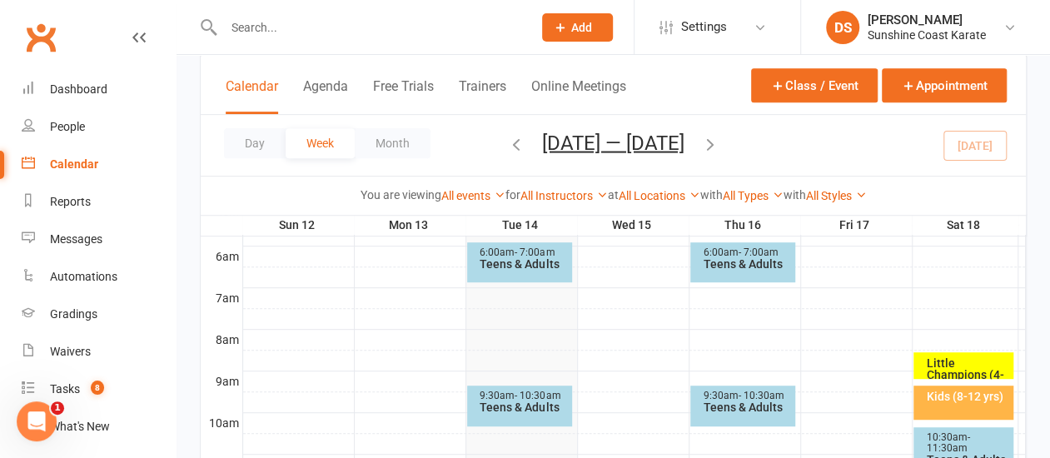
scroll to position [417, 0]
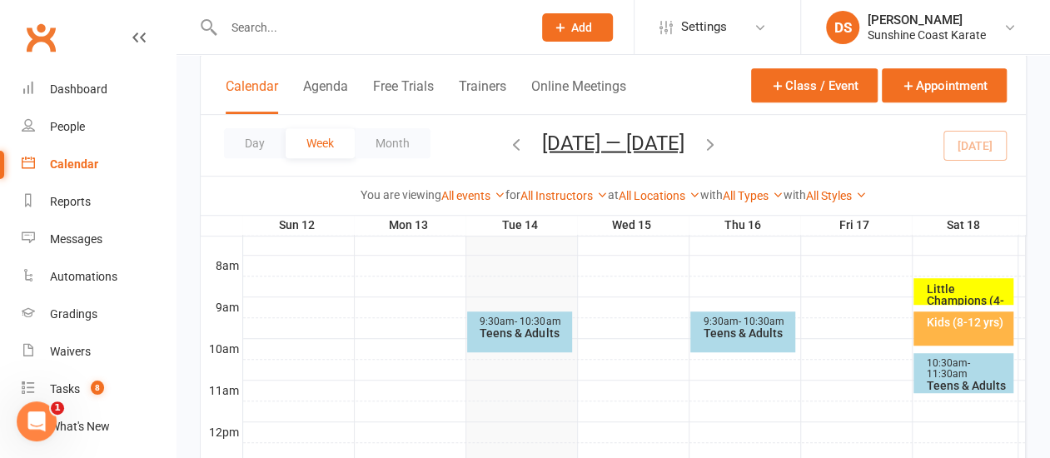
click at [957, 287] on div "Little Champions (4-7 yrs)" at bounding box center [968, 300] width 85 height 35
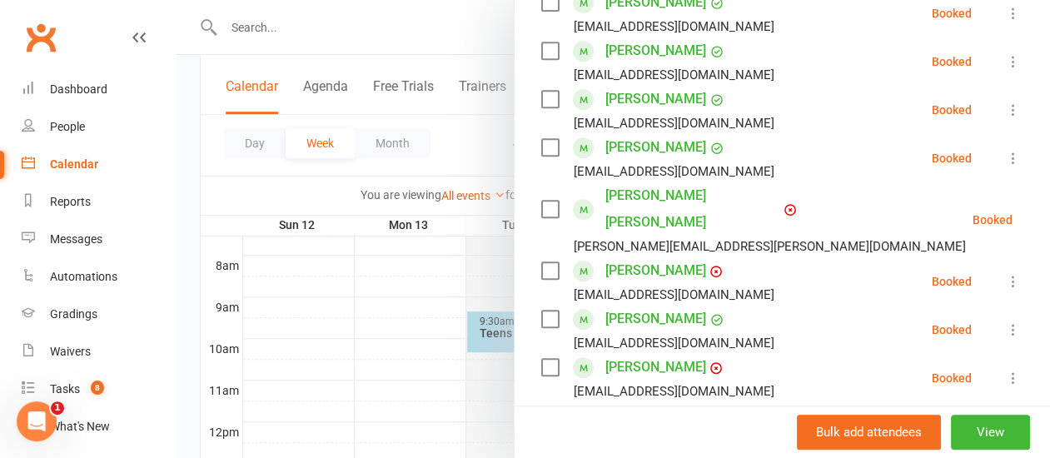
scroll to position [333, 0]
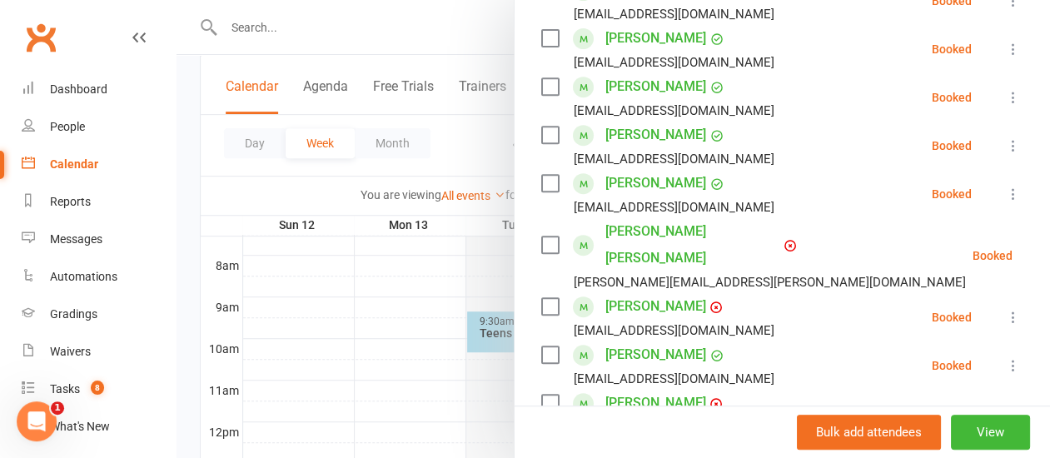
drag, startPoint x: 431, startPoint y: 404, endPoint x: 422, endPoint y: 389, distance: 17.6
click at [429, 399] on div at bounding box center [614, 229] width 874 height 458
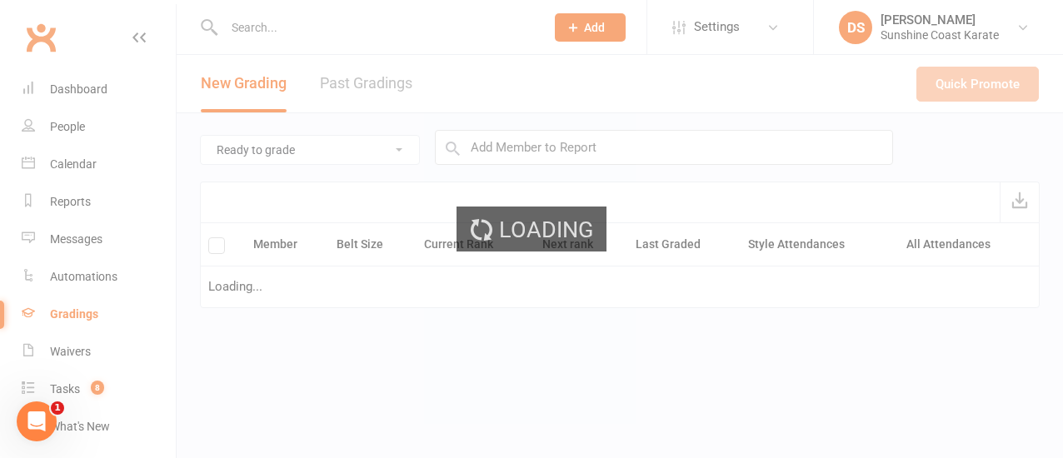
select select "100"
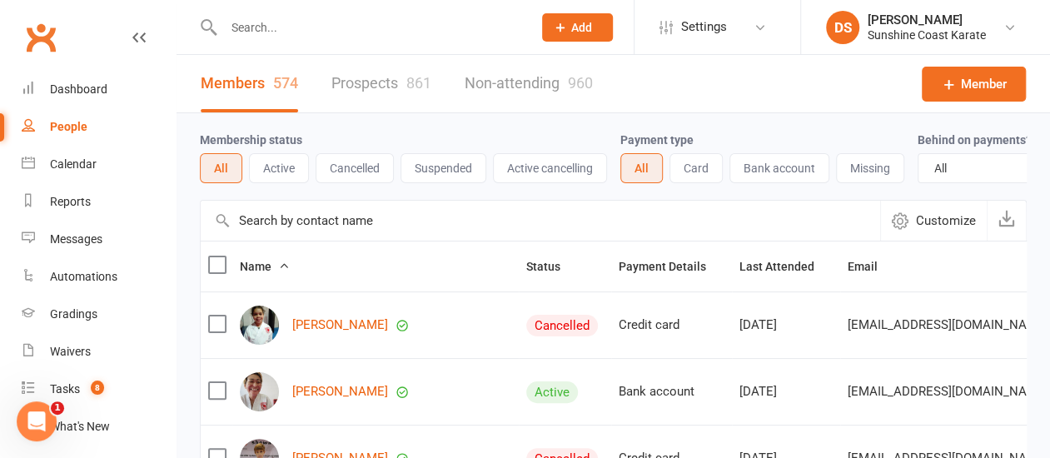
click at [354, 230] on input "text" at bounding box center [541, 221] width 680 height 40
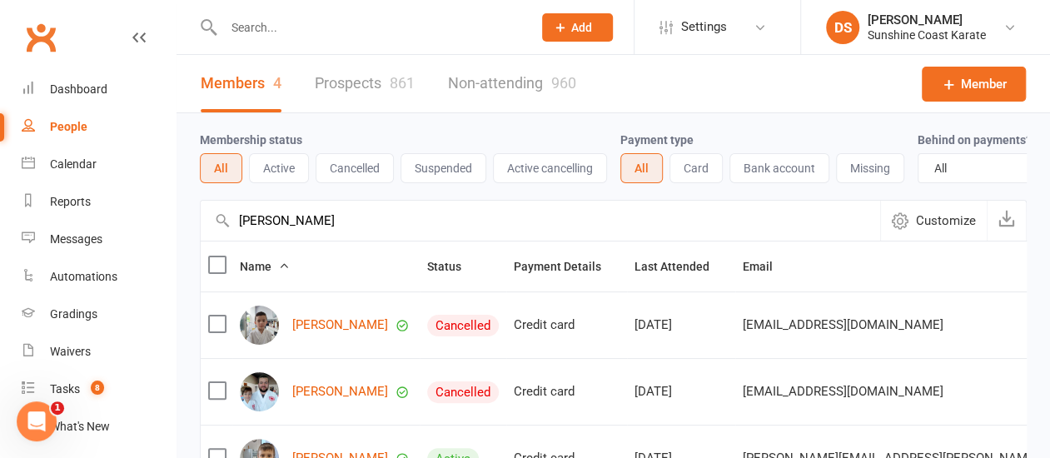
type input "[PERSON_NAME]"
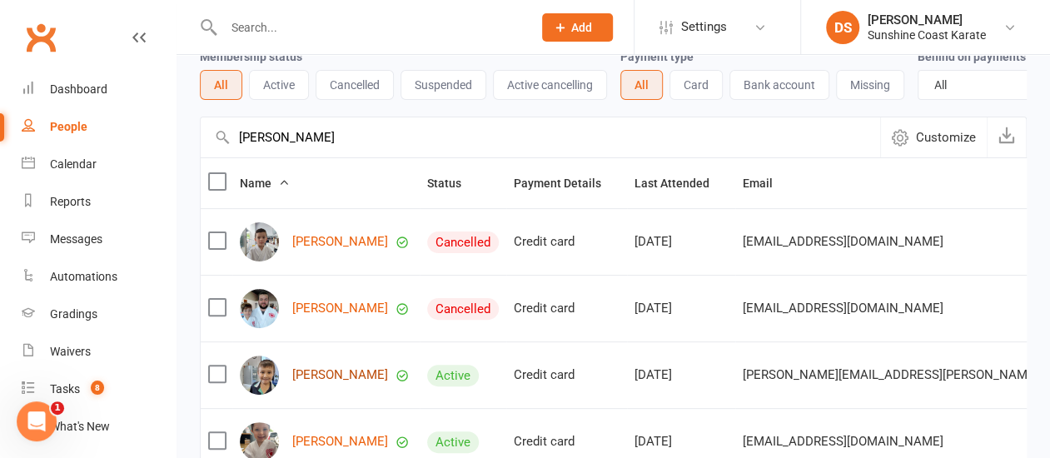
click at [320, 382] on link "[PERSON_NAME]" at bounding box center [340, 375] width 96 height 14
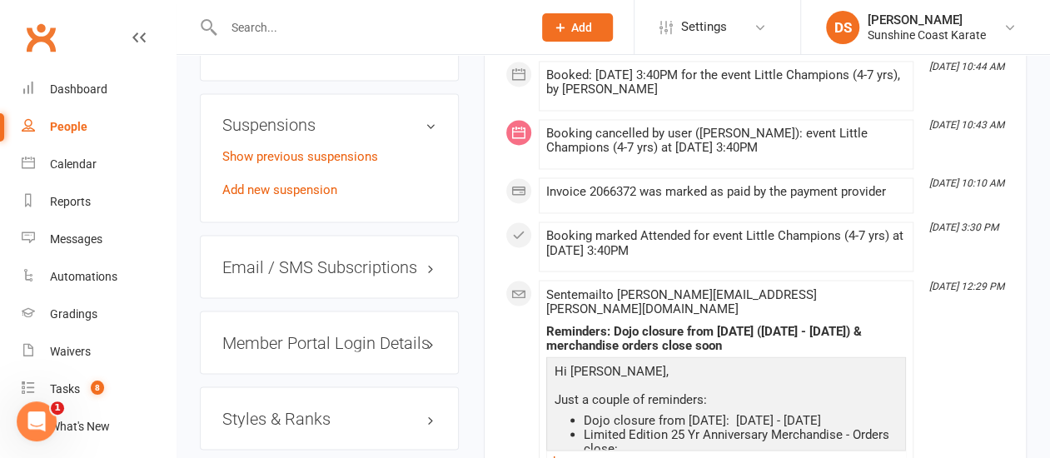
scroll to position [1416, 0]
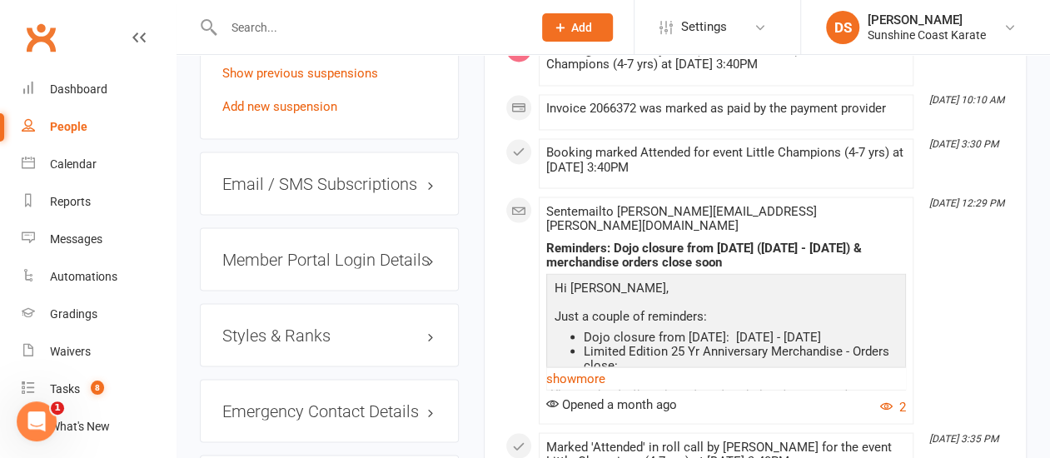
click at [426, 326] on h3 "Styles & Ranks" at bounding box center [329, 335] width 214 height 18
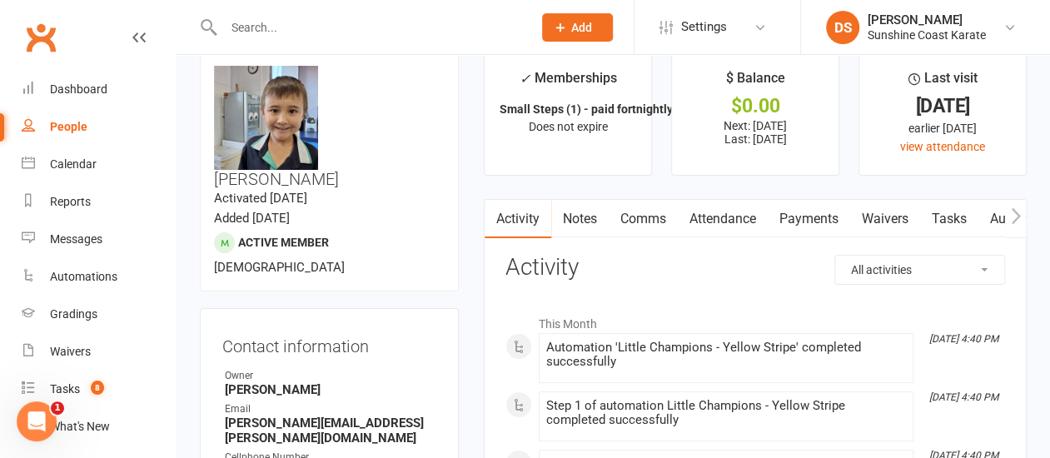
scroll to position [0, 0]
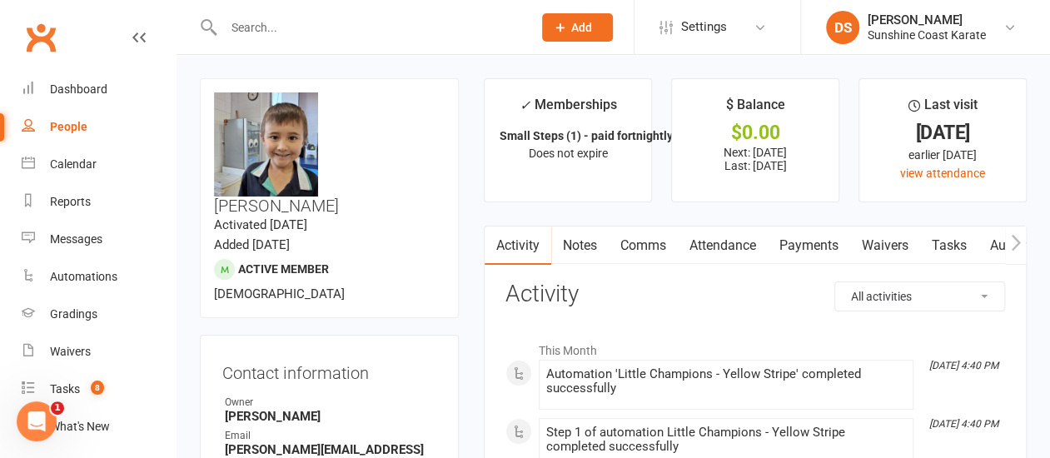
click at [1018, 242] on icon "button" at bounding box center [1015, 242] width 9 height 16
click at [982, 246] on link "Gradings / Promotions" at bounding box center [1031, 246] width 157 height 38
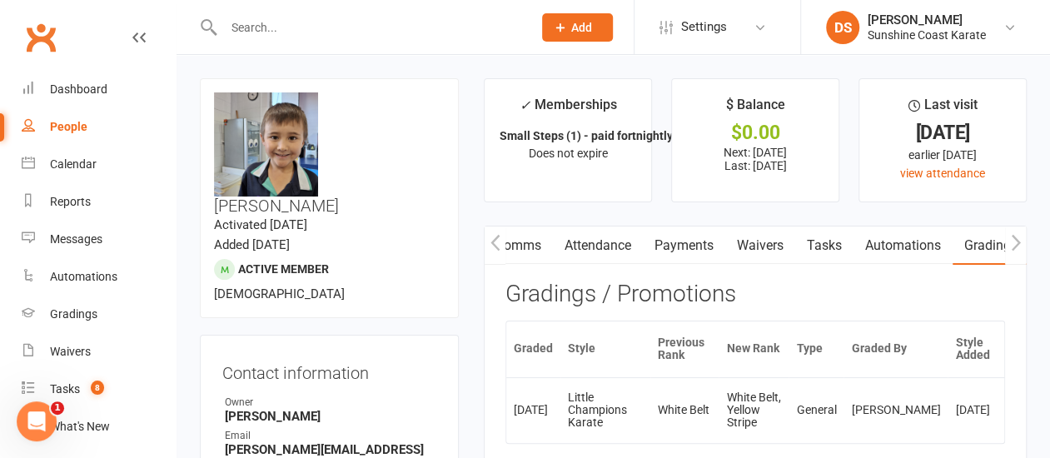
scroll to position [83, 0]
select select "100"
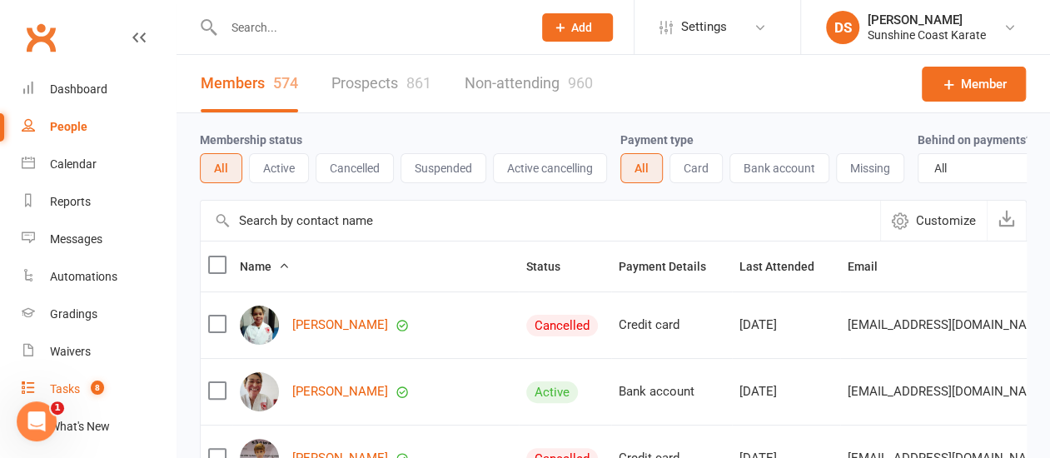
click at [72, 389] on div "Tasks" at bounding box center [65, 388] width 30 height 13
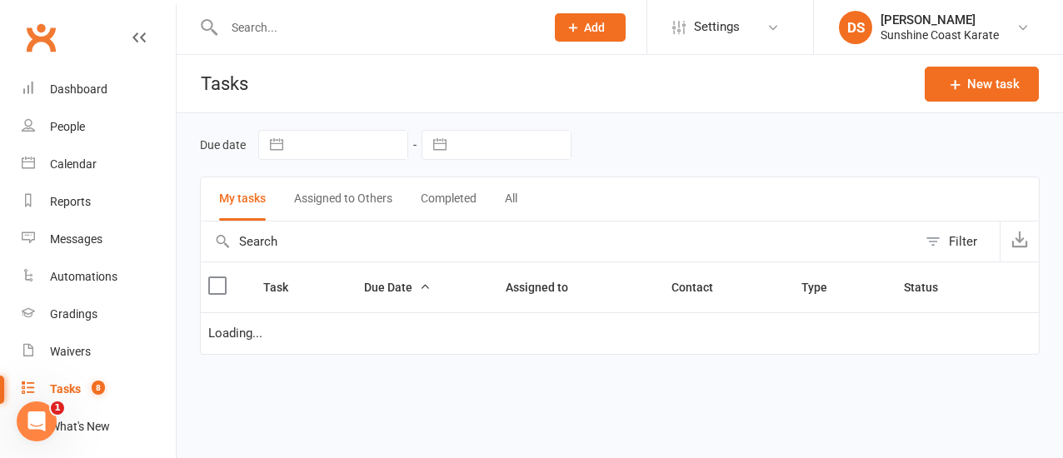
select select "started"
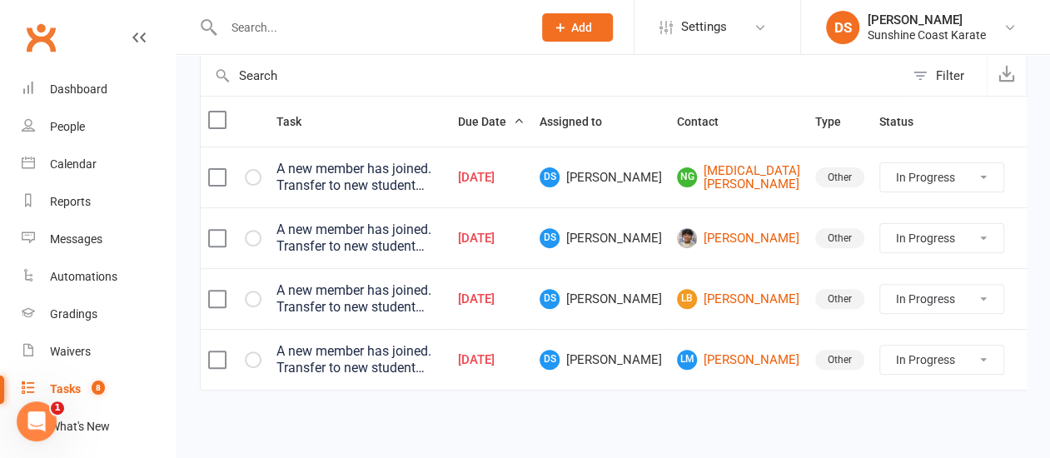
scroll to position [167, 0]
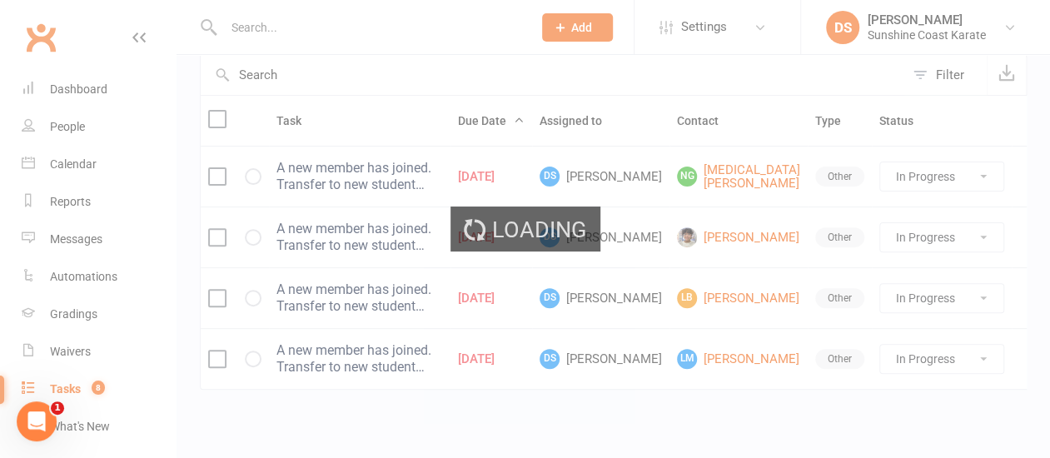
scroll to position [83, 0]
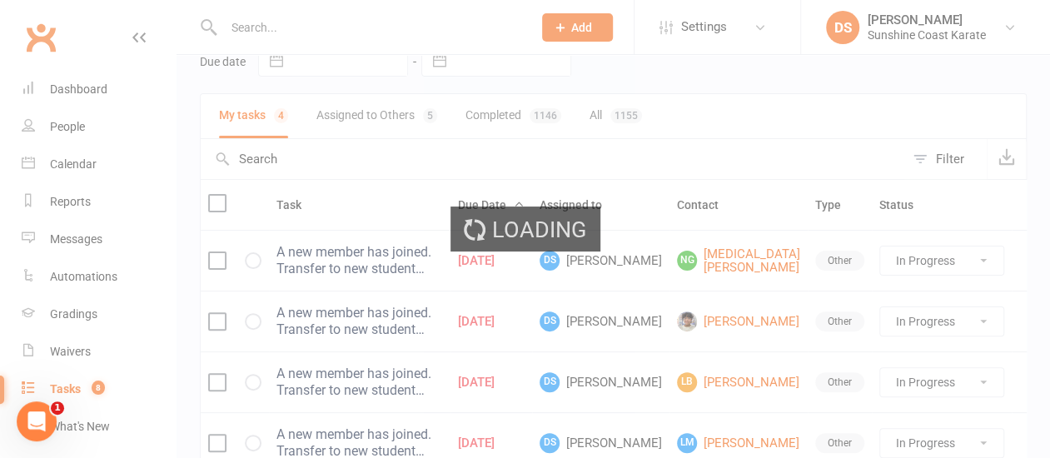
select select "100"
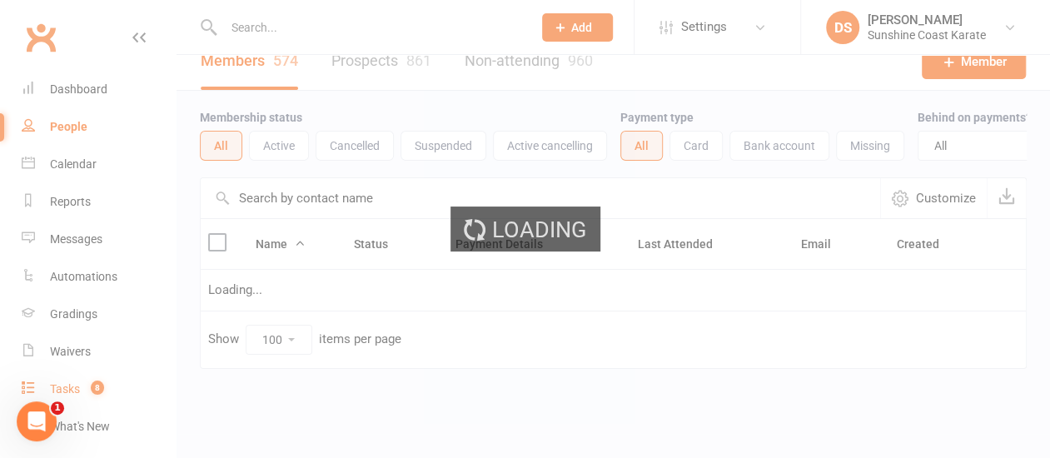
scroll to position [0, 0]
